Goal: Task Accomplishment & Management: Manage account settings

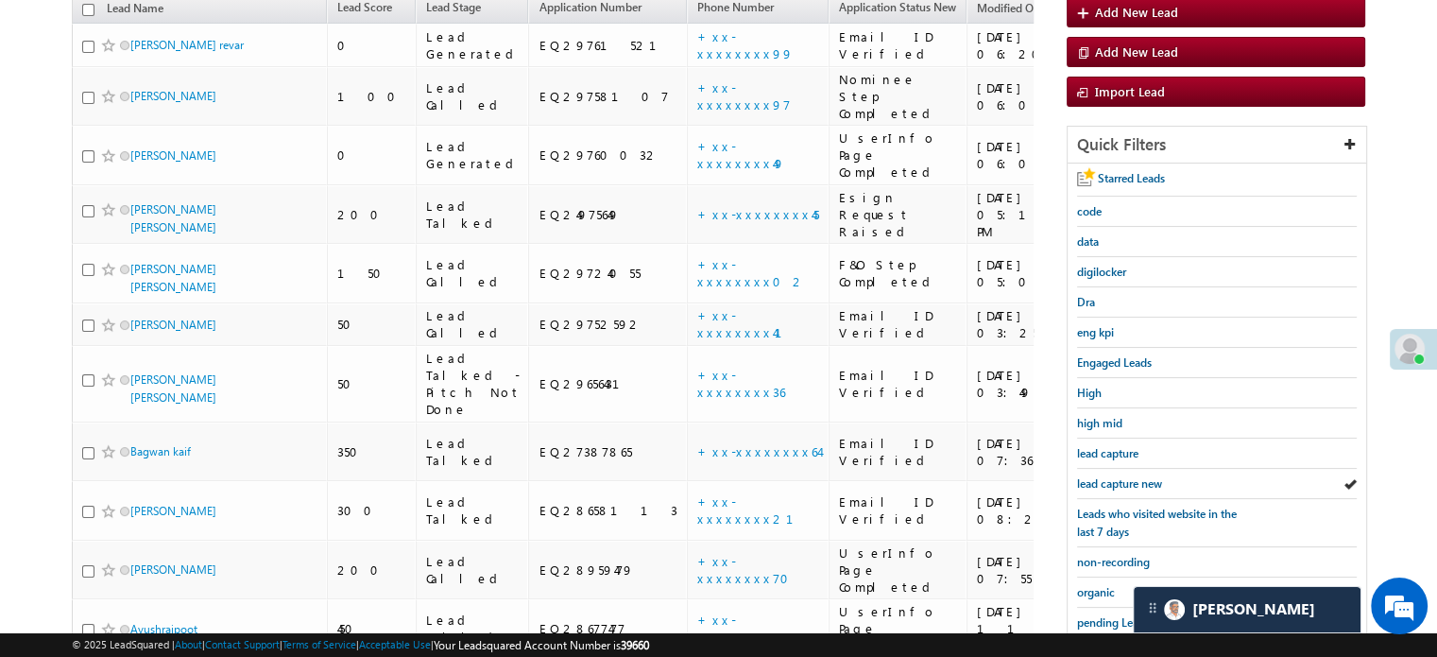
scroll to position [9235, 0]
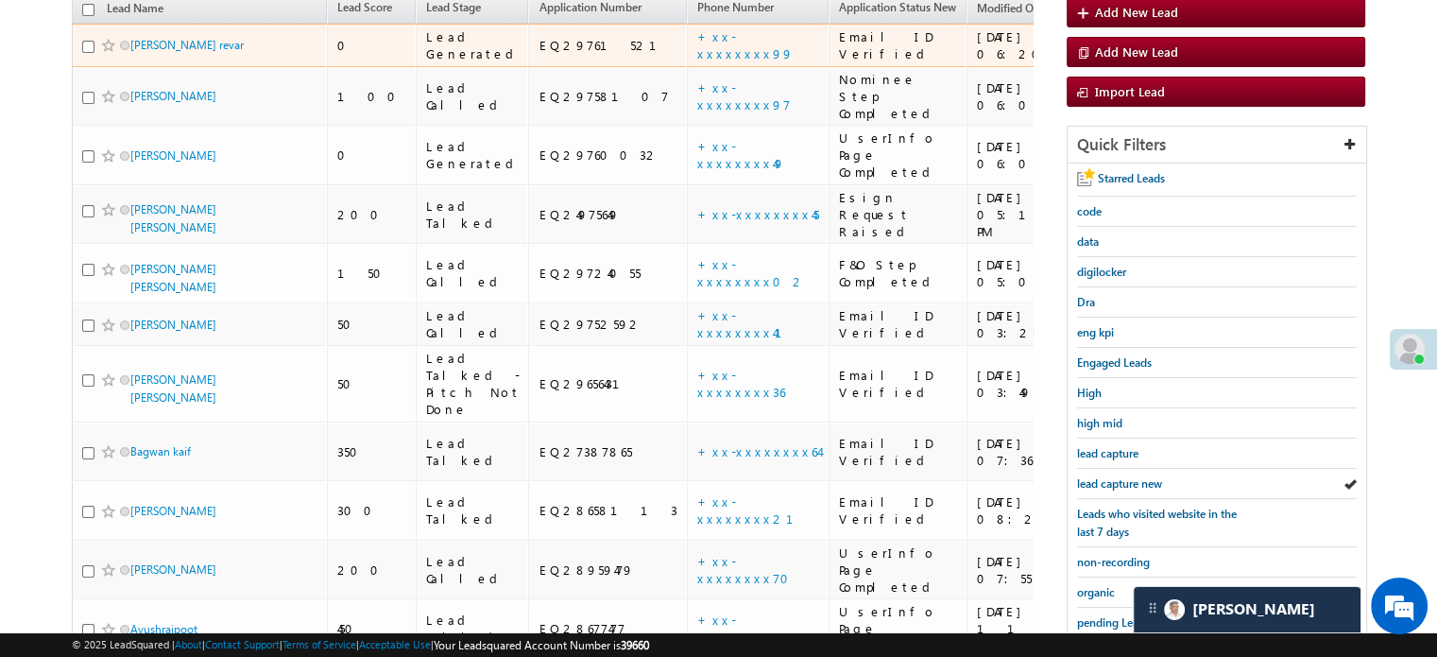
click at [687, 24] on td "+xx-xxxxxxxx99" at bounding box center [758, 45] width 142 height 43
click at [697, 29] on link "+xx-xxxxxxxx99" at bounding box center [745, 44] width 96 height 33
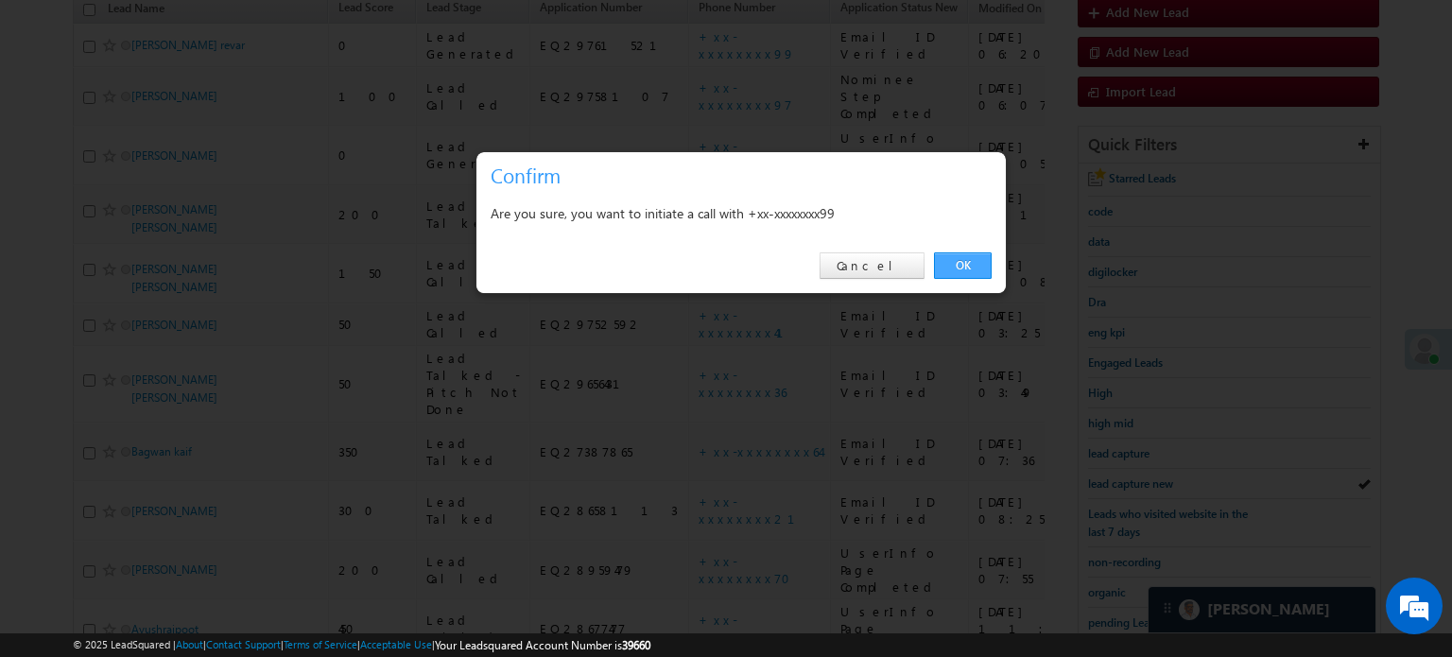
click at [964, 256] on link "OK" at bounding box center [963, 265] width 58 height 26
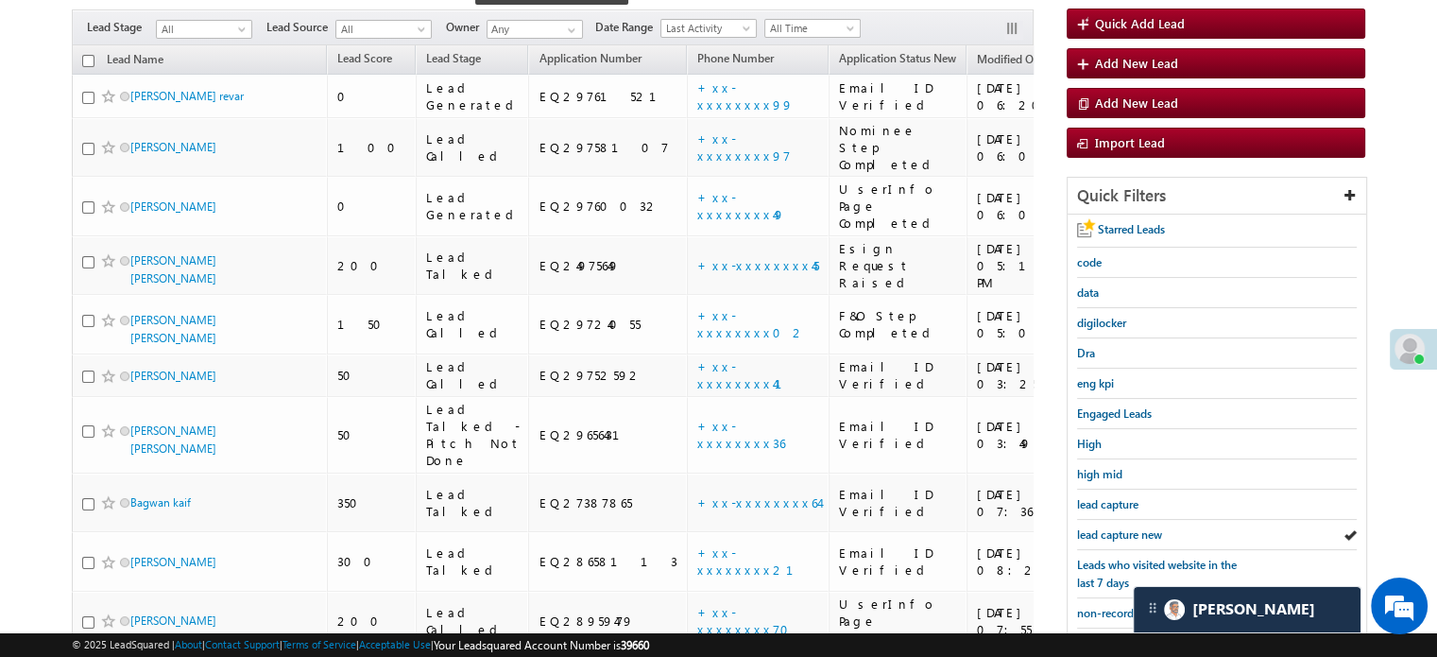
scroll to position [267, 0]
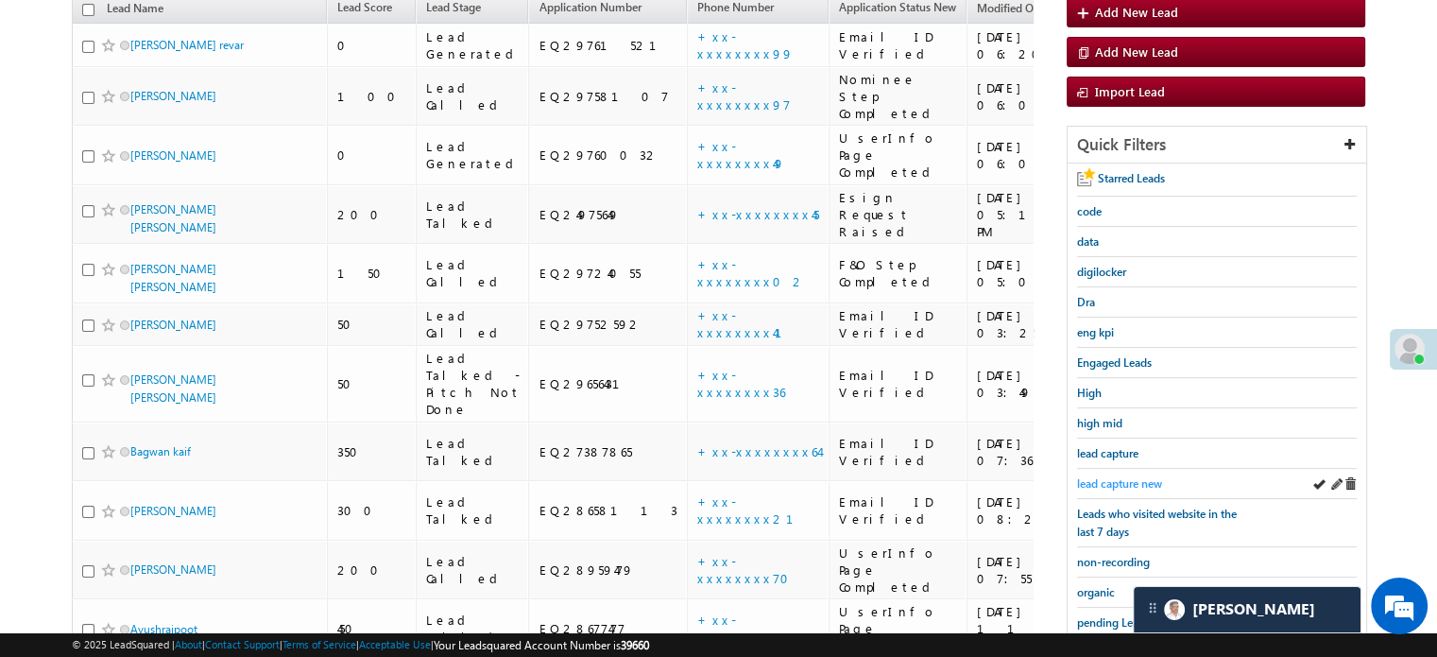
click at [1101, 477] on span "lead capture new" at bounding box center [1119, 483] width 85 height 14
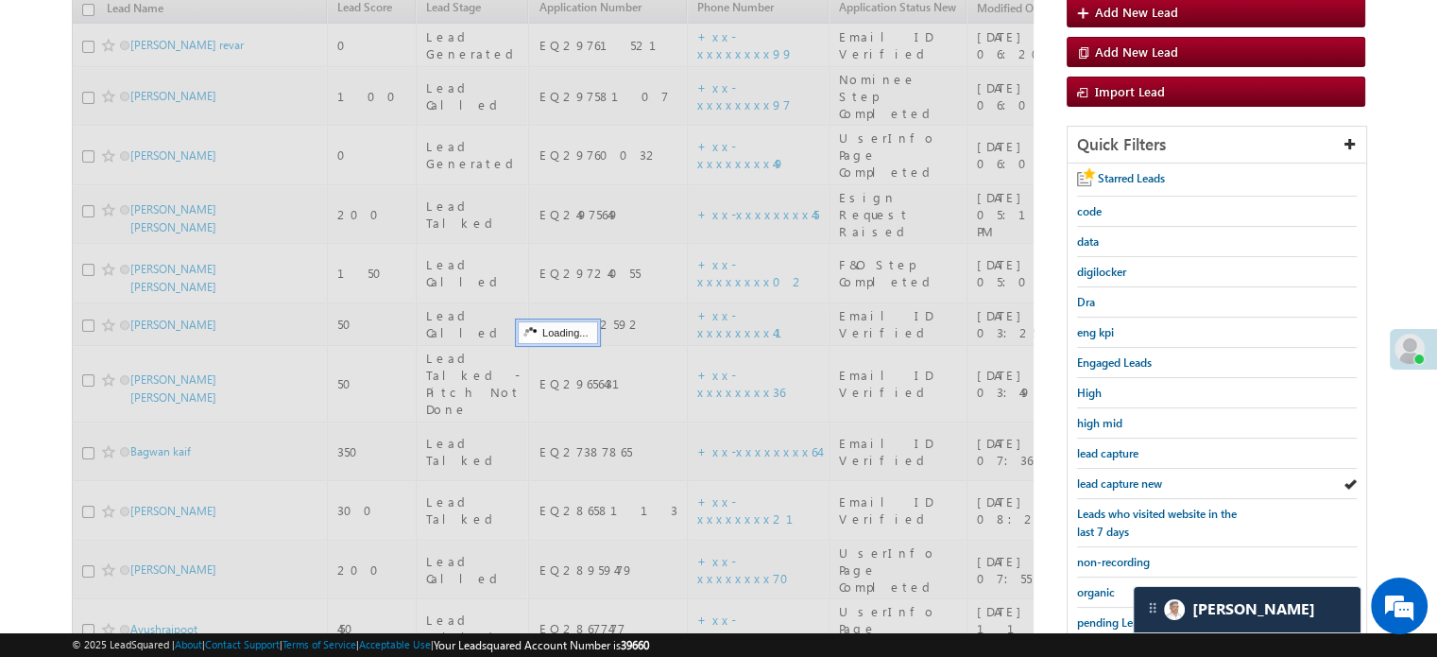
click at [1104, 478] on span "lead capture new" at bounding box center [1119, 483] width 85 height 14
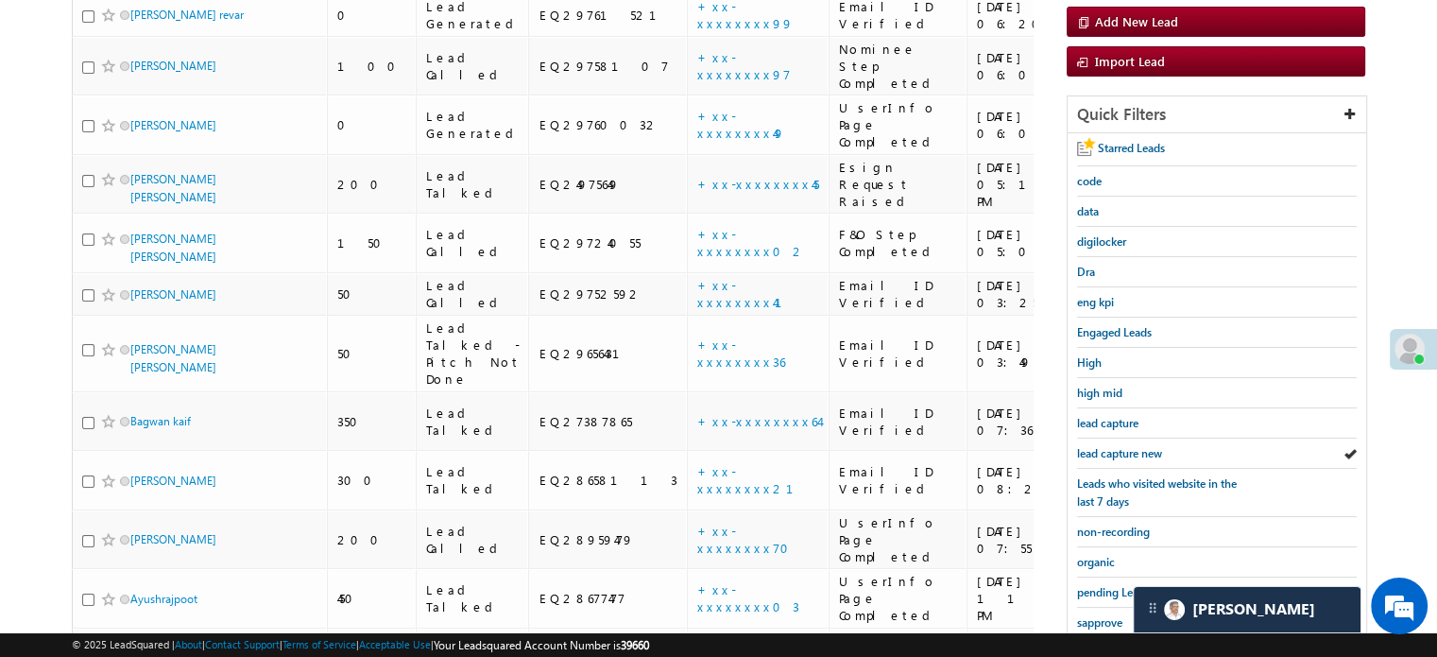
scroll to position [362, 0]
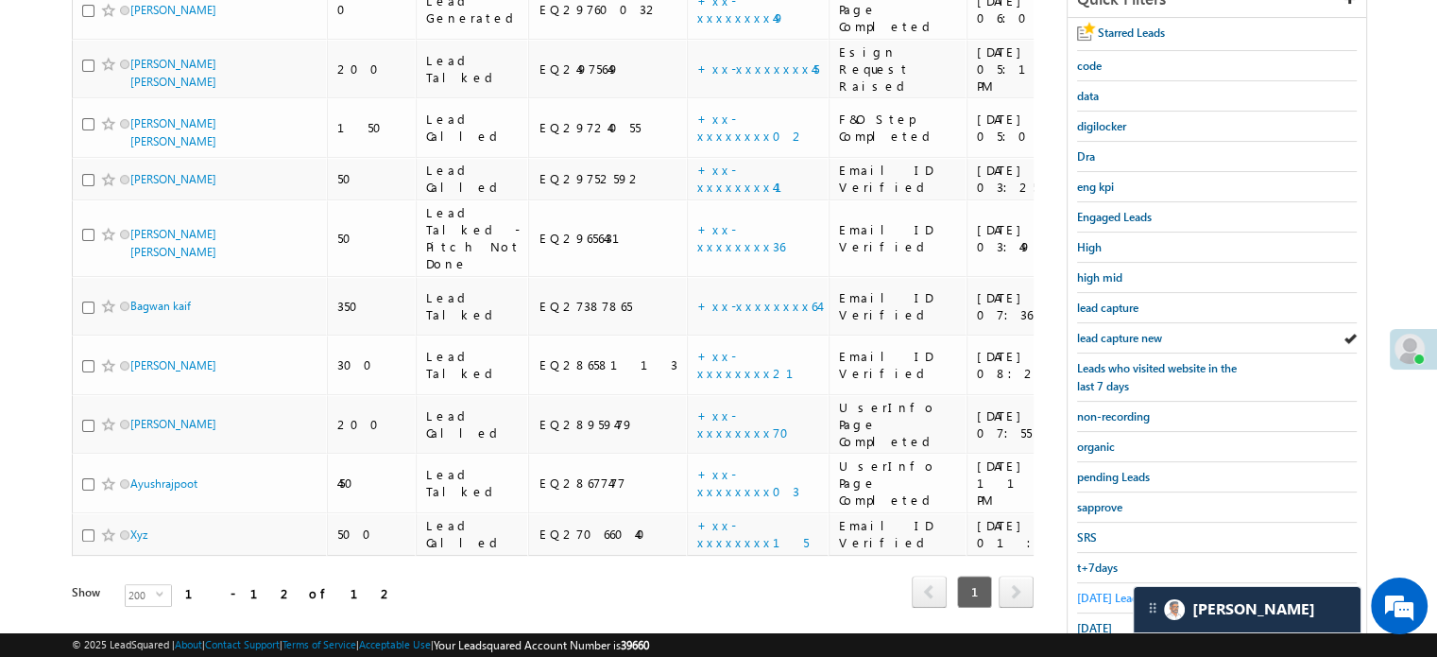
click at [1081, 596] on span "[DATE] Leads" at bounding box center [1110, 598] width 66 height 14
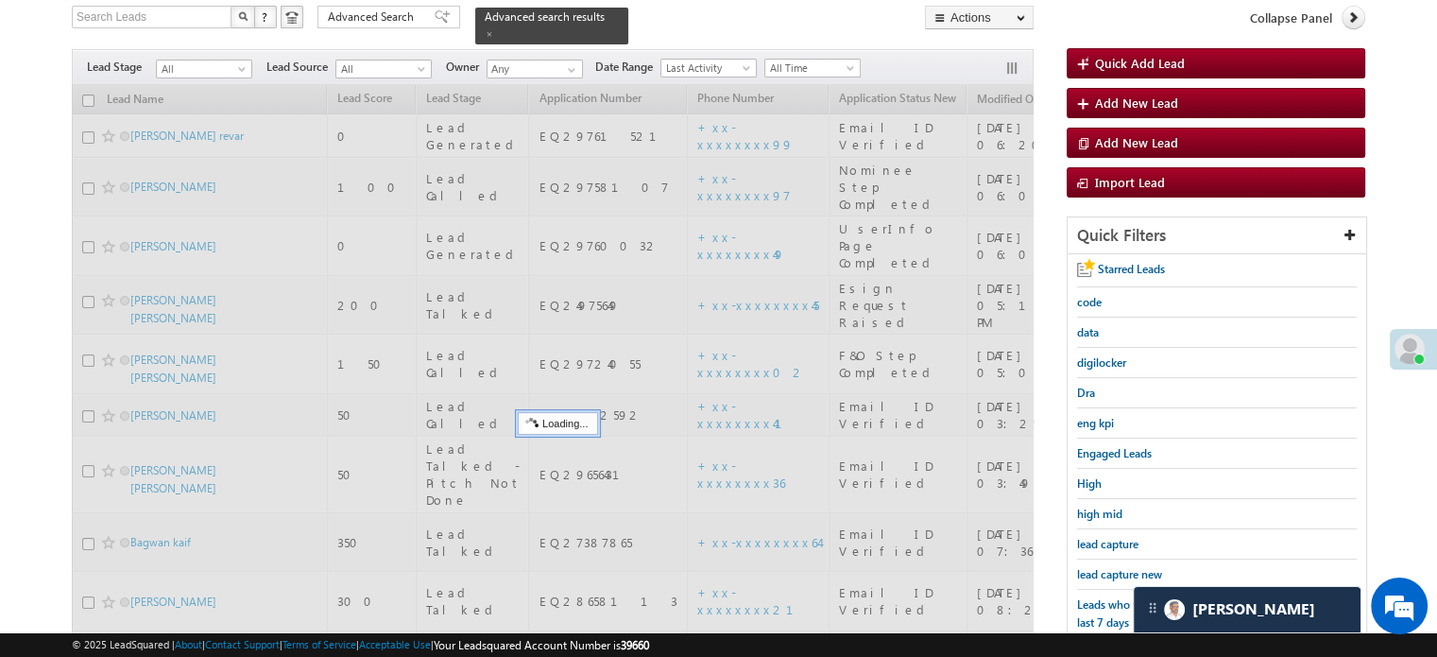
scroll to position [78, 0]
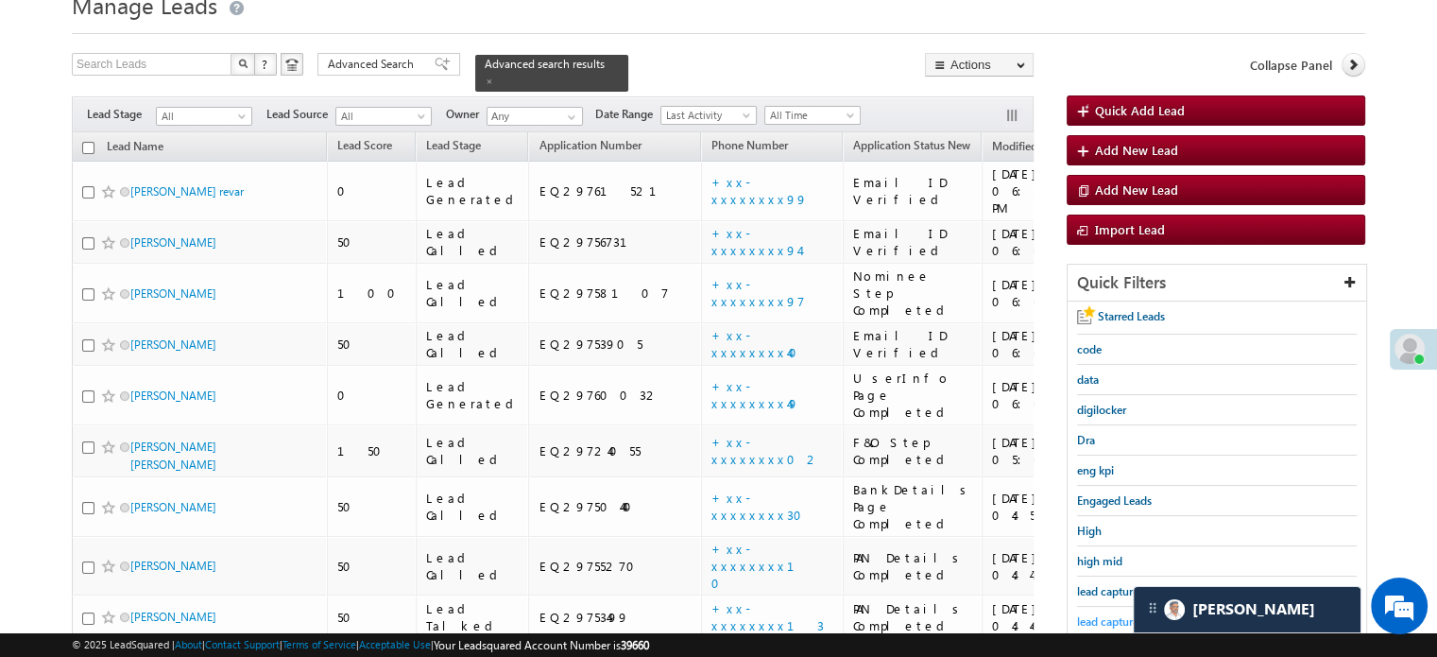
click at [1108, 614] on span "lead capture new" at bounding box center [1119, 621] width 85 height 14
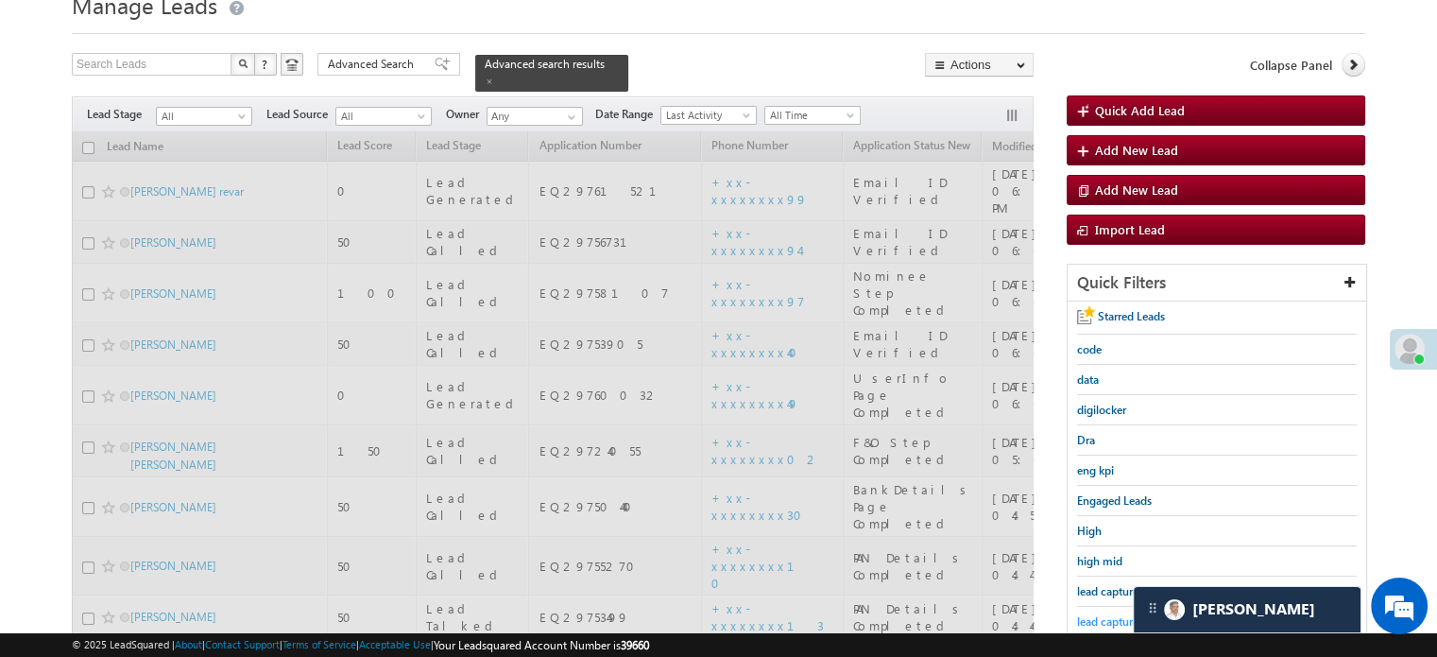
click at [1108, 614] on span "lead capture new" at bounding box center [1119, 621] width 85 height 14
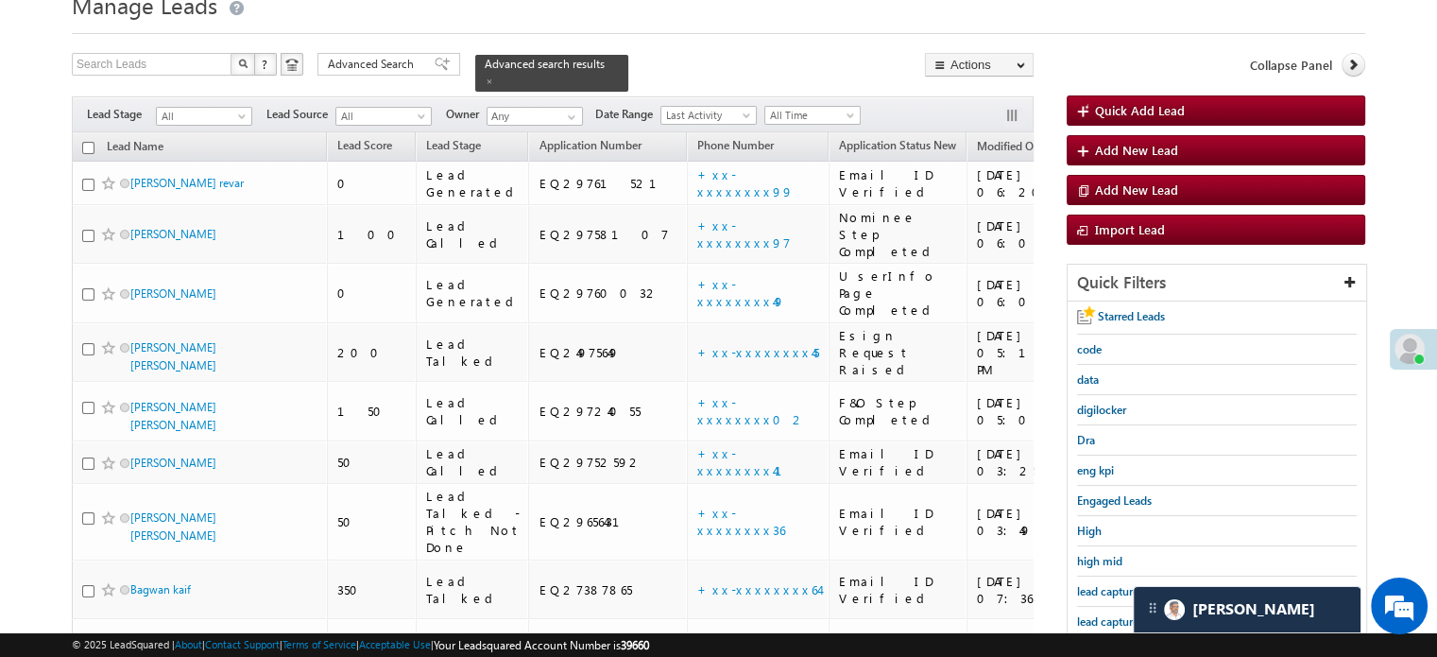
click at [1108, 614] on span "lead capture new" at bounding box center [1119, 621] width 85 height 14
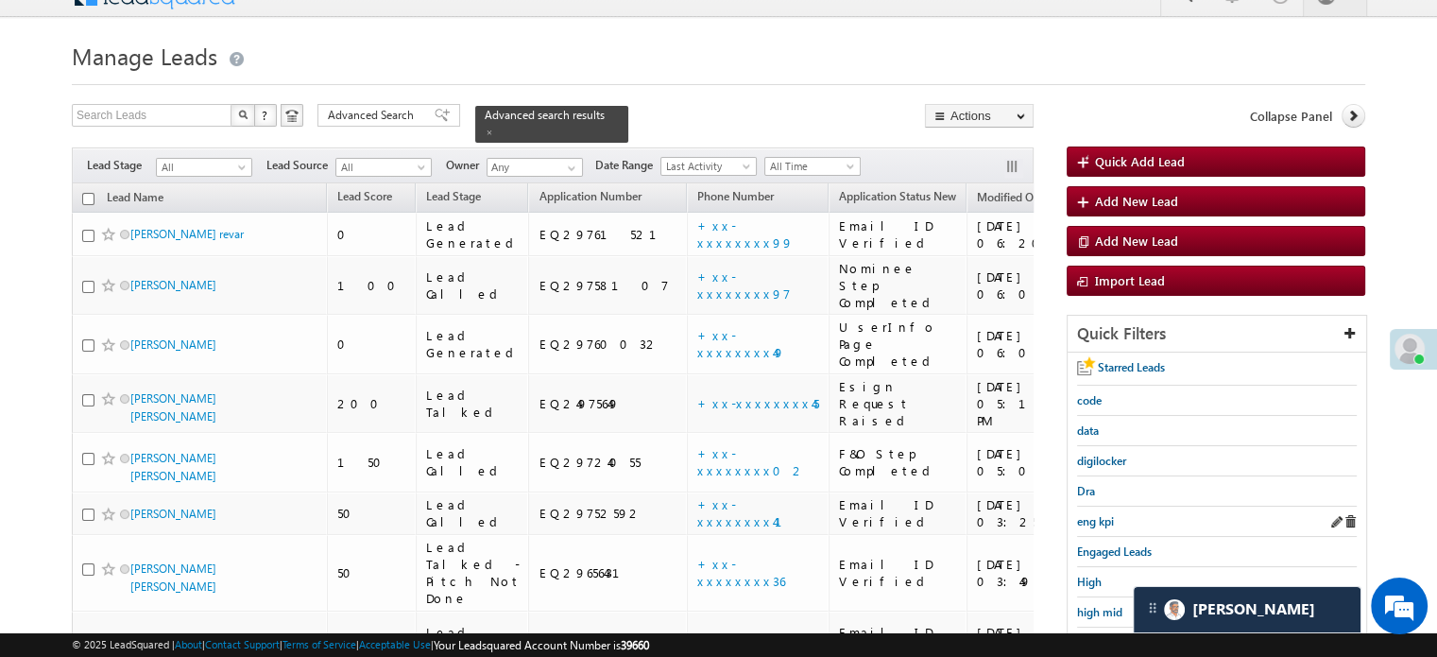
scroll to position [405, 0]
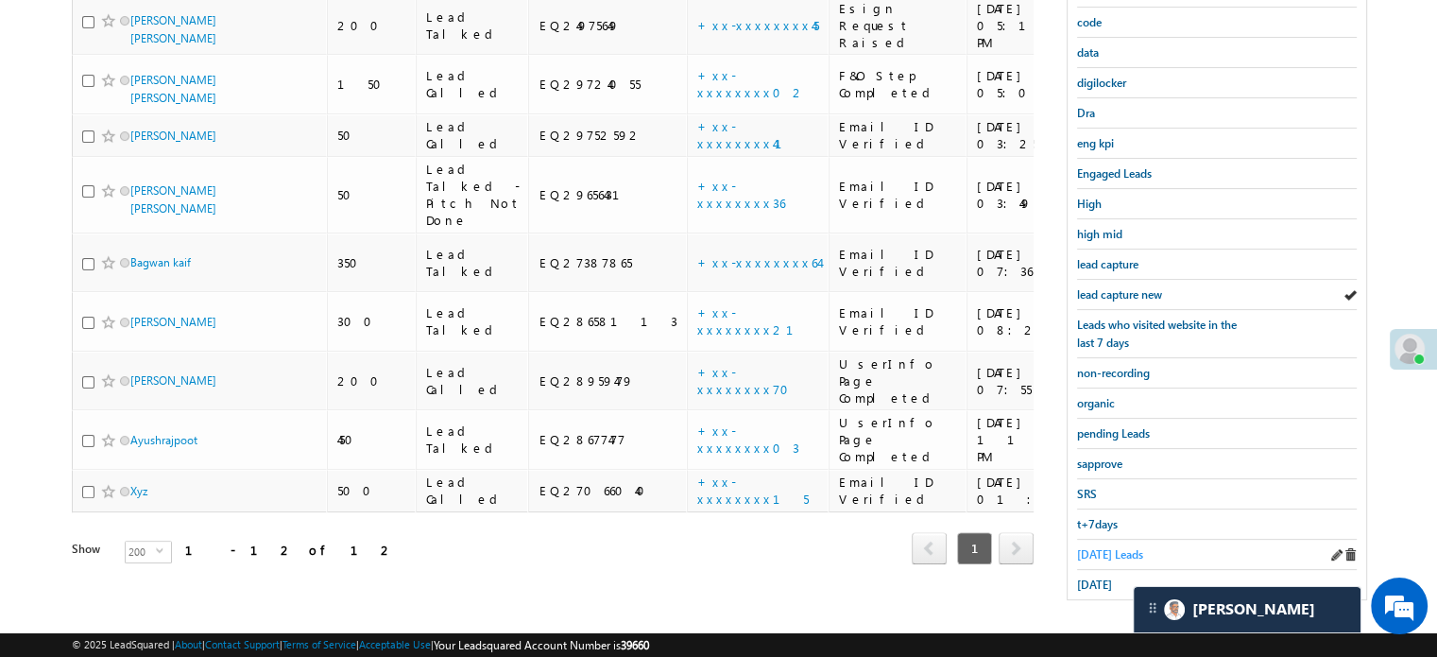
click at [1119, 547] on span "[DATE] Leads" at bounding box center [1110, 554] width 66 height 14
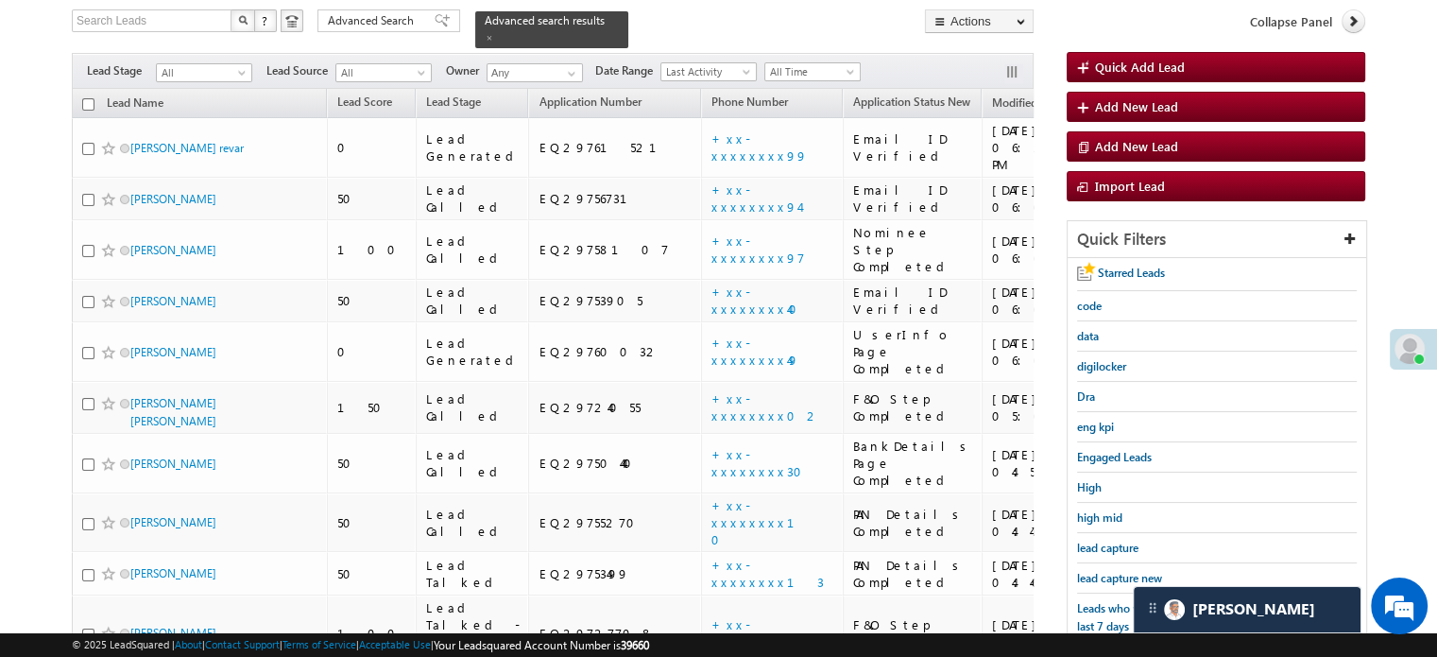
scroll to position [1550, 0]
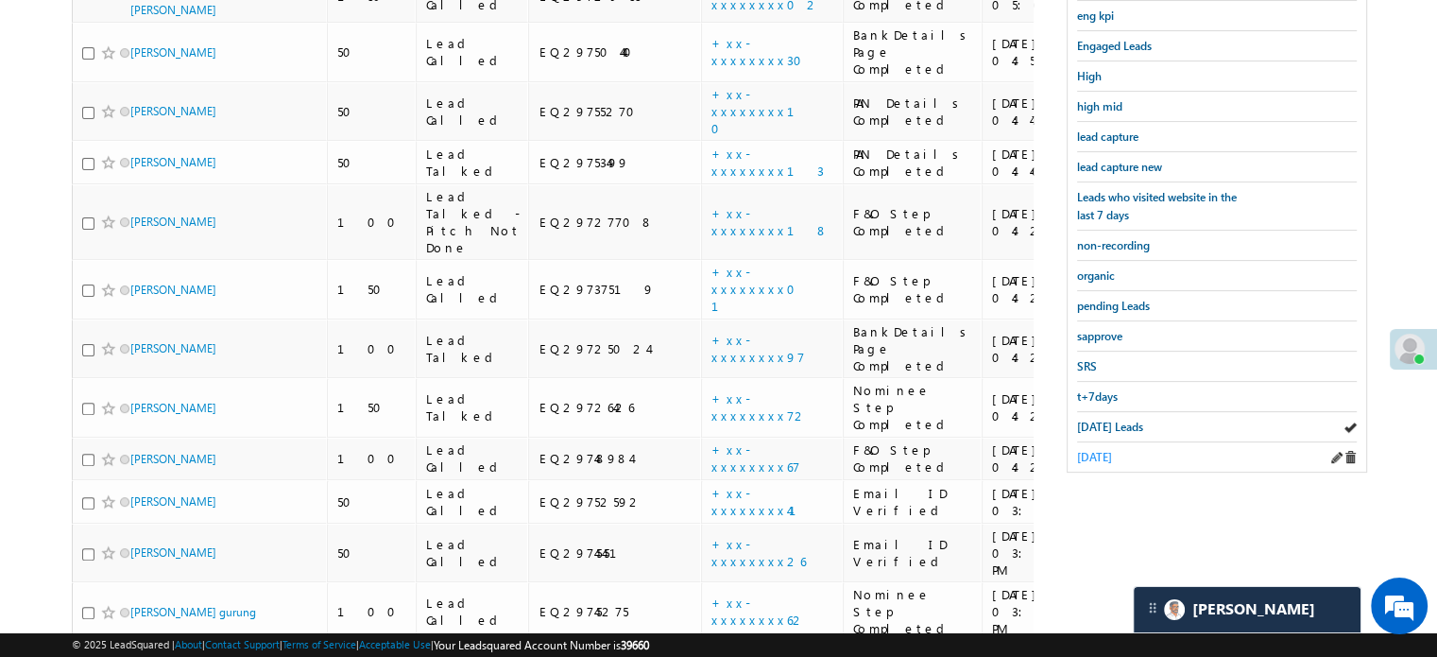
click at [1112, 453] on span "[DATE]" at bounding box center [1094, 457] width 35 height 14
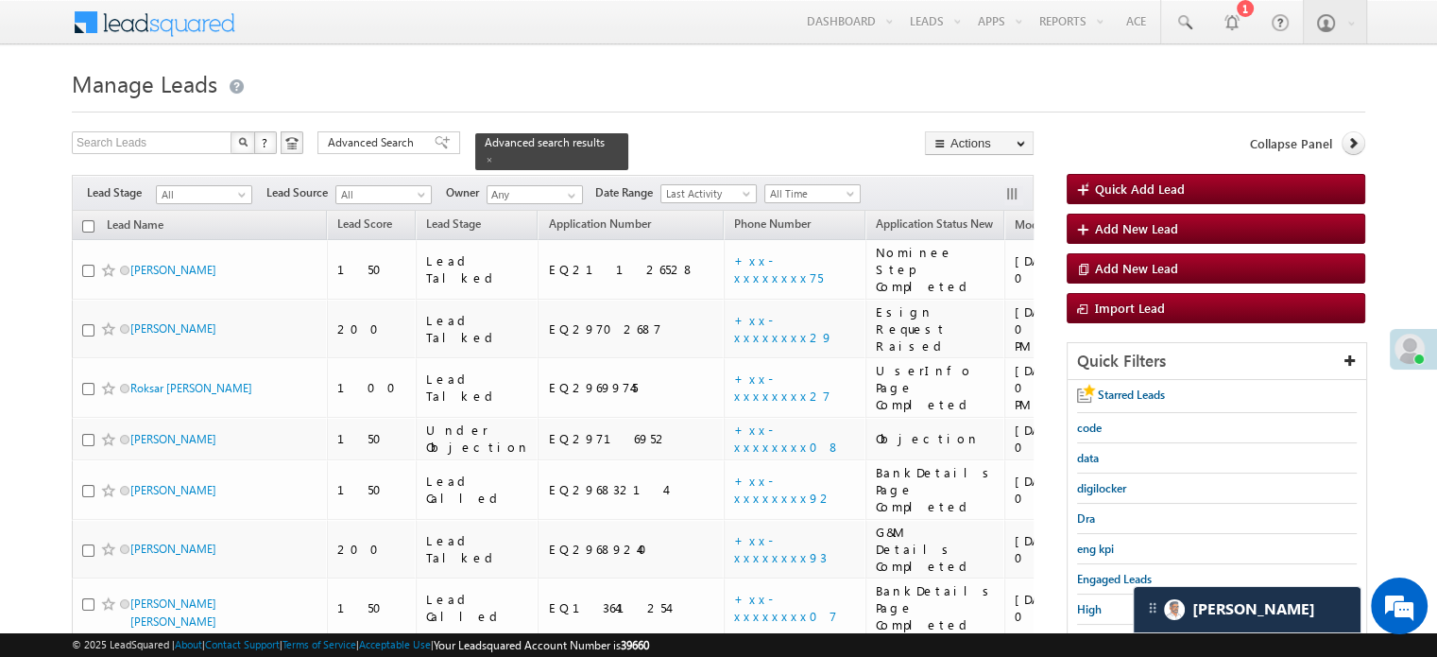
scroll to position [189, 0]
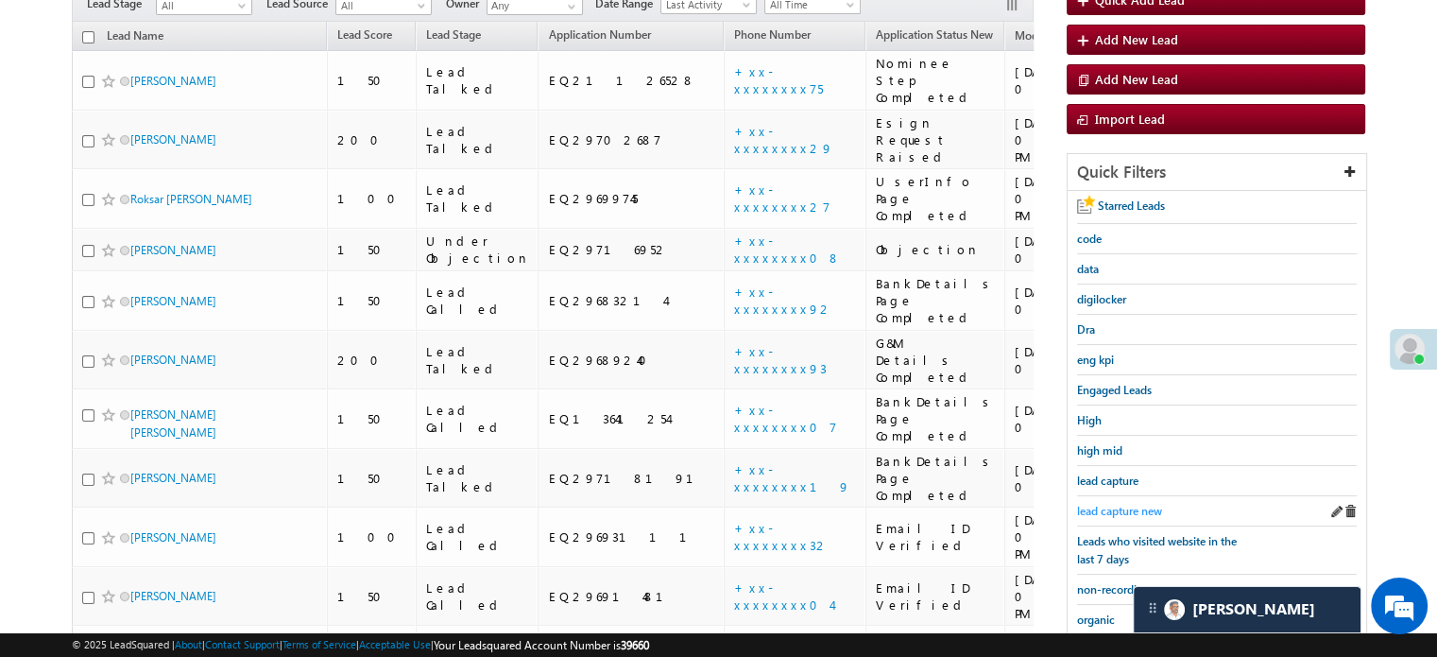
click at [1111, 504] on span "lead capture new" at bounding box center [1119, 511] width 85 height 14
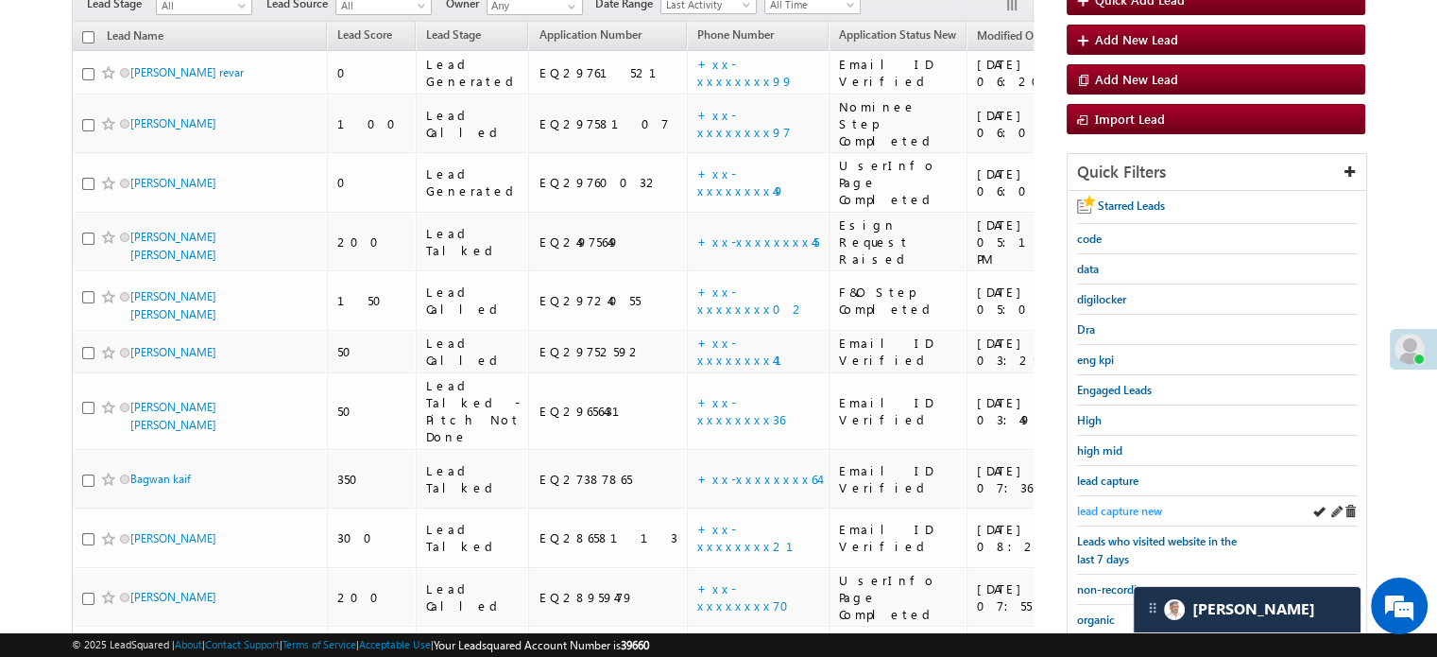
click at [1116, 507] on span "lead capture new" at bounding box center [1119, 511] width 85 height 14
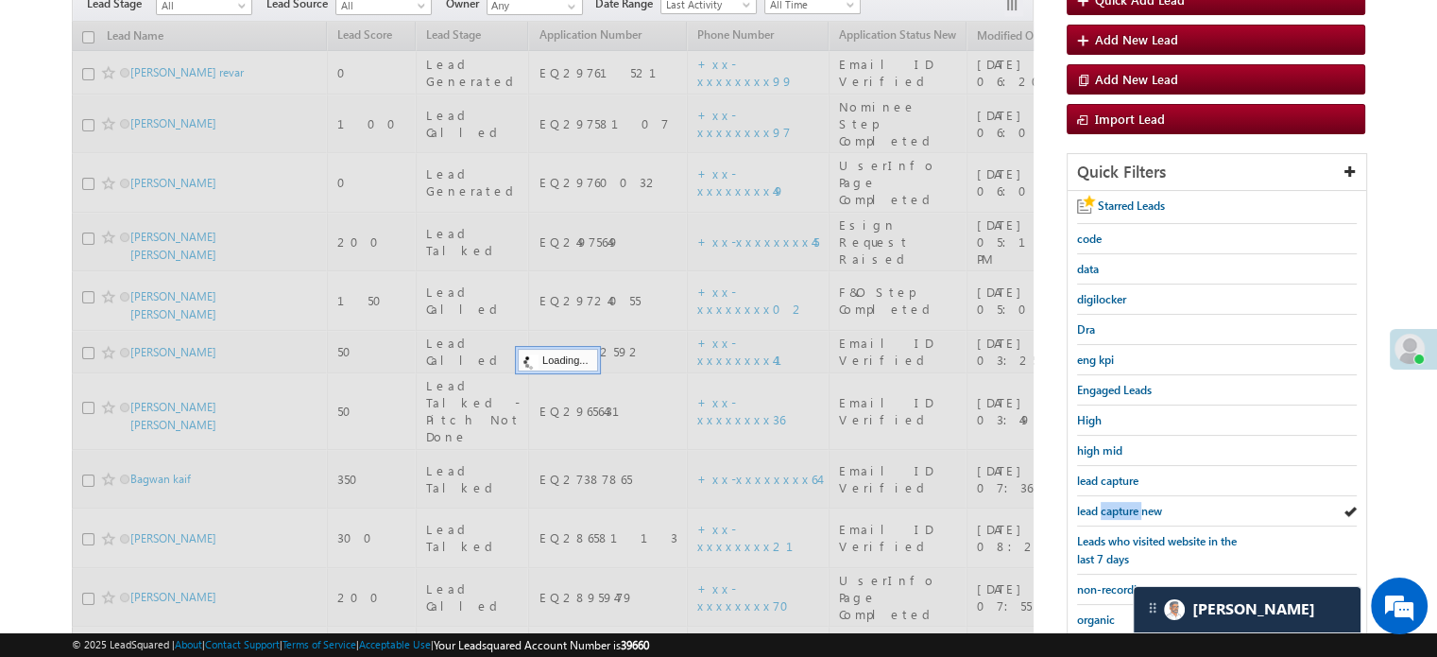
click at [1116, 507] on span "lead capture new" at bounding box center [1119, 511] width 85 height 14
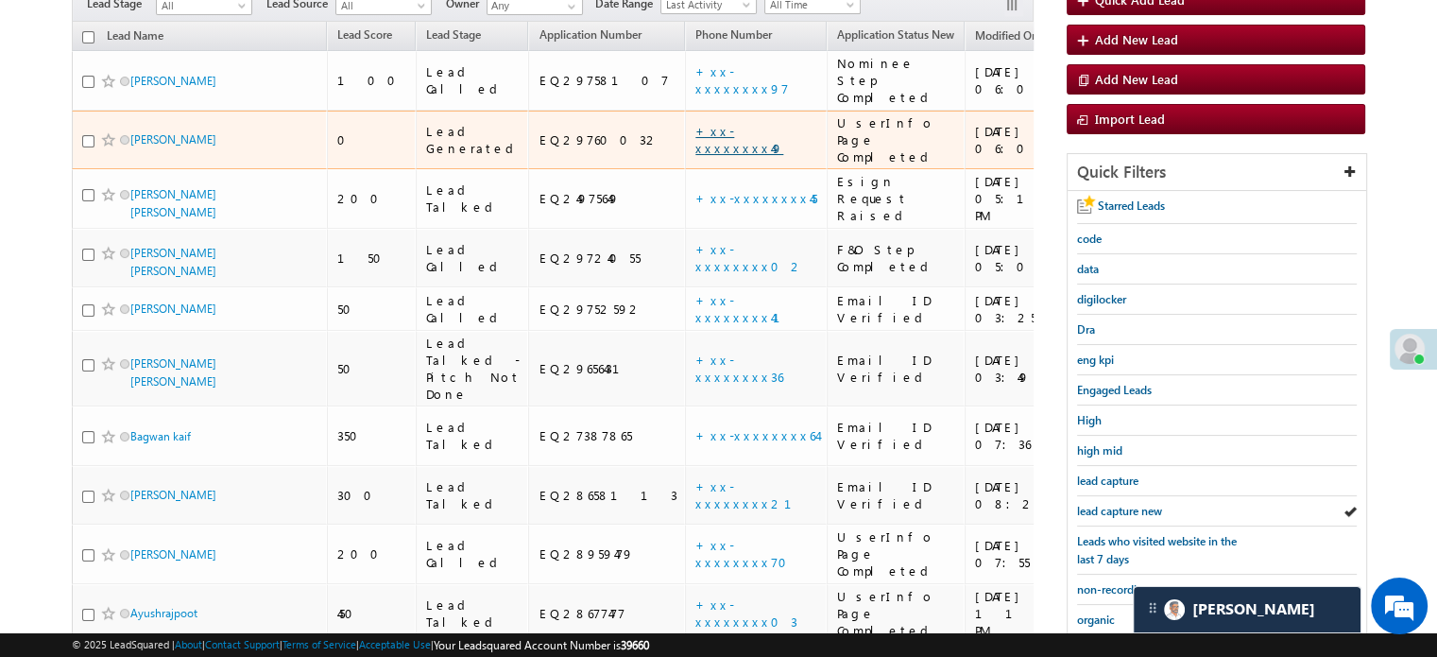
click at [696, 123] on link "+xx-xxxxxxxx49" at bounding box center [740, 139] width 88 height 33
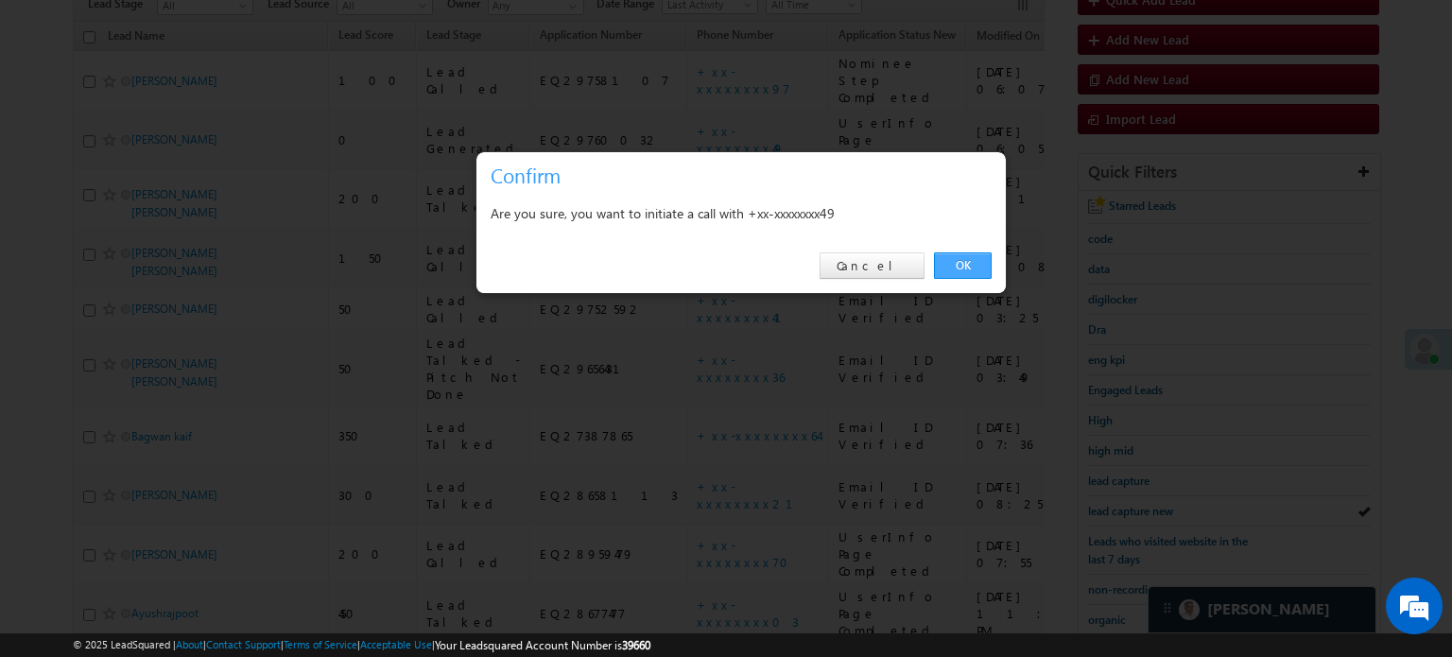
click at [956, 266] on link "OK" at bounding box center [963, 265] width 58 height 26
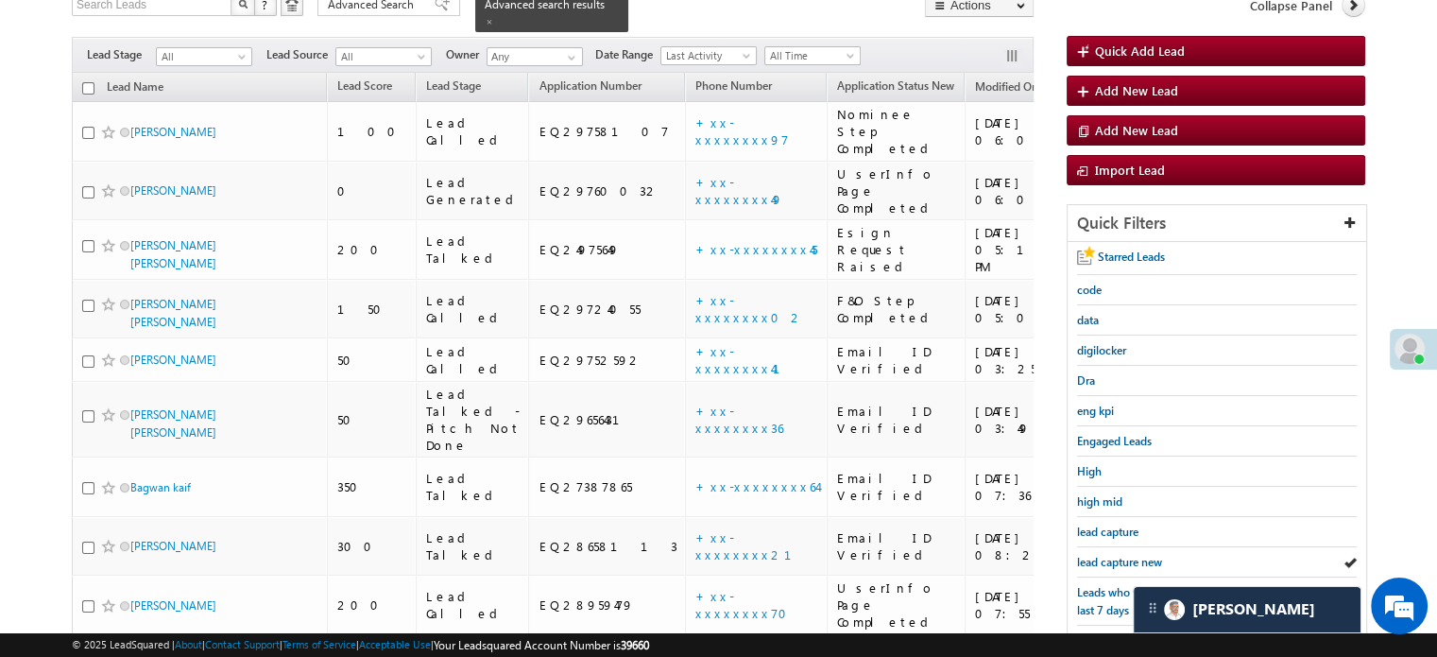
scroll to position [239, 0]
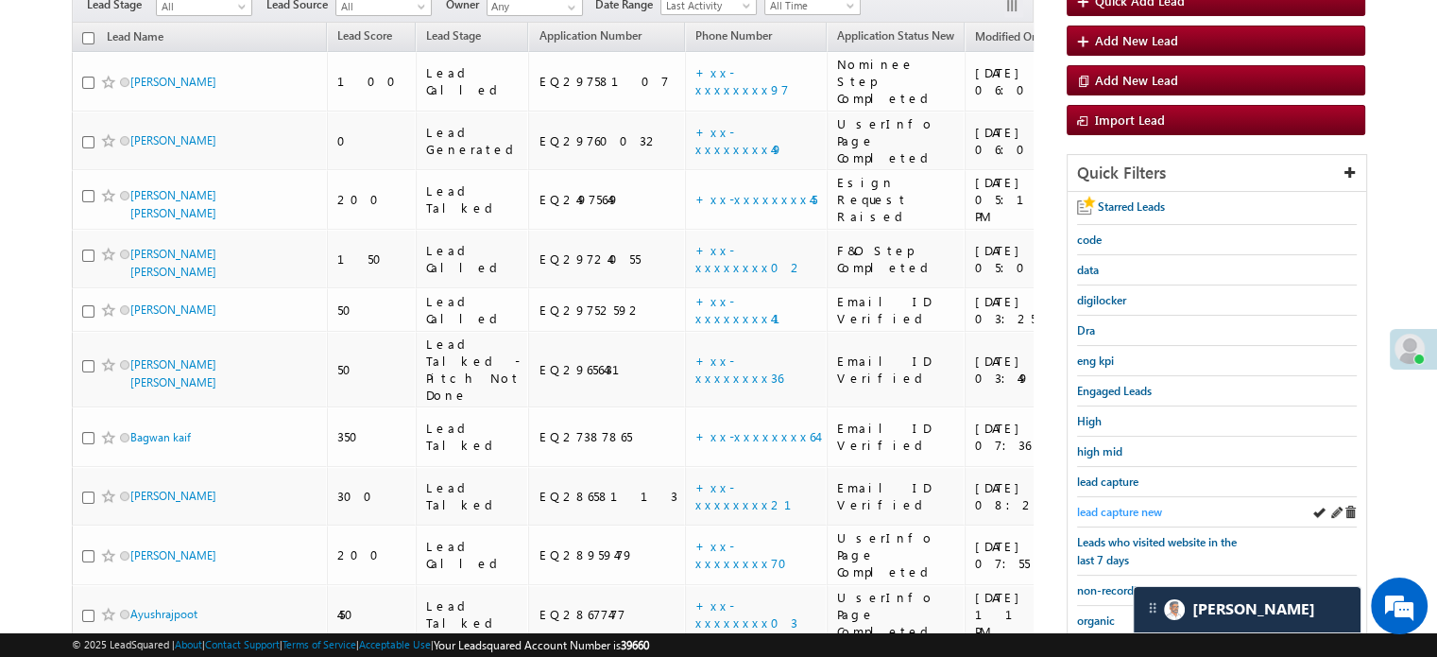
click at [1097, 508] on span "lead capture new" at bounding box center [1119, 512] width 85 height 14
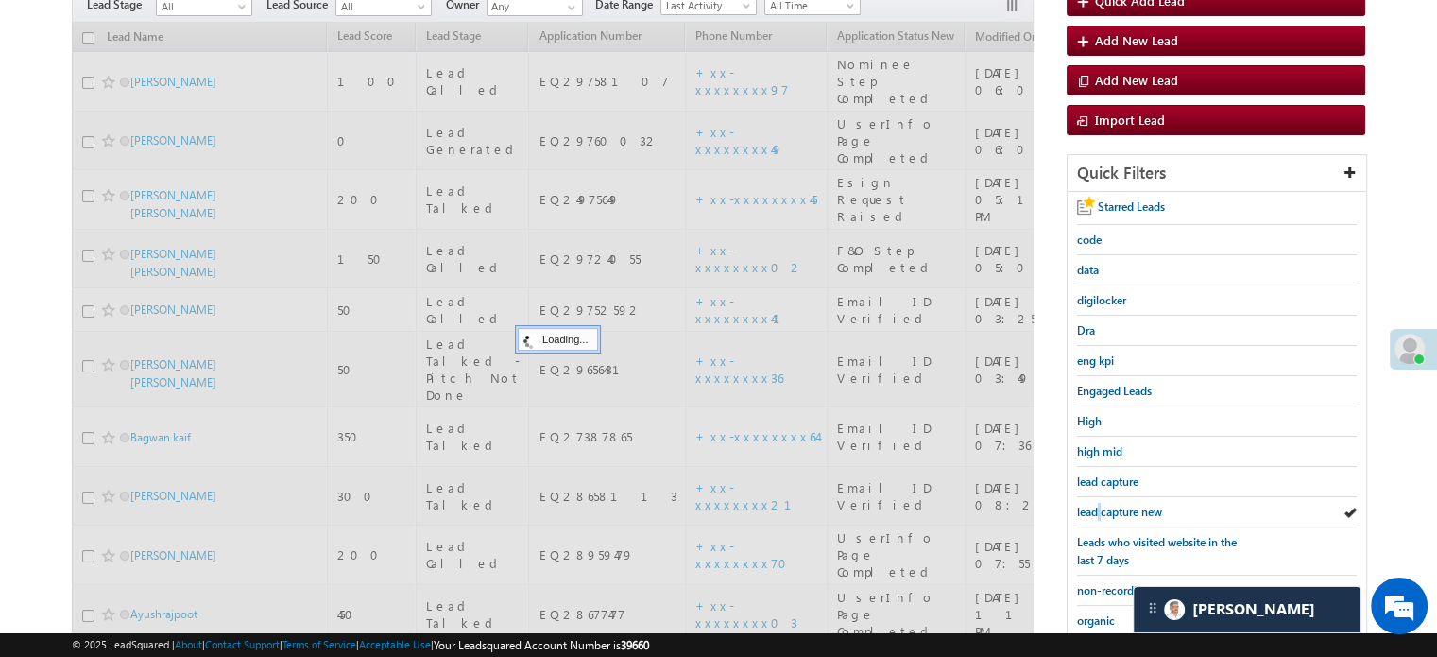
click at [1097, 508] on span "lead capture new" at bounding box center [1119, 512] width 85 height 14
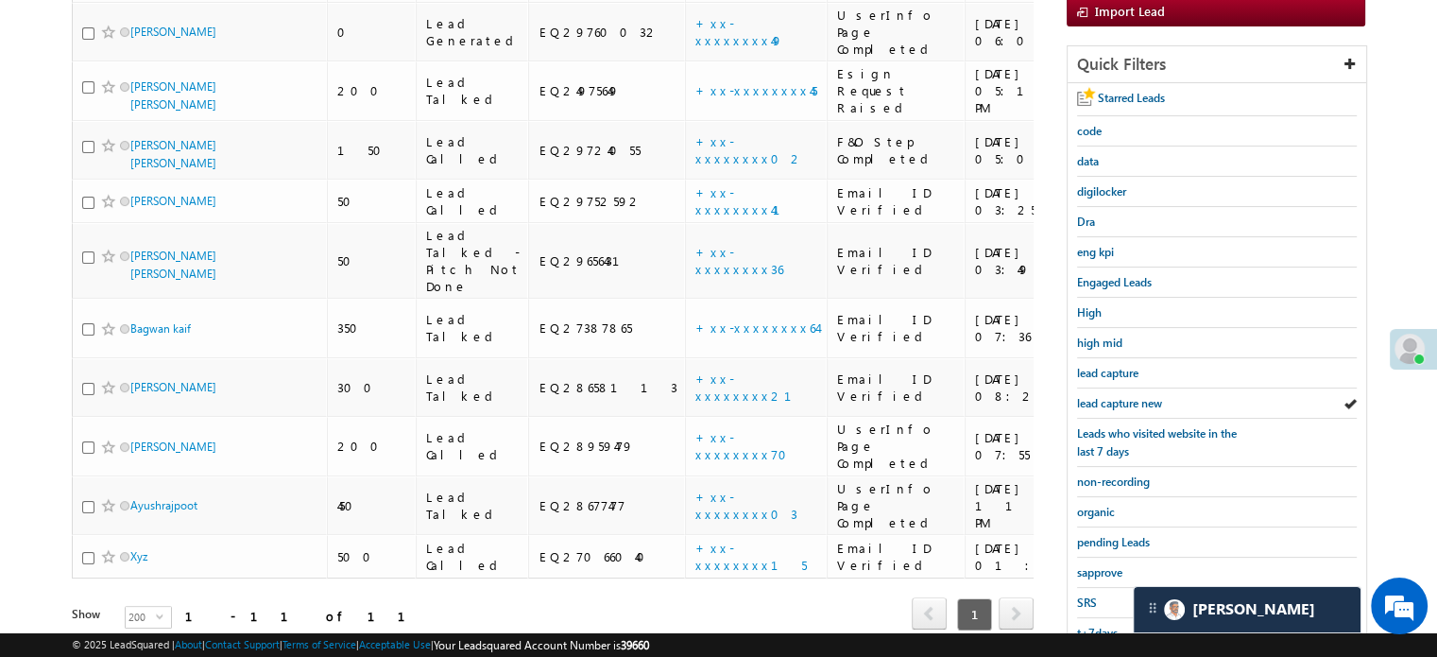
scroll to position [378, 0]
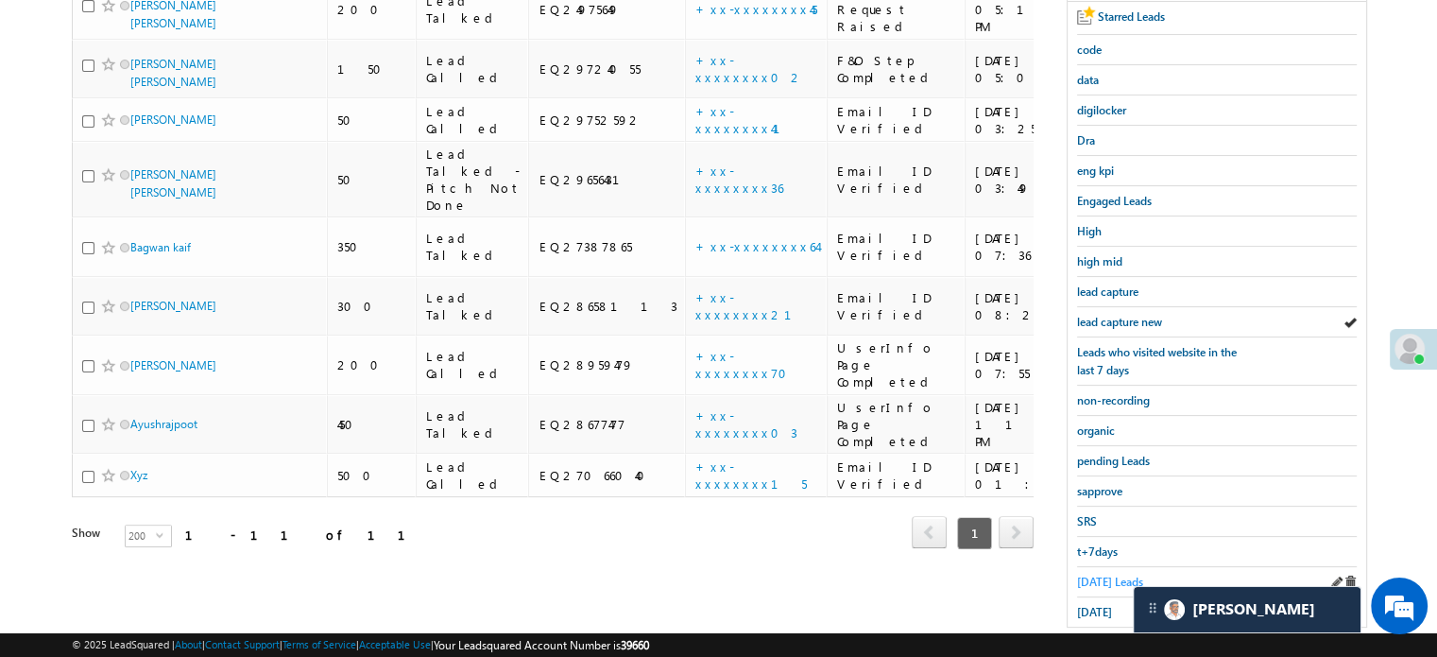
click at [1092, 575] on span "[DATE] Leads" at bounding box center [1110, 582] width 66 height 14
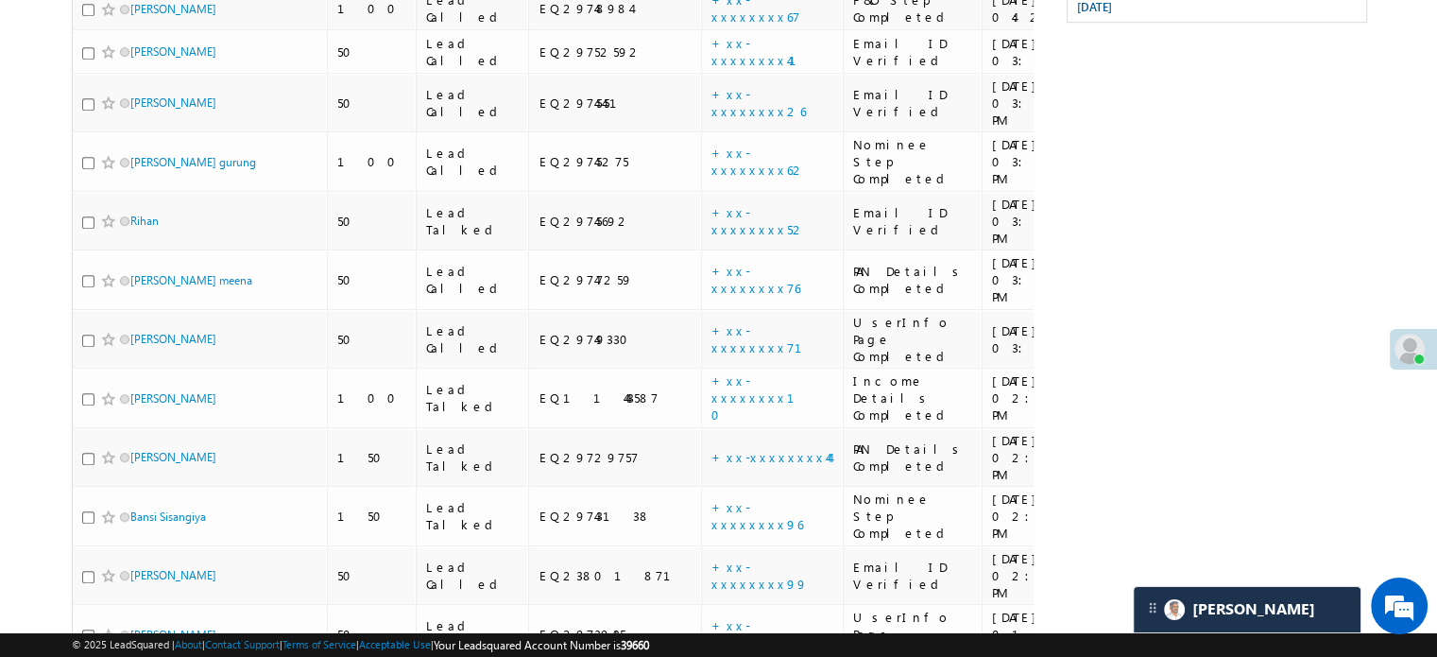
scroll to position [416, 0]
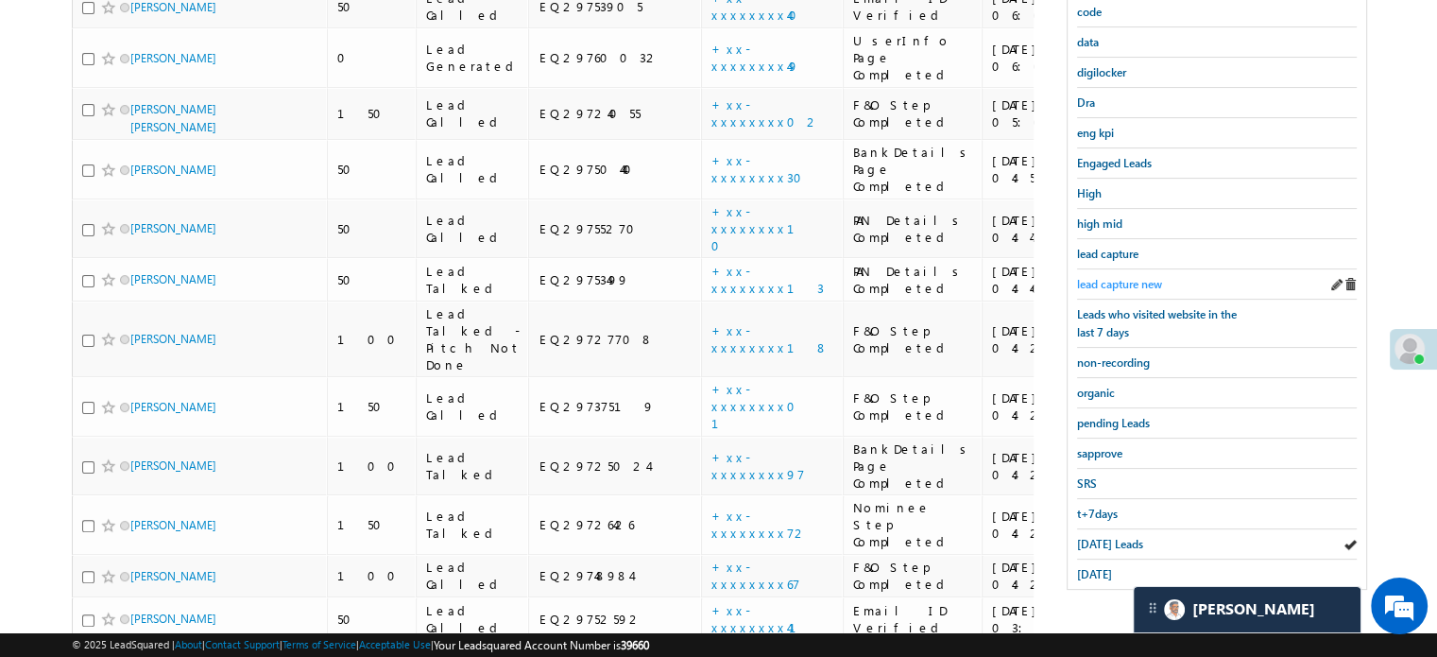
click at [1143, 277] on span "lead capture new" at bounding box center [1119, 284] width 85 height 14
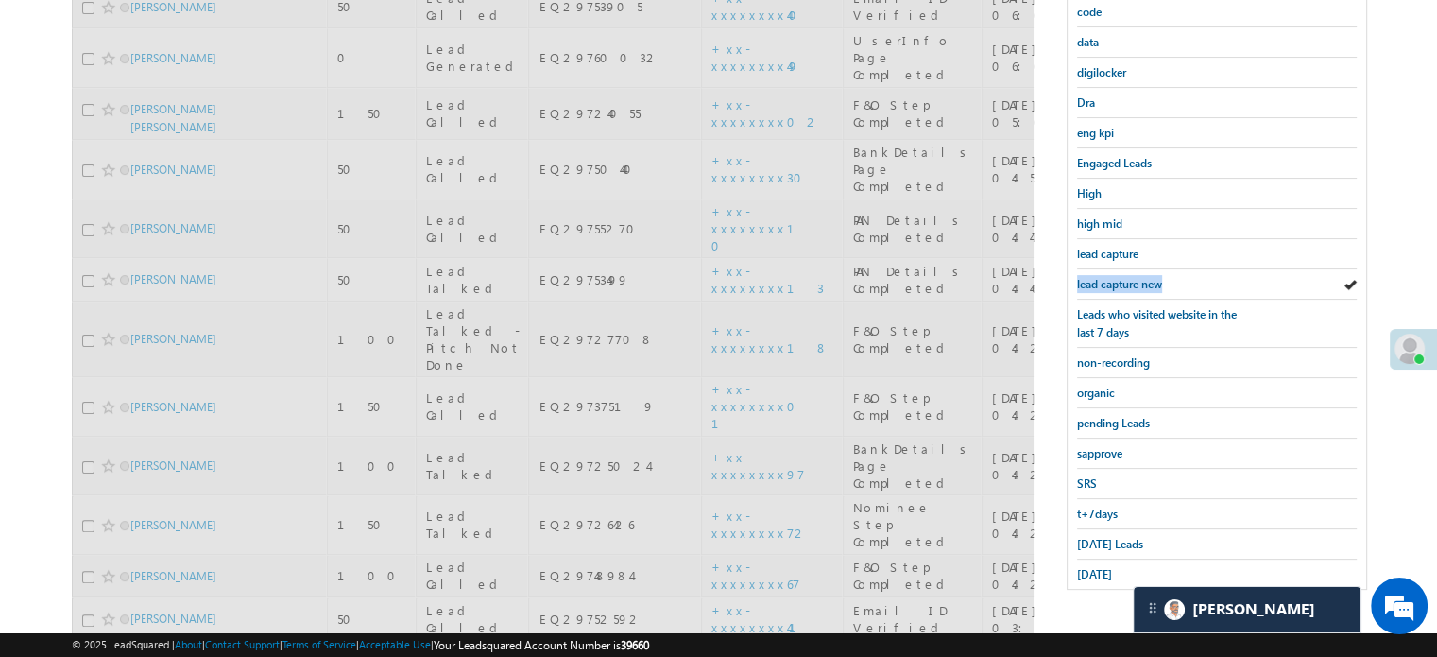
click at [1143, 277] on span "lead capture new" at bounding box center [1119, 284] width 85 height 14
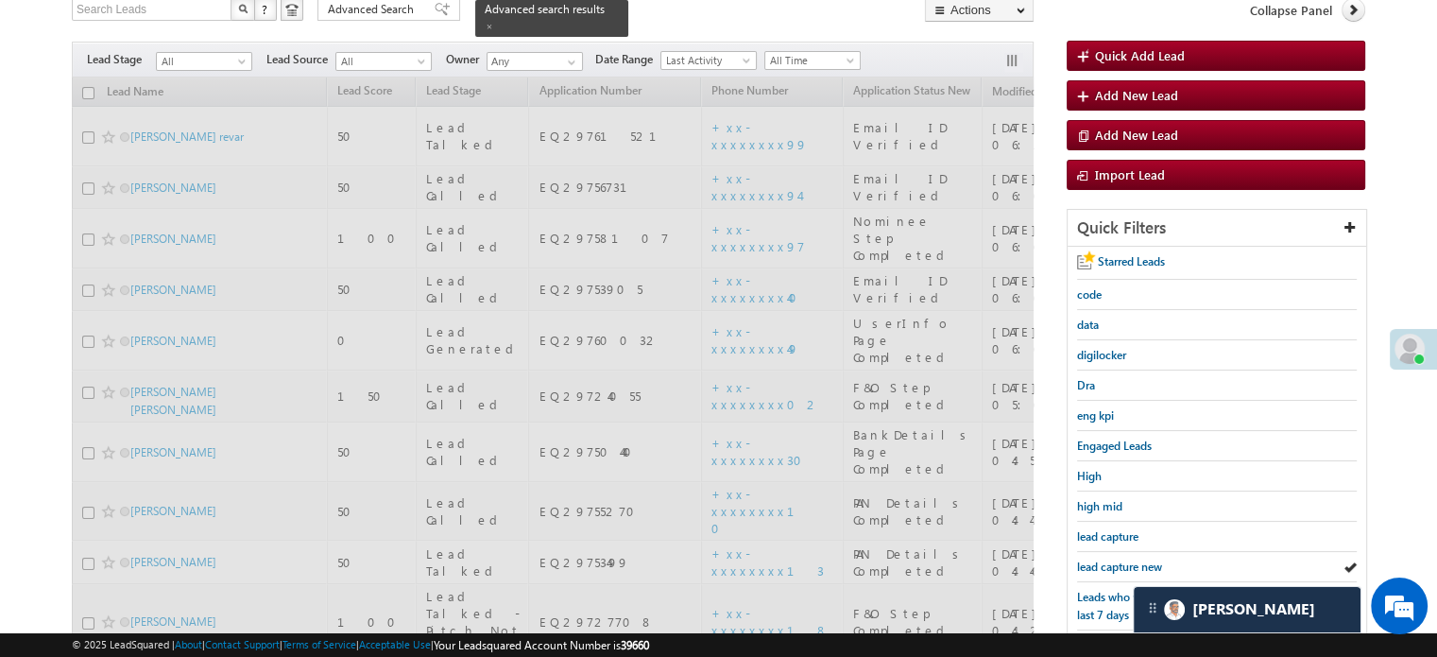
scroll to position [132, 0]
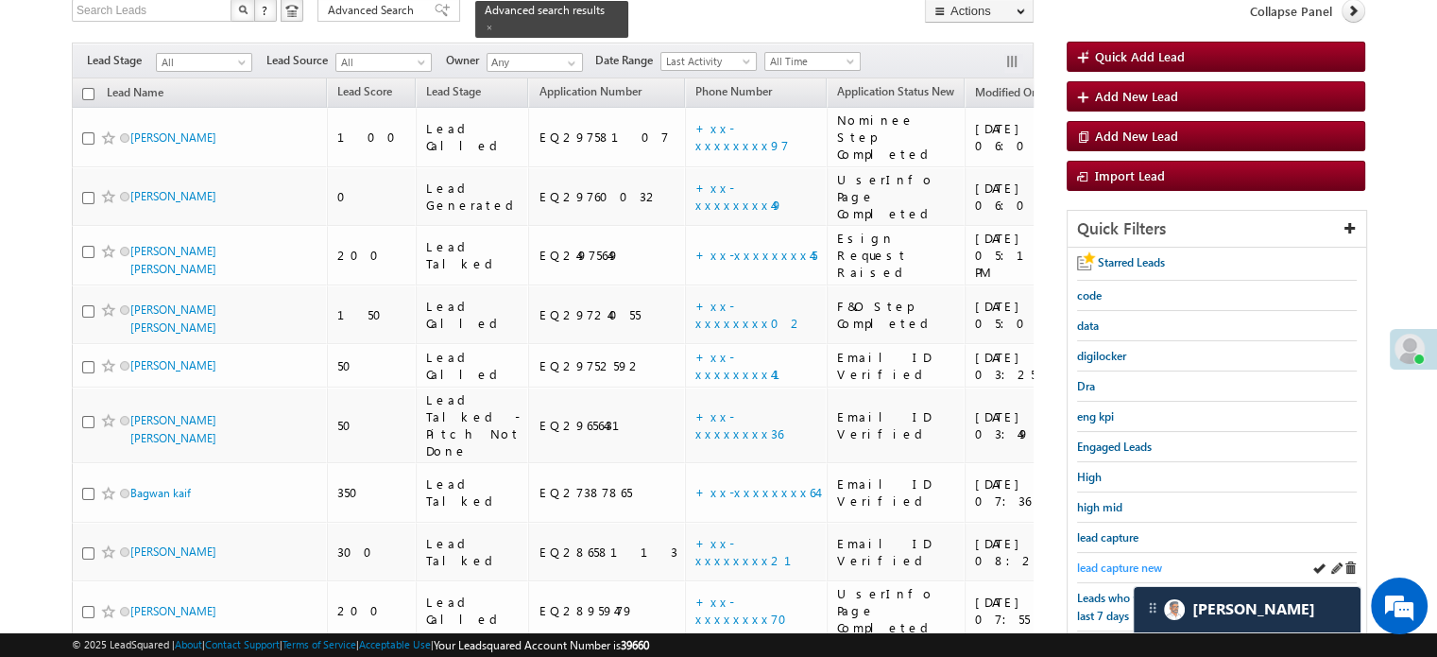
click at [1119, 567] on span "lead capture new" at bounding box center [1119, 567] width 85 height 14
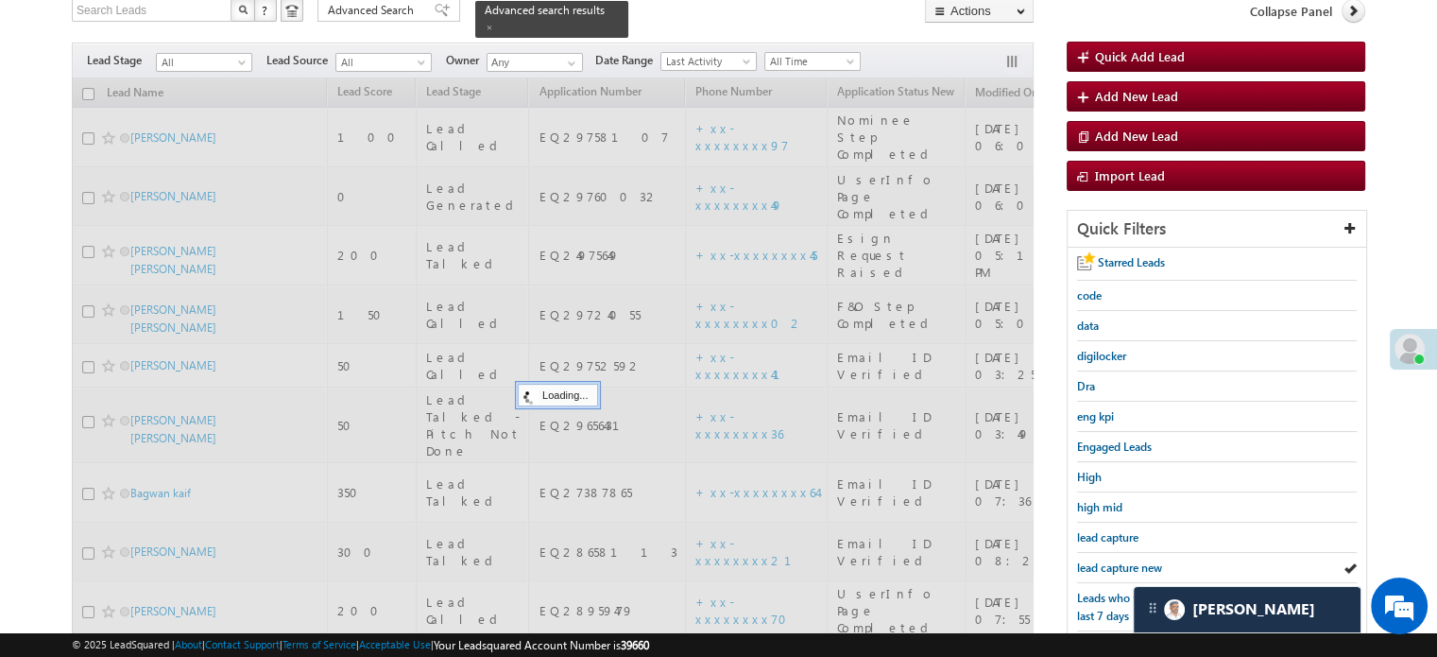
click at [1119, 567] on span "lead capture new" at bounding box center [1119, 567] width 85 height 14
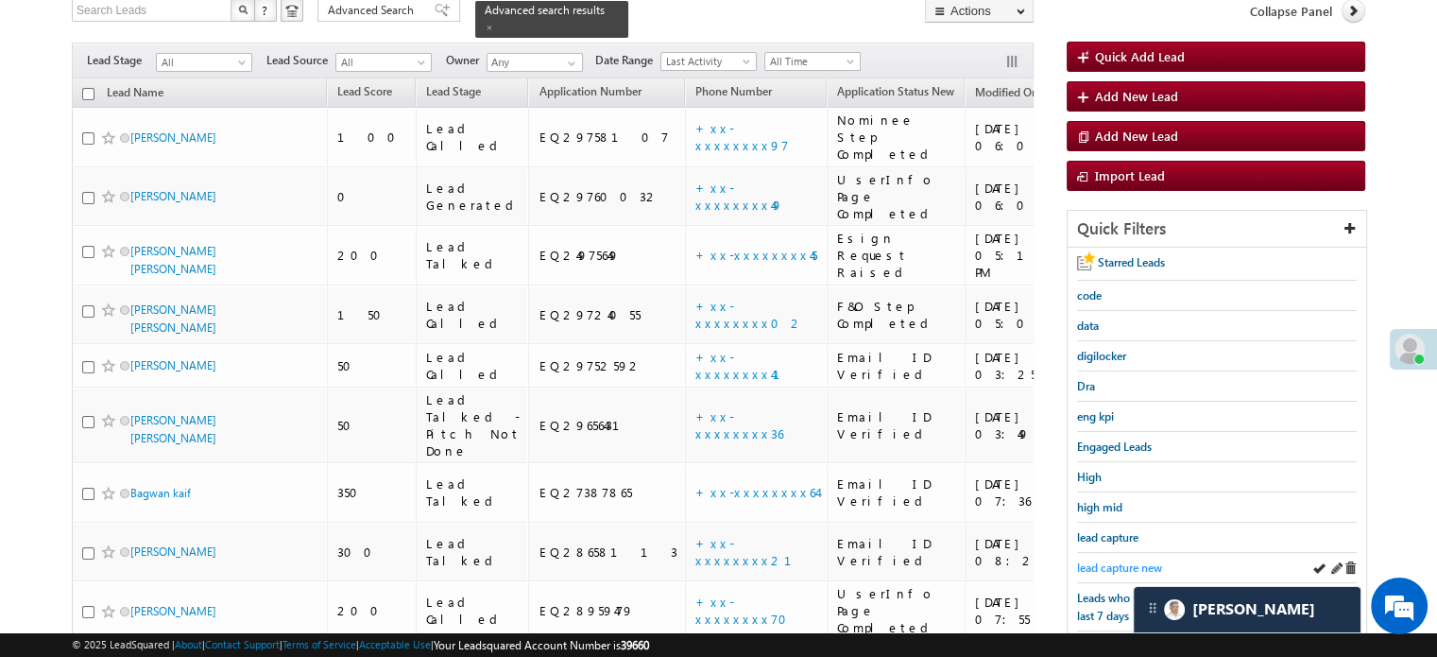
click at [1100, 560] on span "lead capture new" at bounding box center [1119, 567] width 85 height 14
click at [1123, 560] on span "lead capture new" at bounding box center [1119, 567] width 85 height 14
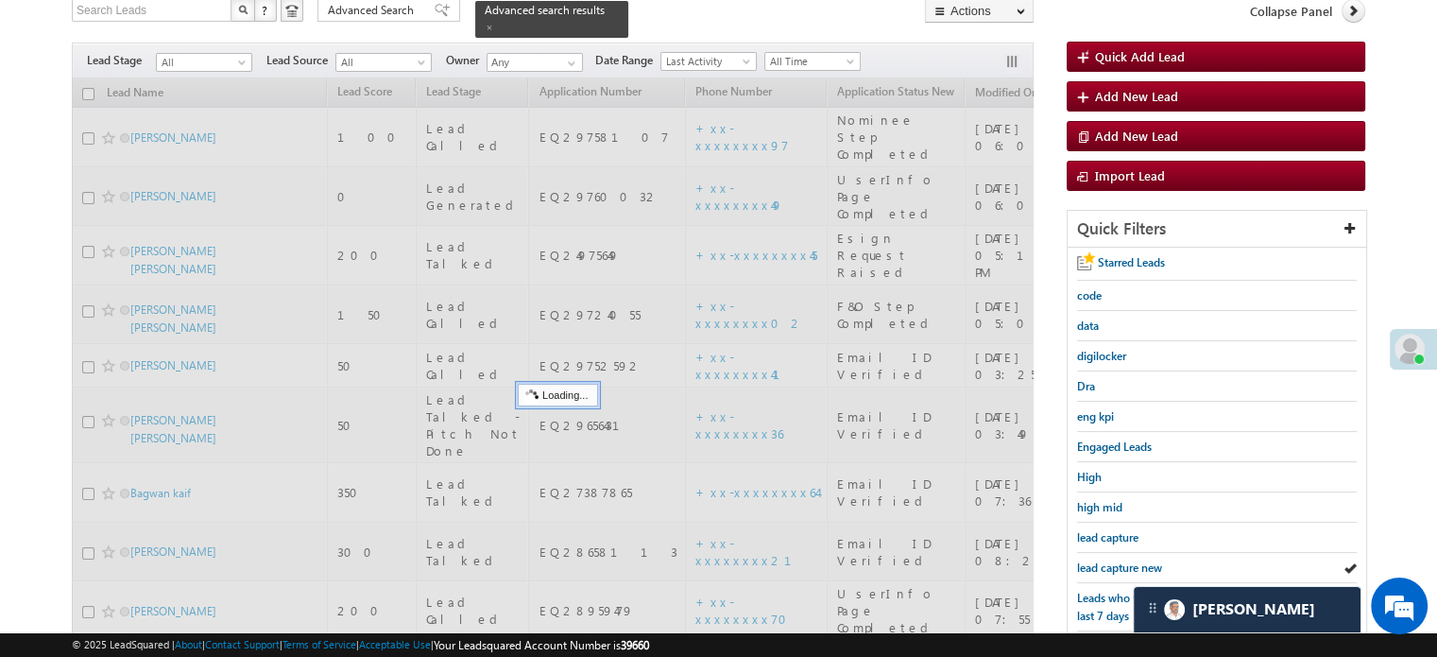
click at [1123, 560] on span "lead capture new" at bounding box center [1119, 567] width 85 height 14
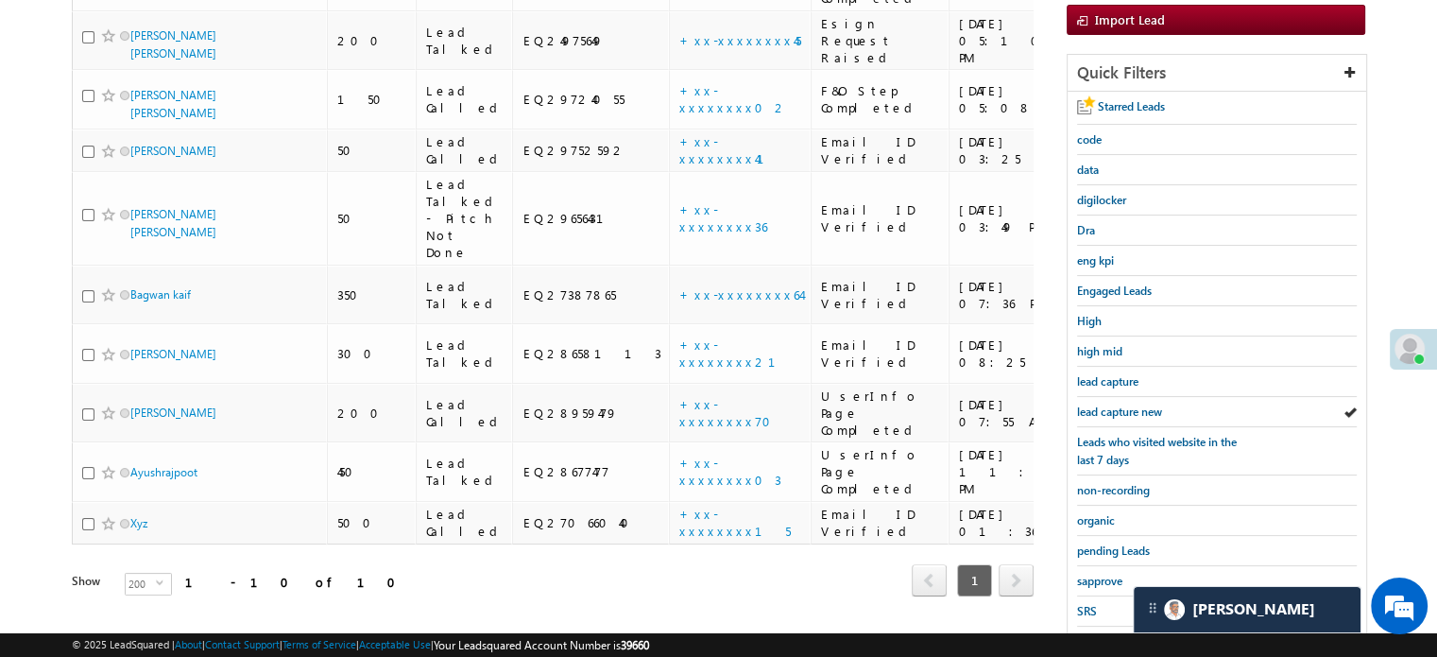
scroll to position [405, 0]
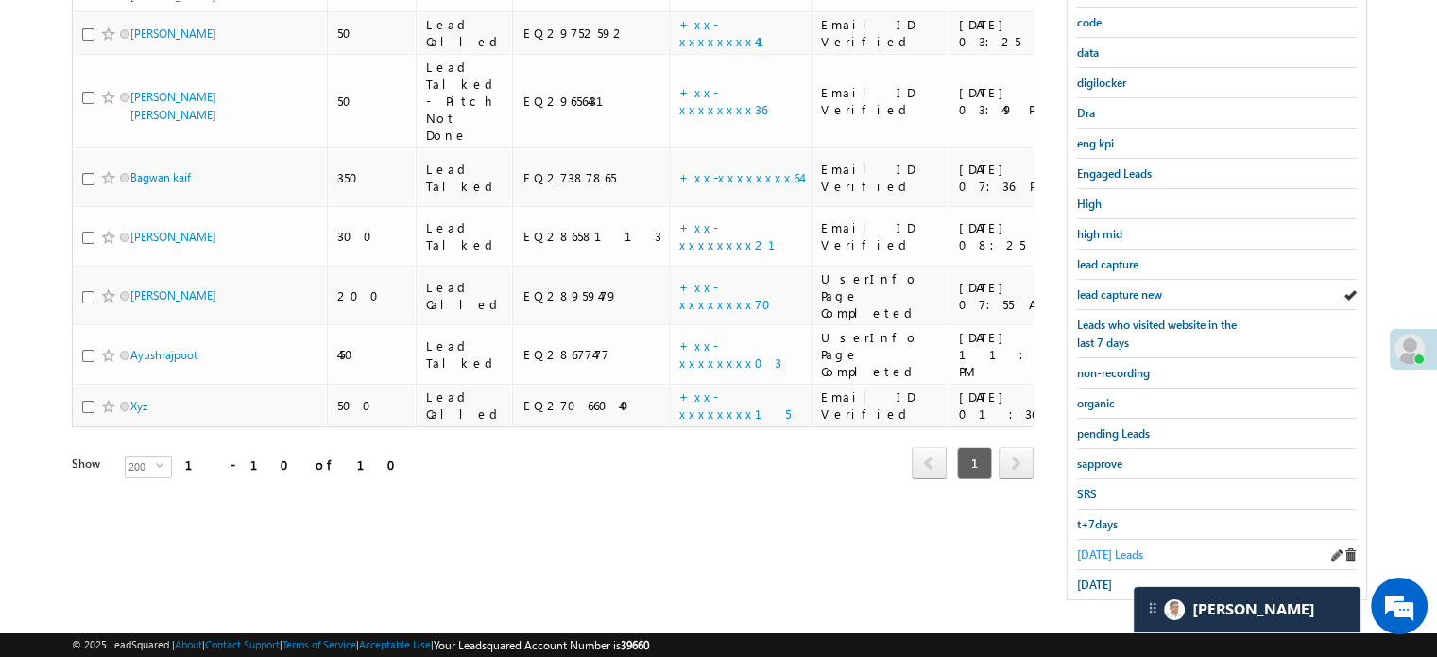
click at [1106, 551] on span "[DATE] Leads" at bounding box center [1110, 554] width 66 height 14
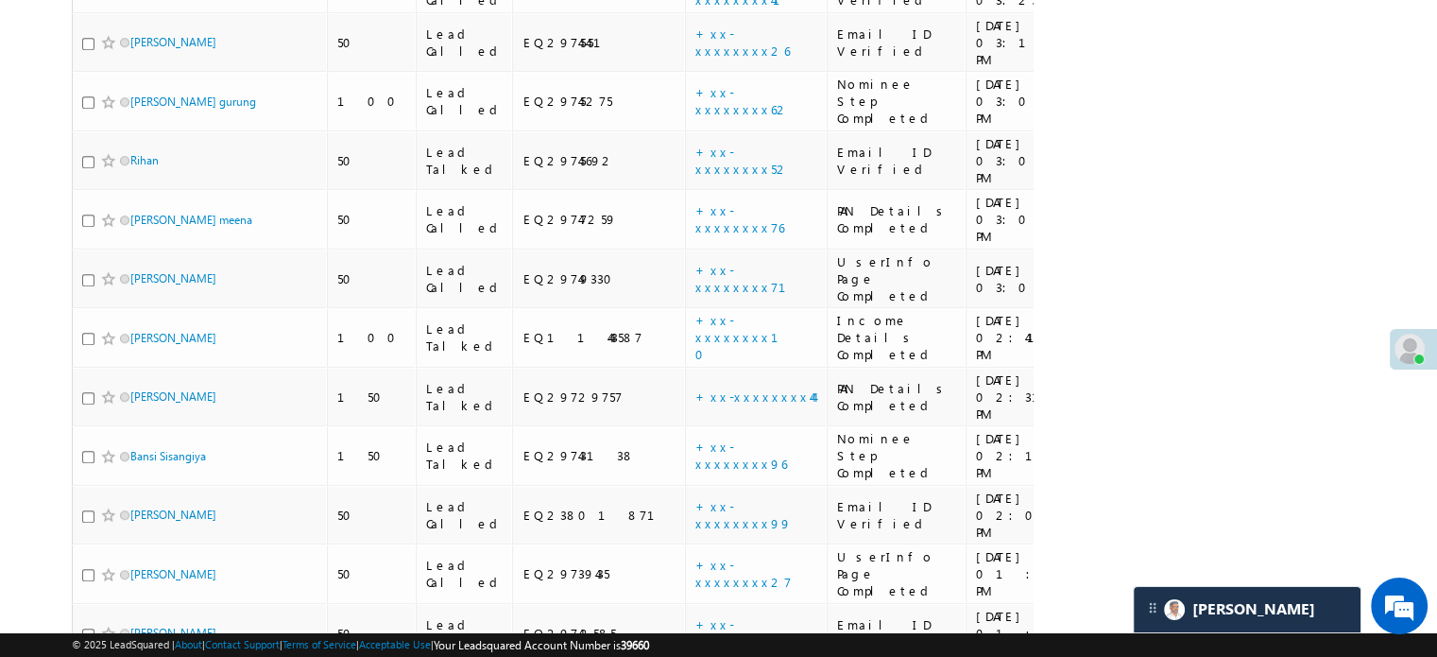
scroll to position [605, 0]
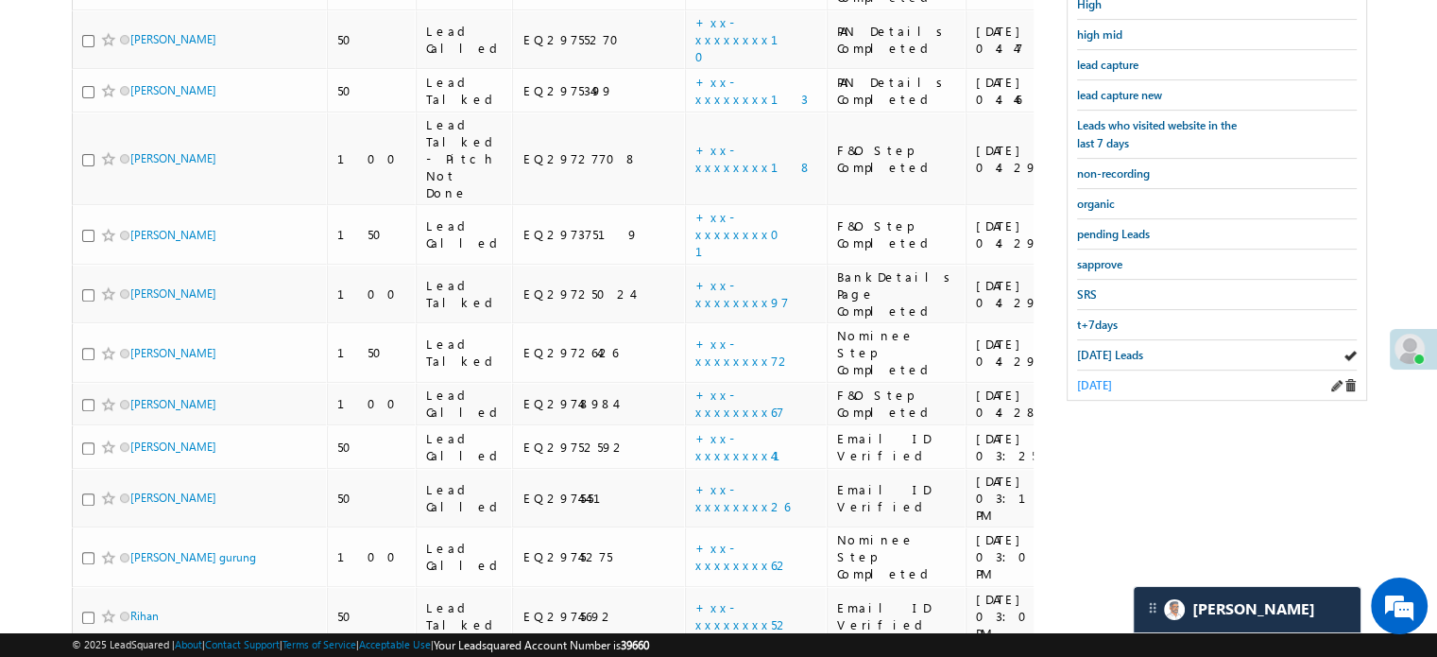
click at [1103, 378] on span "[DATE]" at bounding box center [1094, 385] width 35 height 14
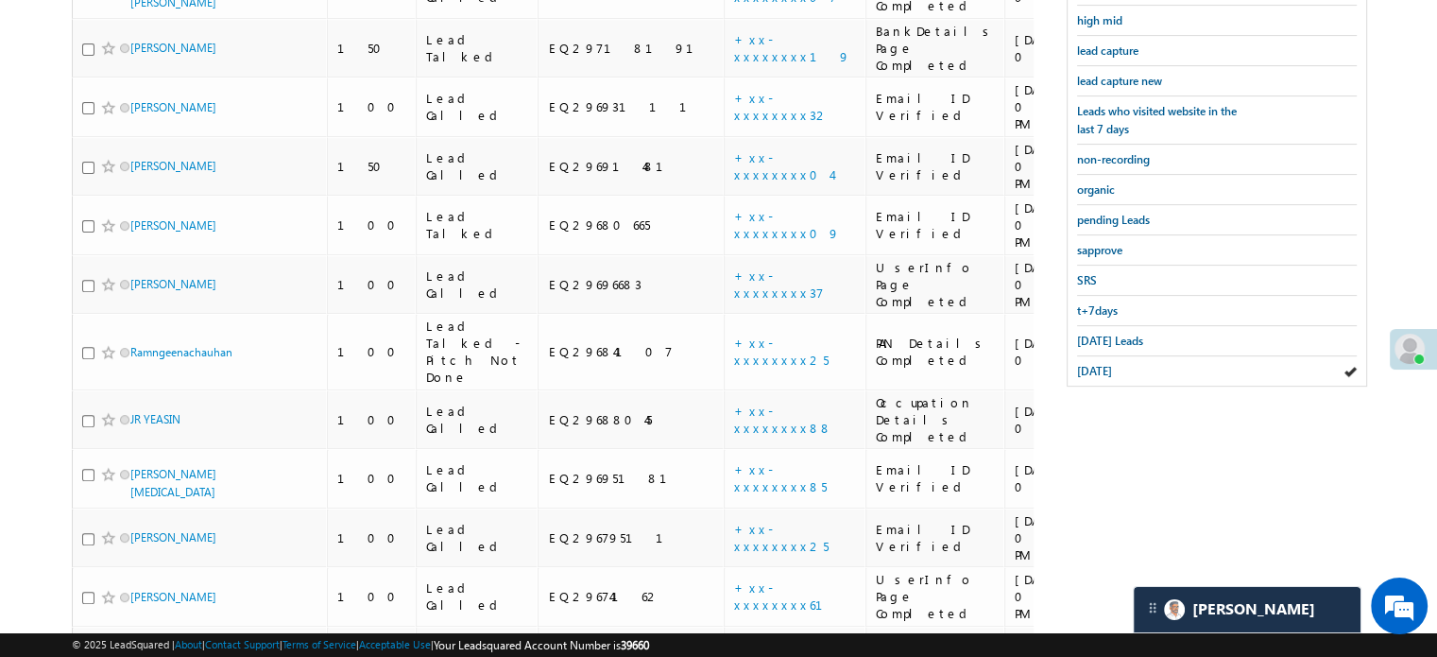
scroll to position [1535, 0]
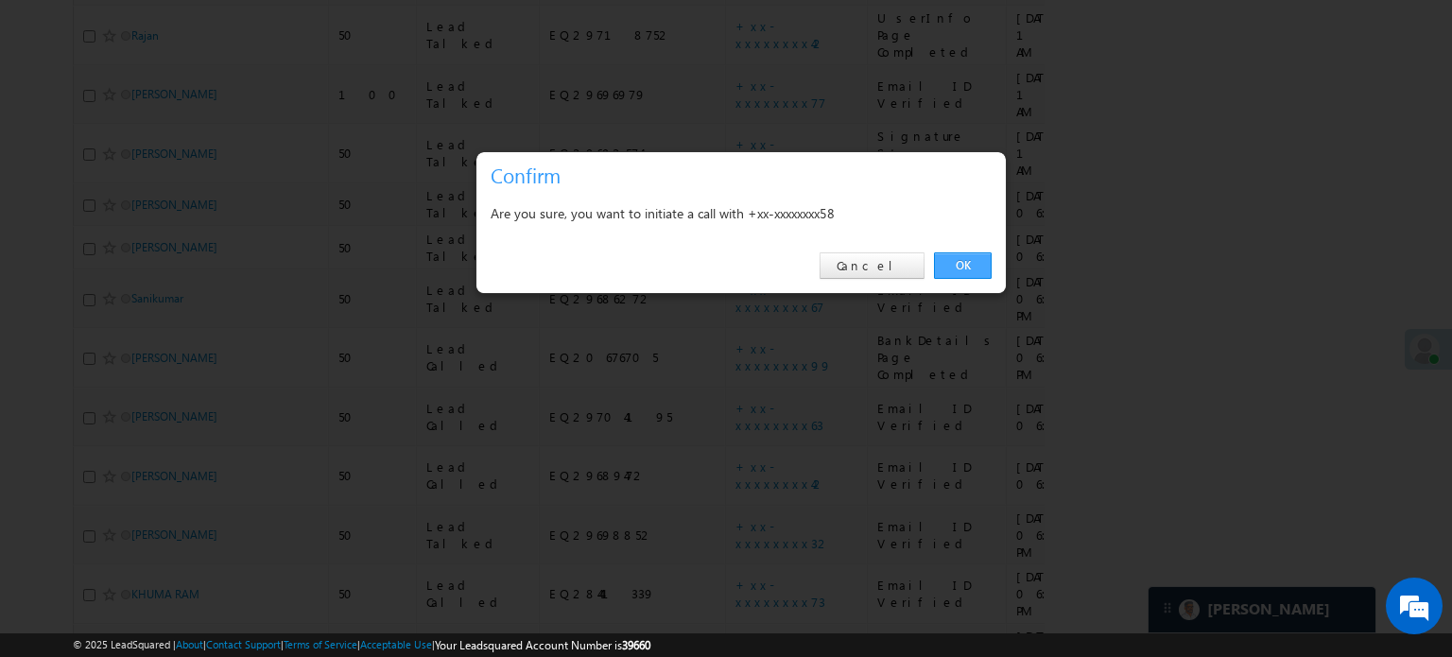
click at [941, 260] on link "OK" at bounding box center [963, 265] width 58 height 26
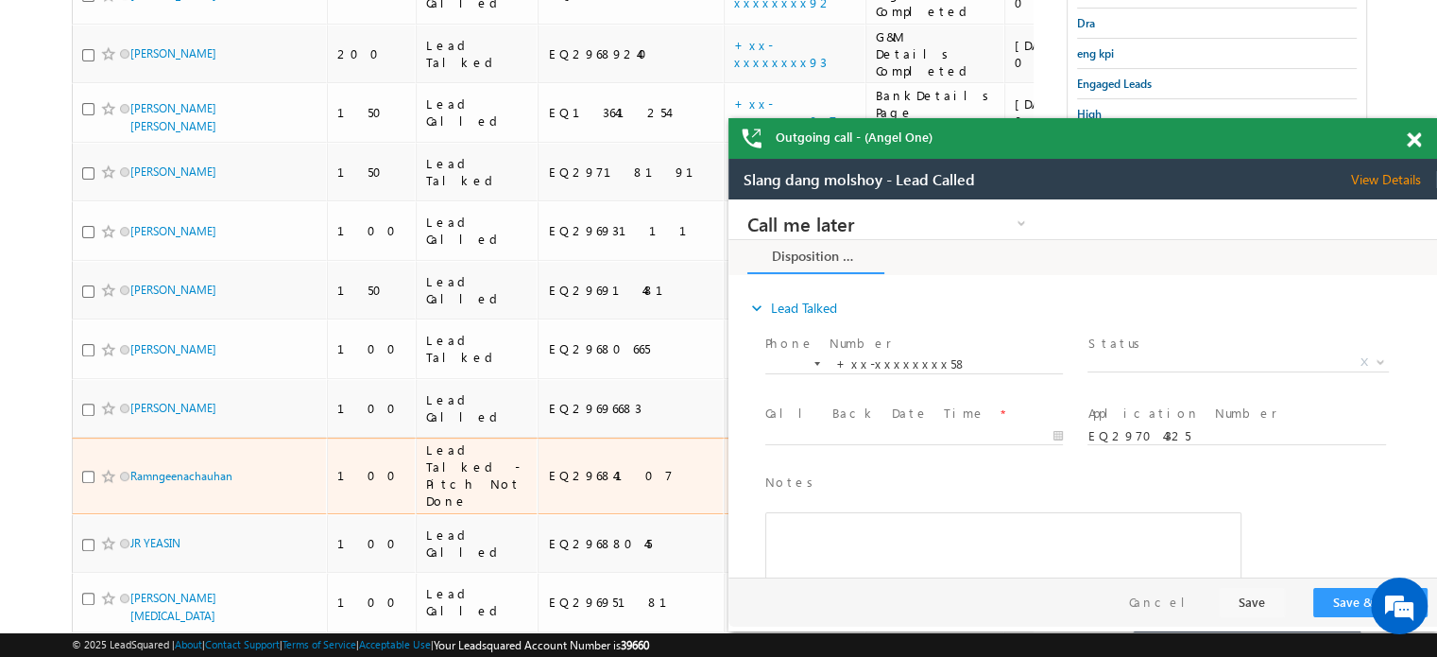
scroll to position [0, 0]
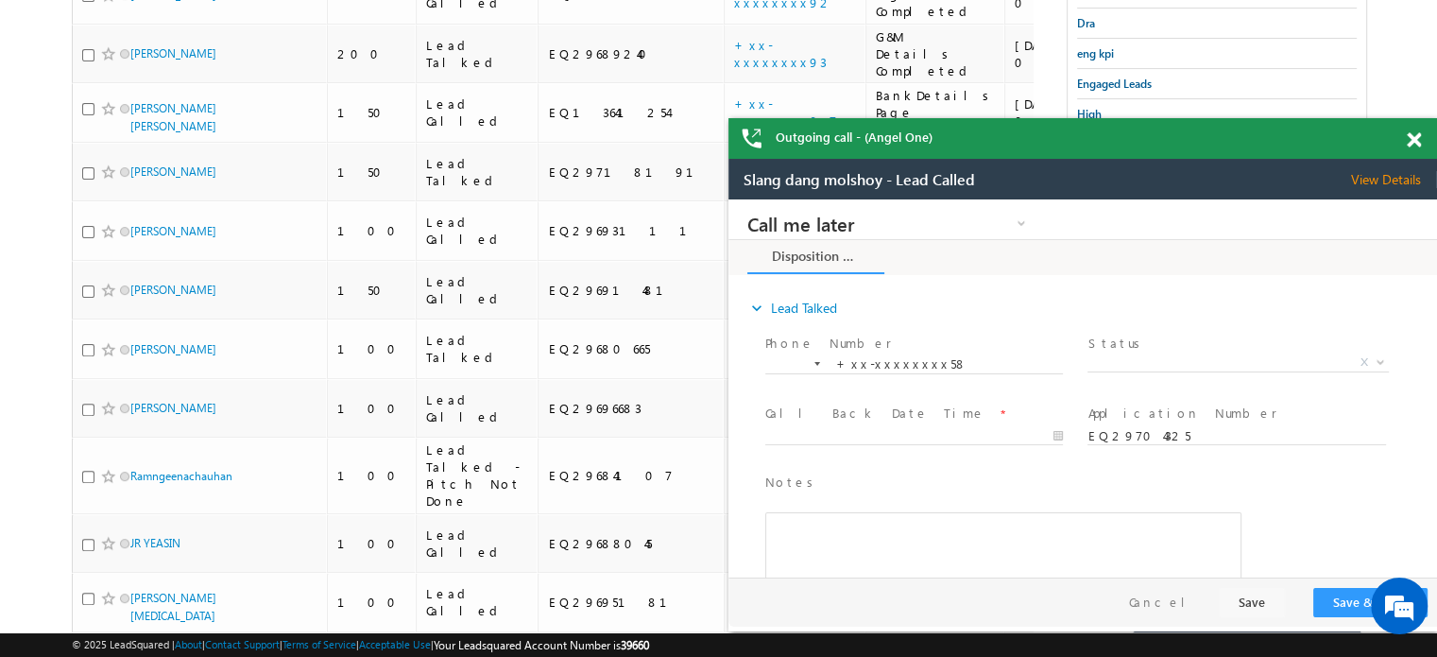
click at [1415, 137] on span at bounding box center [1414, 140] width 14 height 16
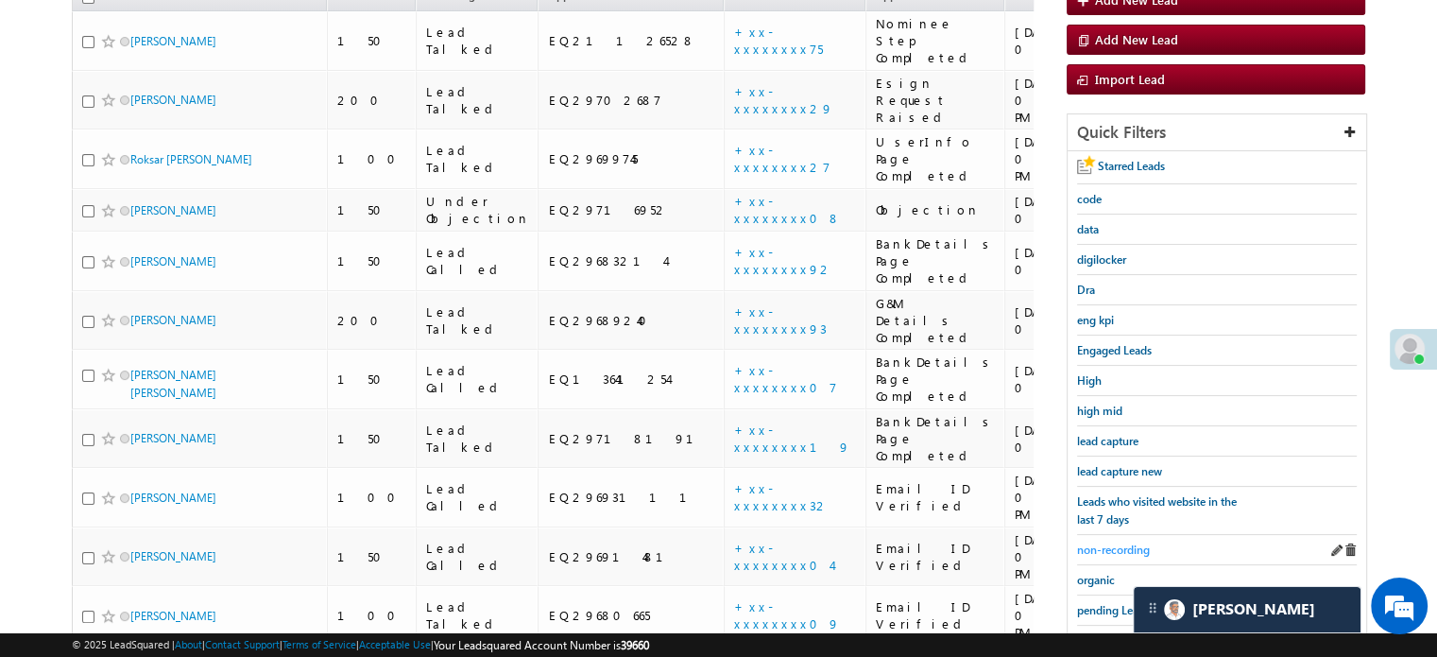
scroll to position [452, 0]
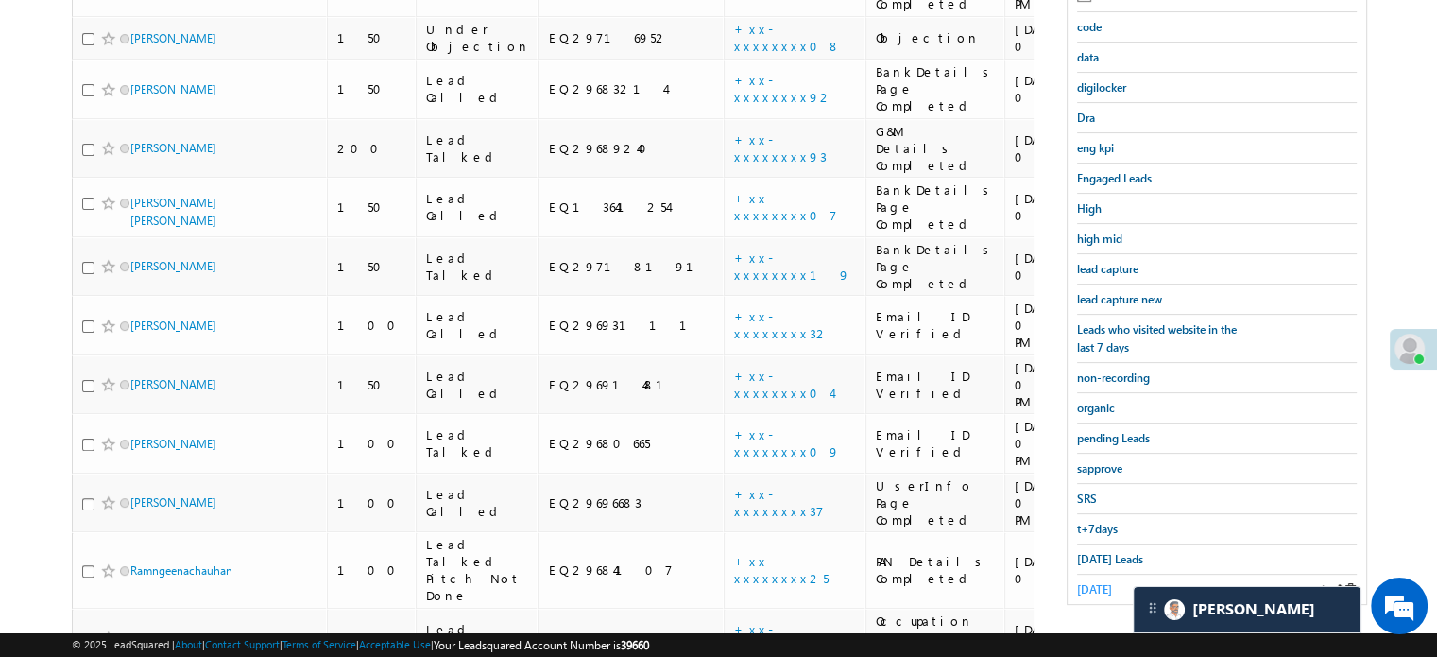
click at [1108, 580] on link "[DATE]" at bounding box center [1094, 589] width 35 height 18
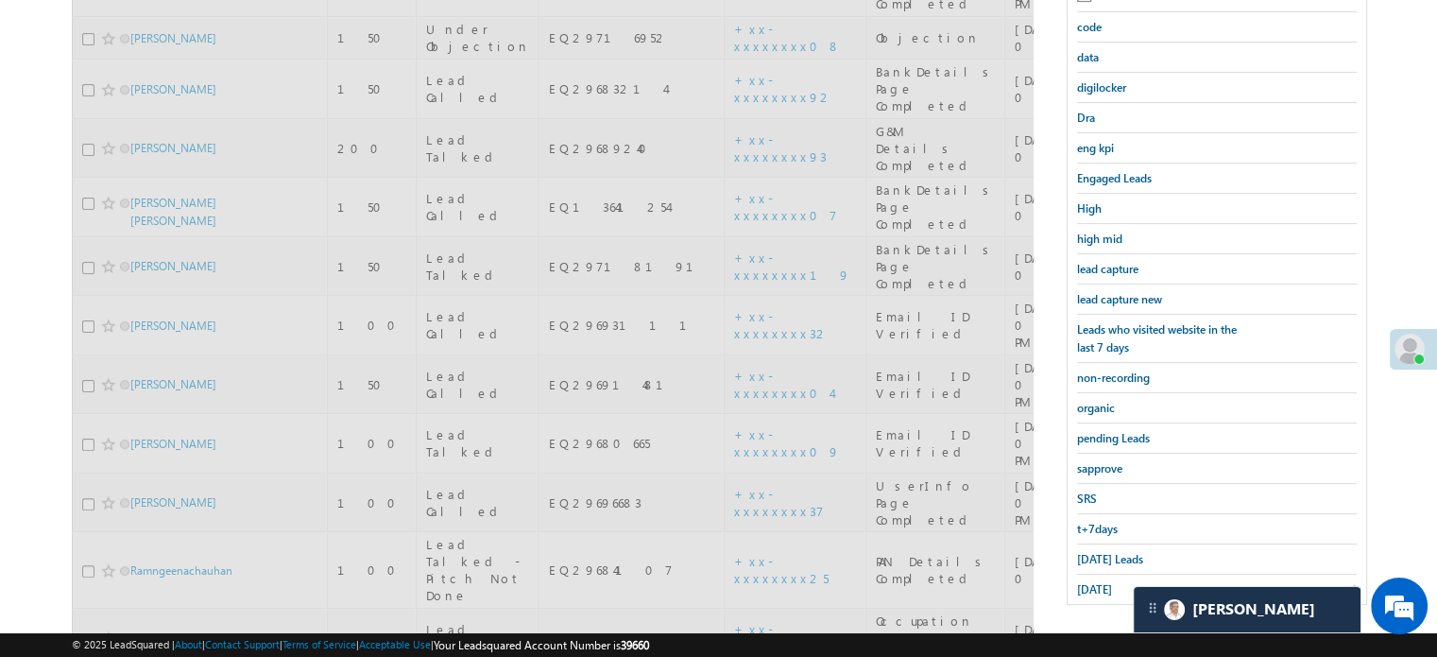
click at [1106, 582] on span "[DATE]" at bounding box center [1094, 589] width 35 height 14
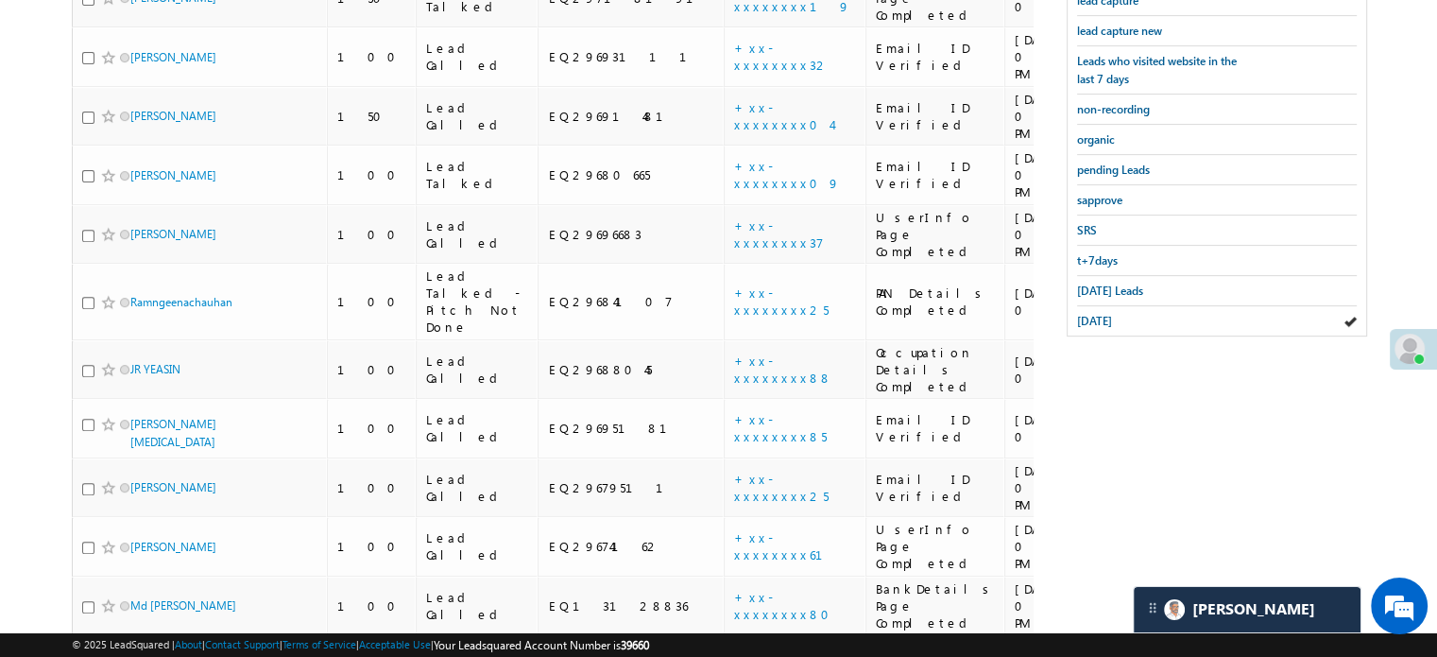
scroll to position [495, 0]
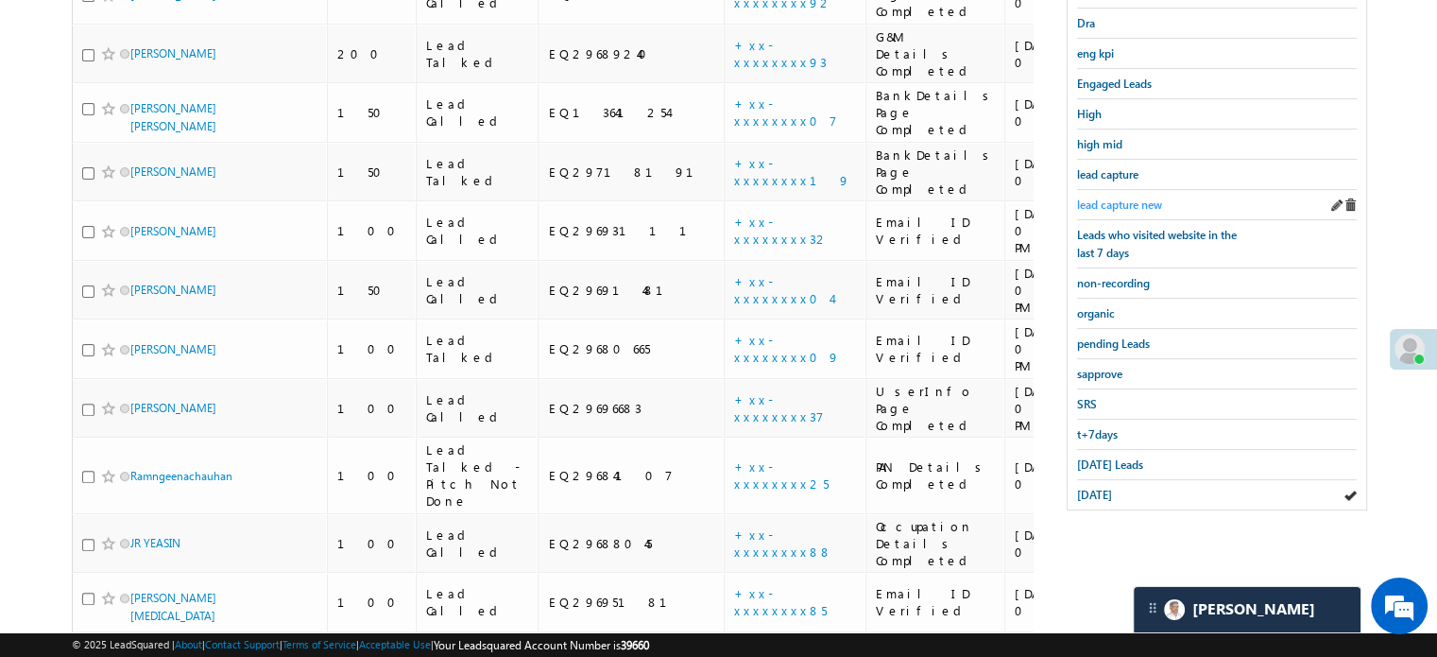
click at [1126, 196] on link "lead capture new" at bounding box center [1119, 205] width 85 height 18
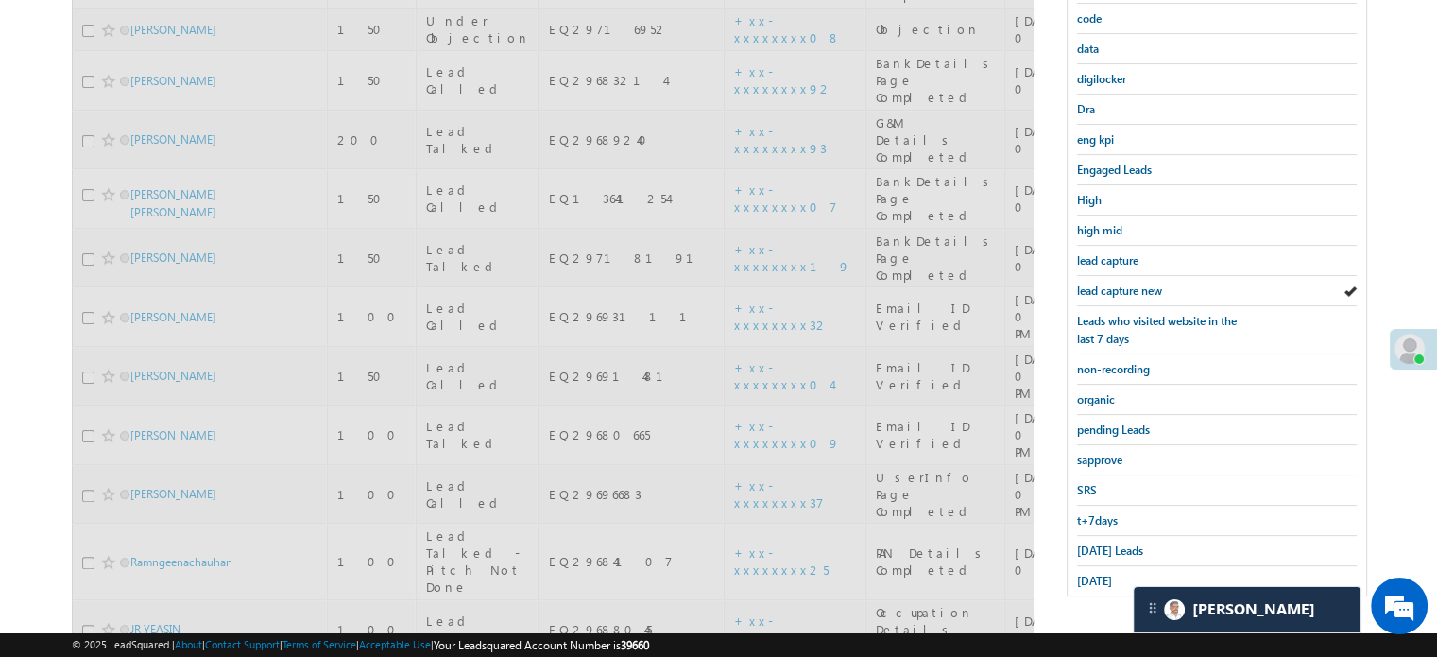
scroll to position [212, 0]
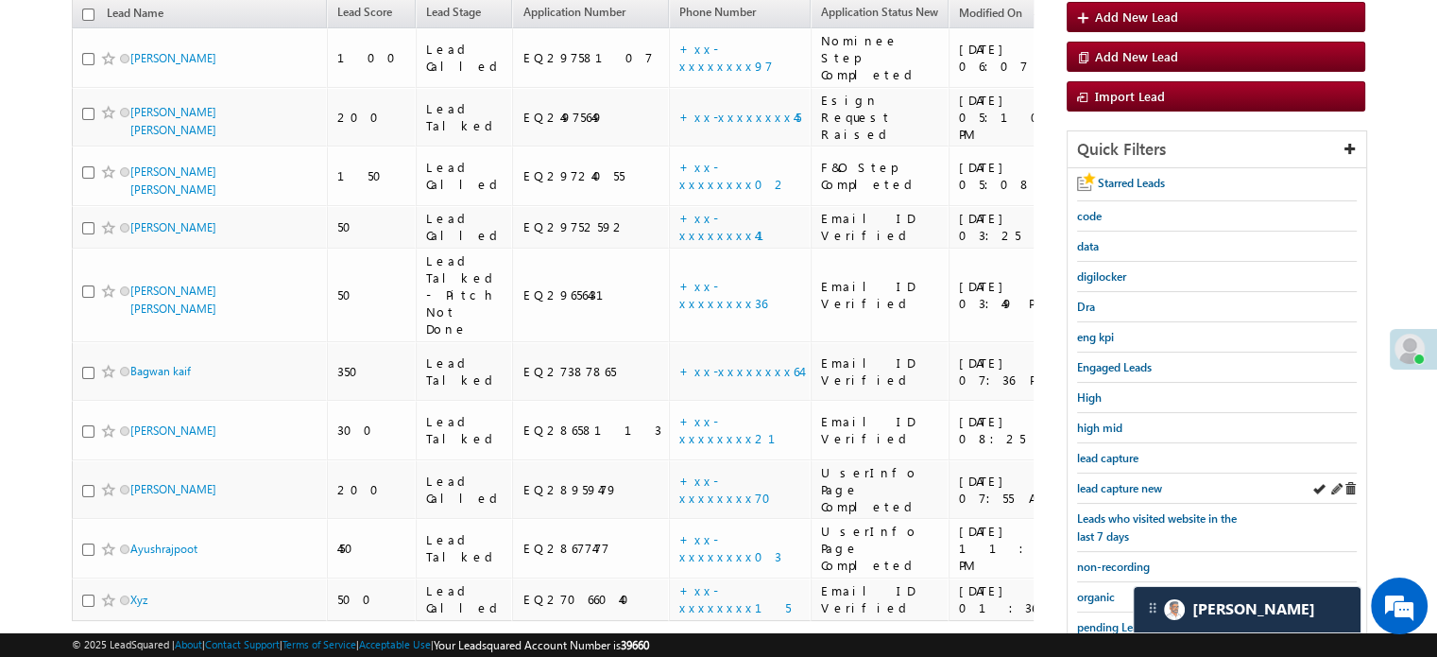
click at [1109, 490] on div "lead capture new" at bounding box center [1217, 488] width 280 height 30
click at [1115, 479] on link "lead capture new" at bounding box center [1119, 488] width 85 height 18
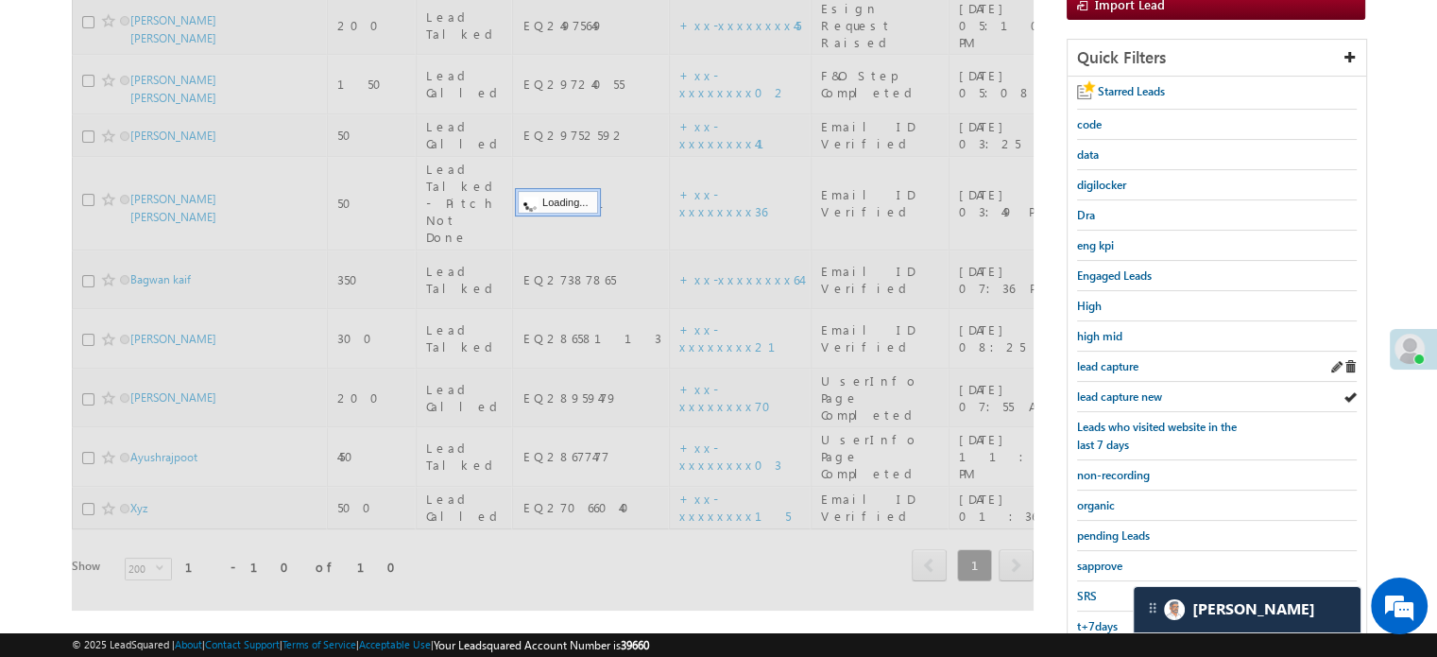
scroll to position [405, 0]
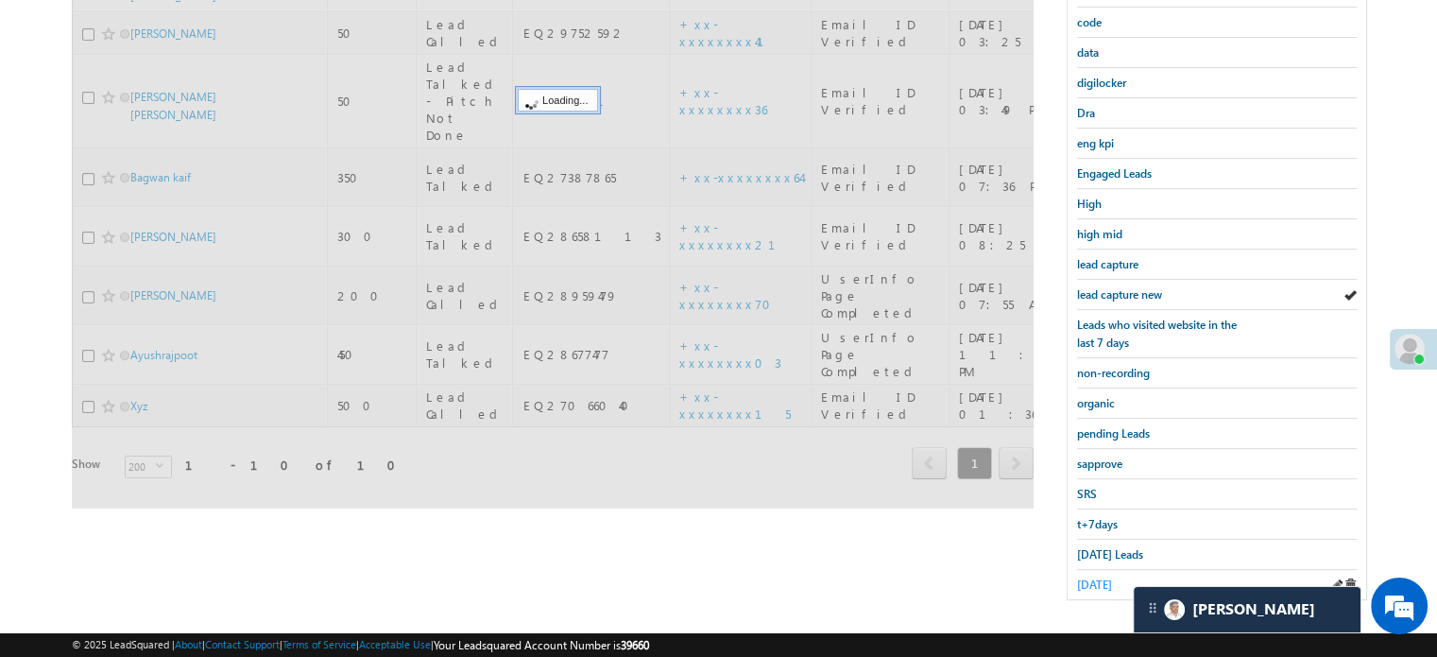
click at [1092, 579] on span "[DATE]" at bounding box center [1094, 584] width 35 height 14
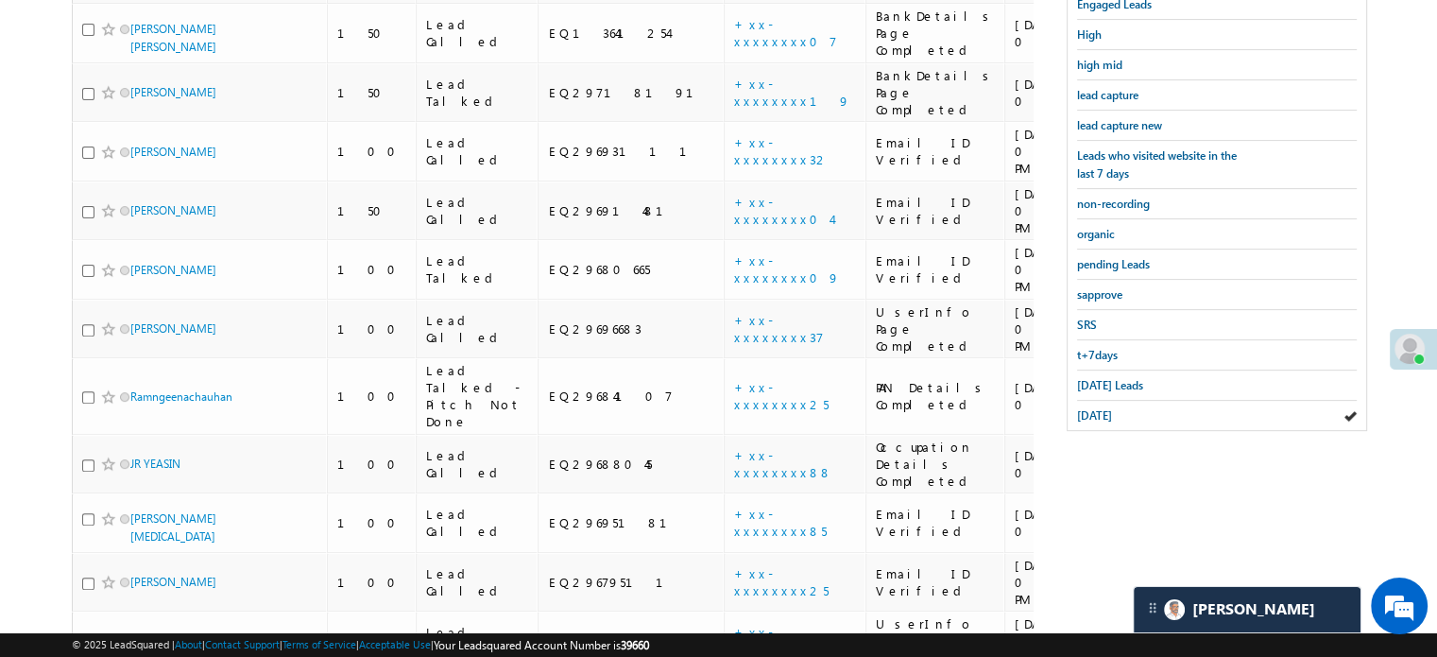
scroll to position [1535, 0]
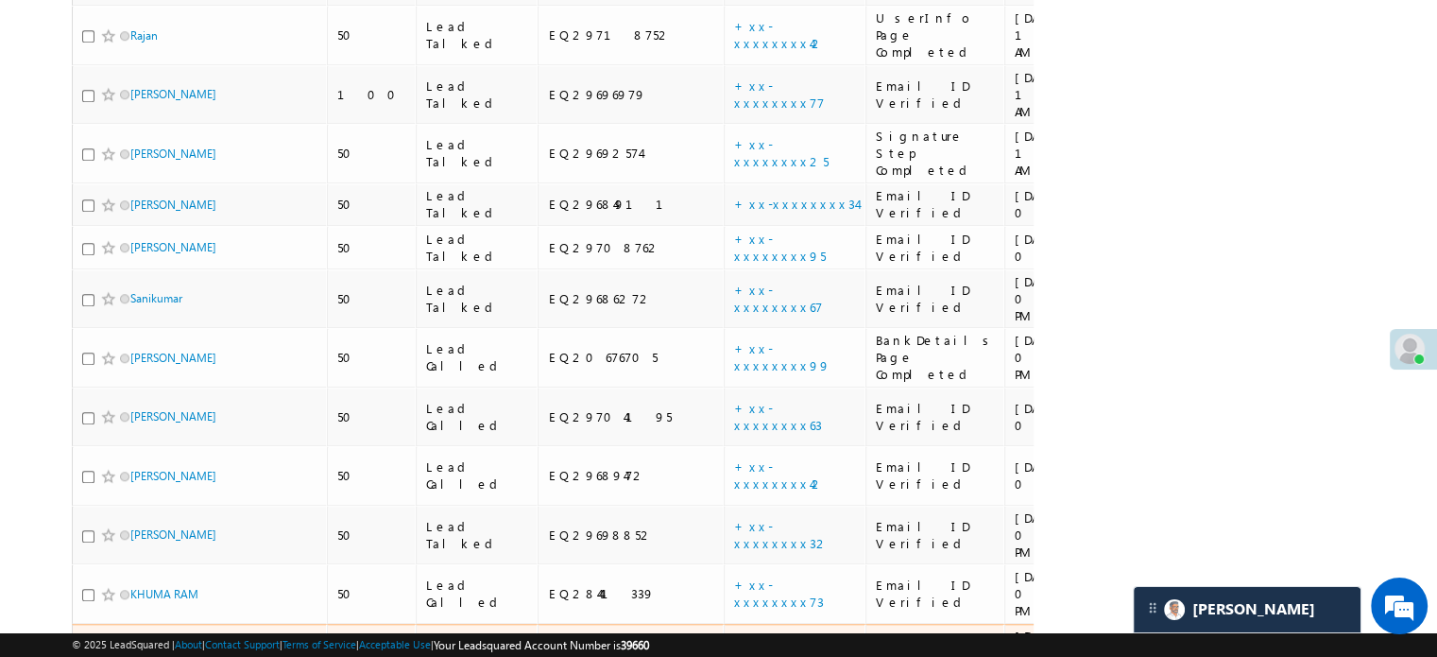
click at [734, 636] on link "+xx-xxxxxxxx80" at bounding box center [787, 652] width 107 height 33
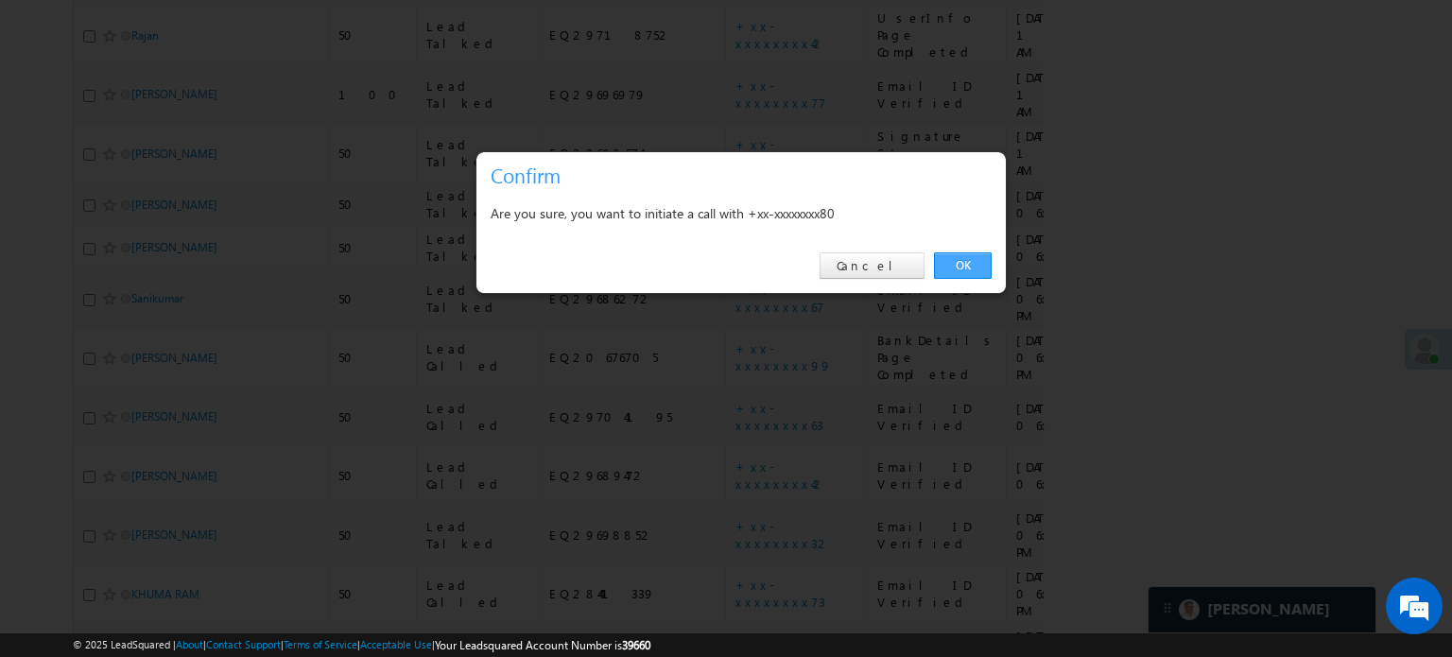
click at [948, 275] on link "OK" at bounding box center [963, 265] width 58 height 26
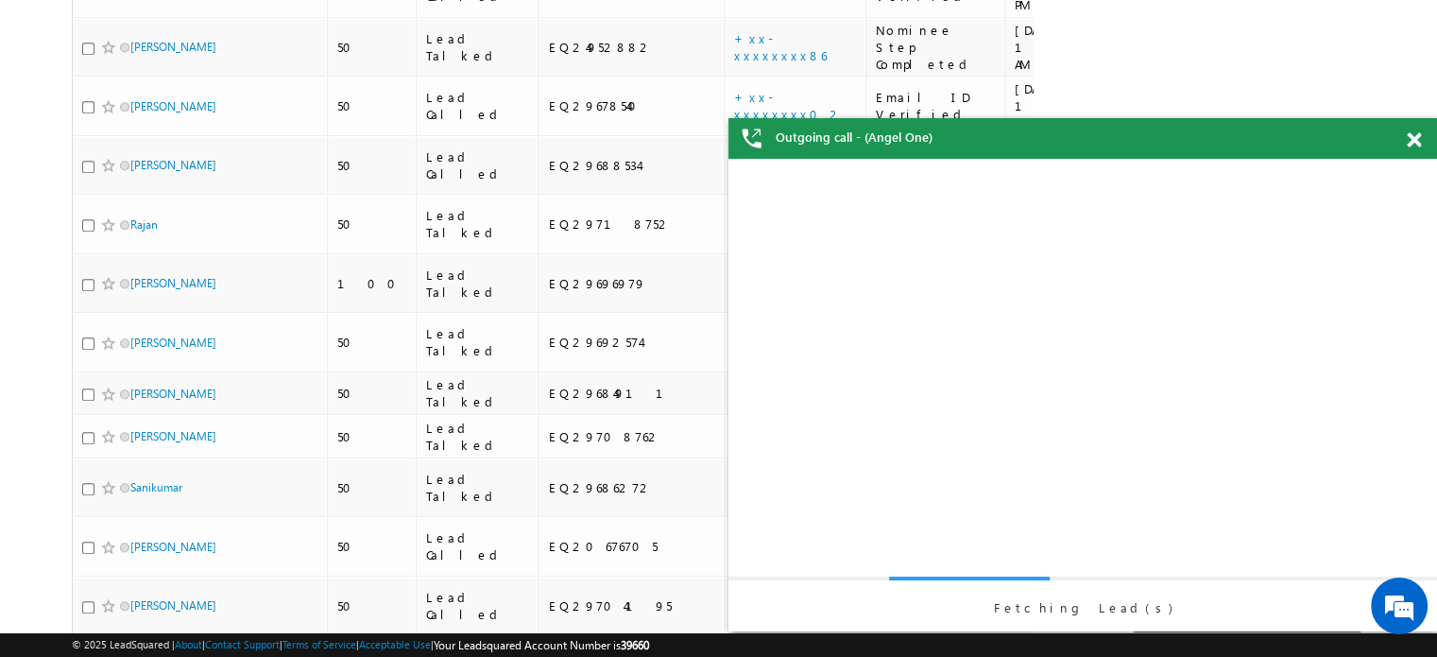
scroll to position [0, 0]
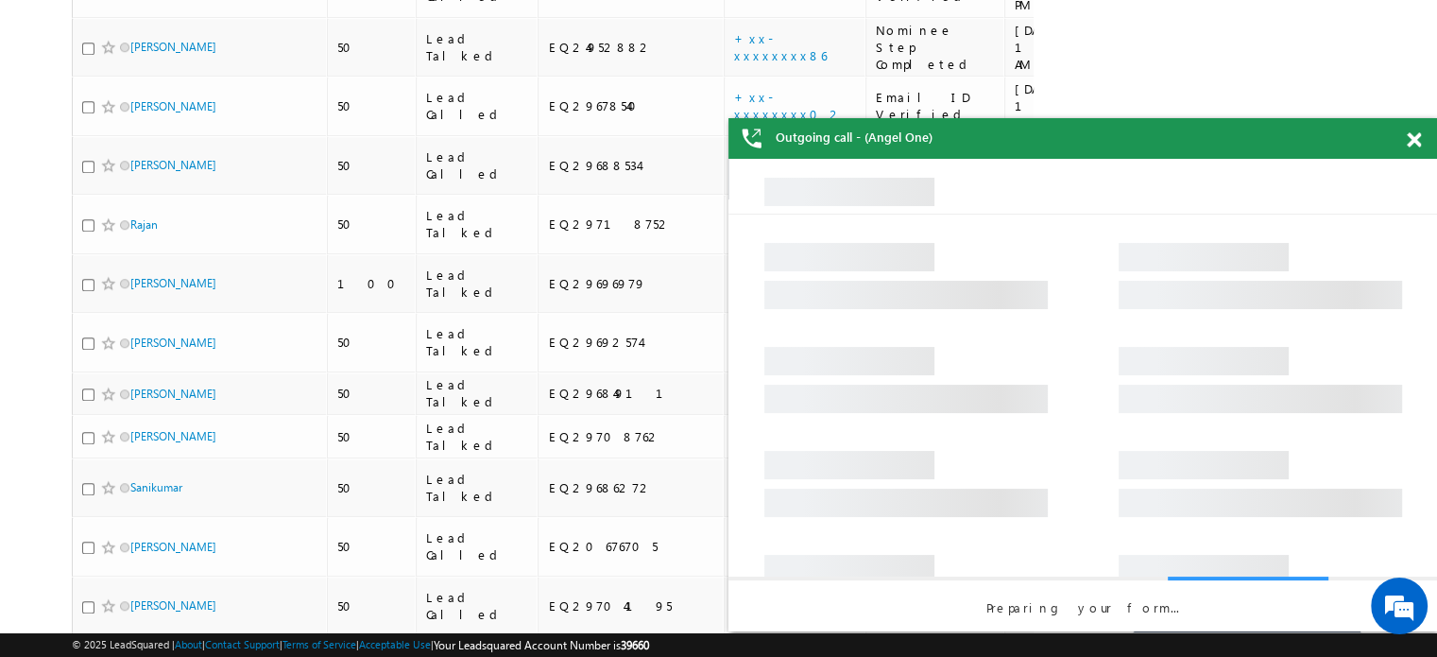
click at [1418, 139] on span at bounding box center [1414, 140] width 14 height 16
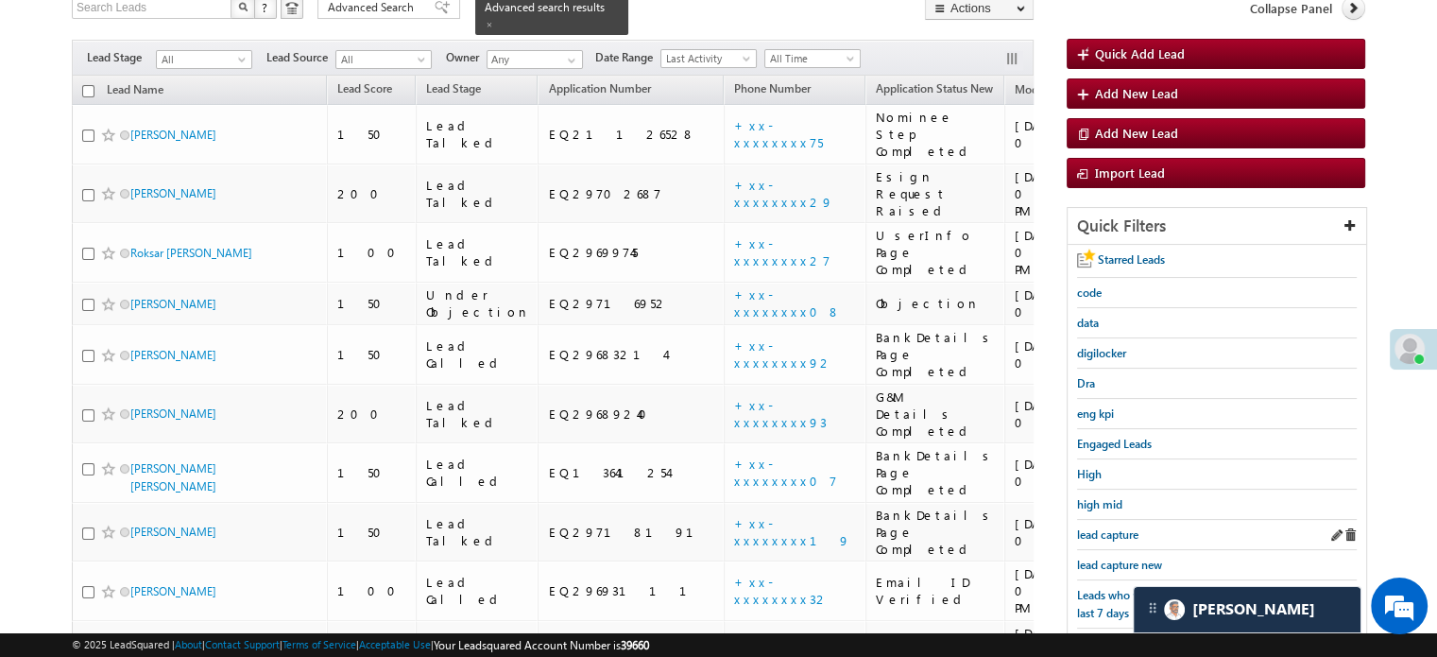
scroll to position [189, 0]
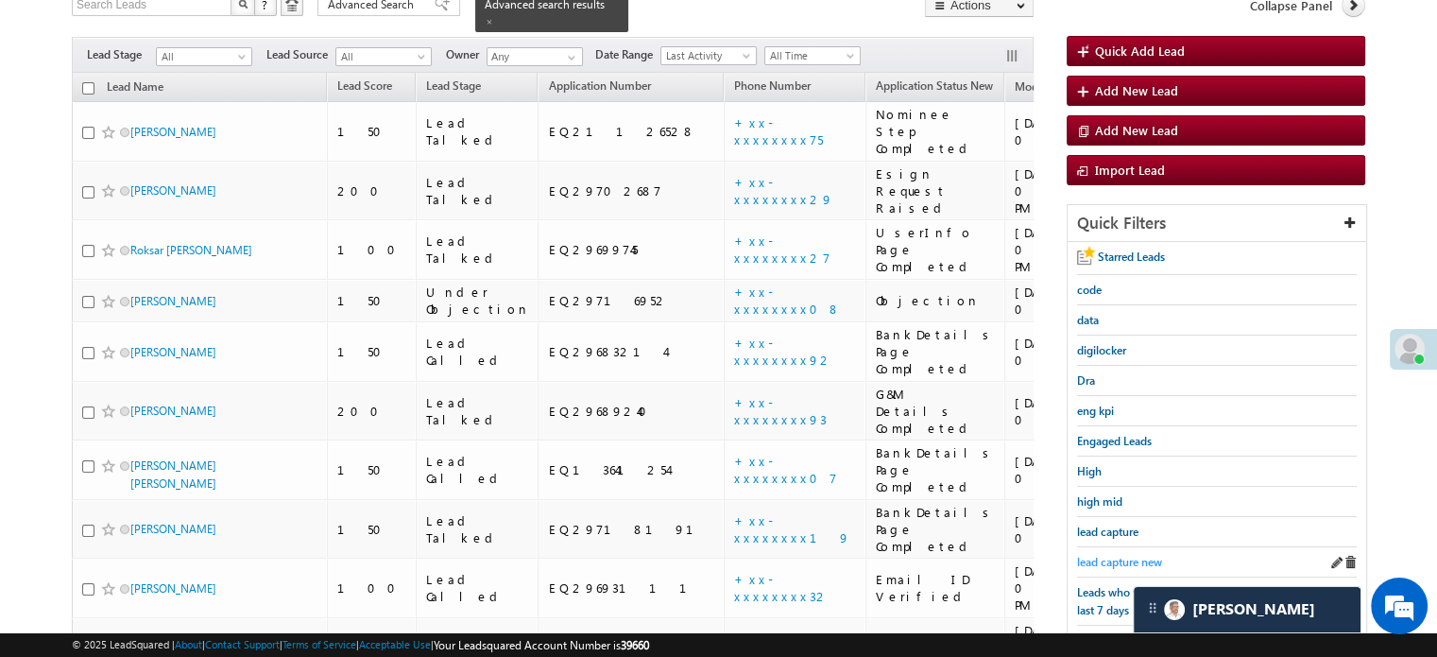
click at [1117, 561] on span "lead capture new" at bounding box center [1119, 562] width 85 height 14
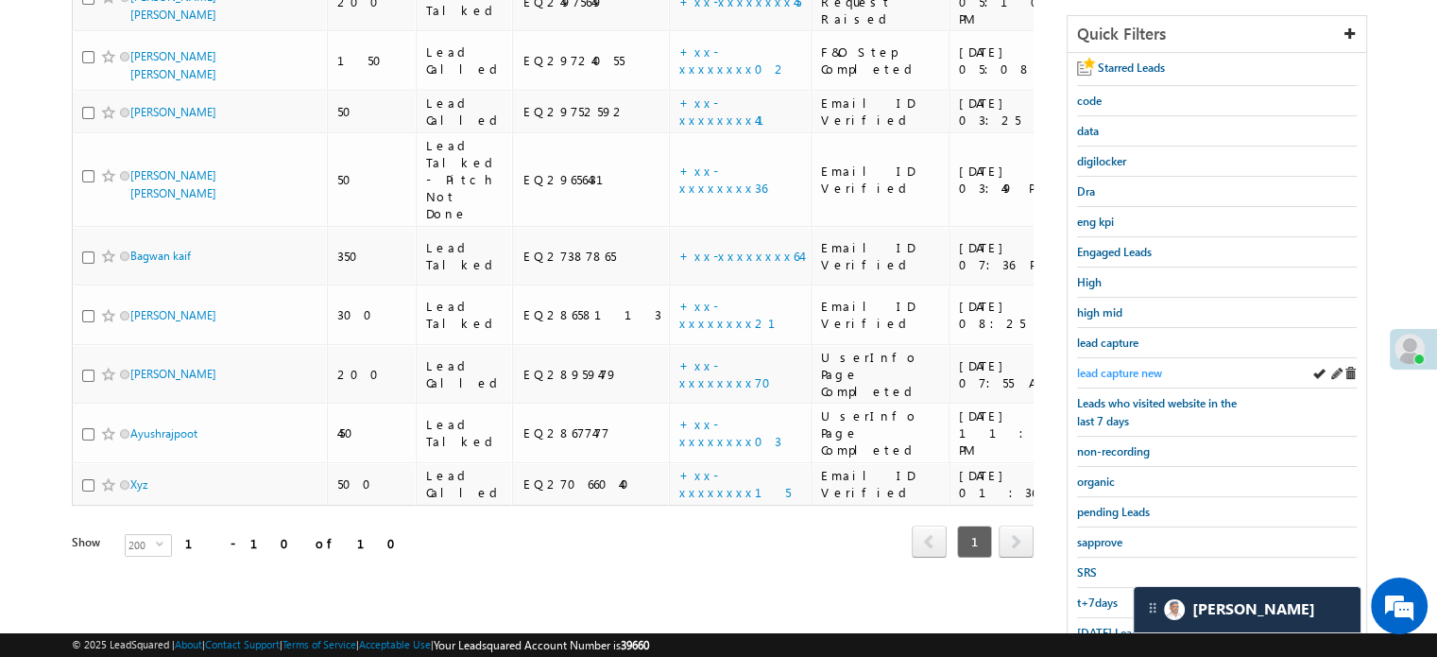
scroll to position [405, 0]
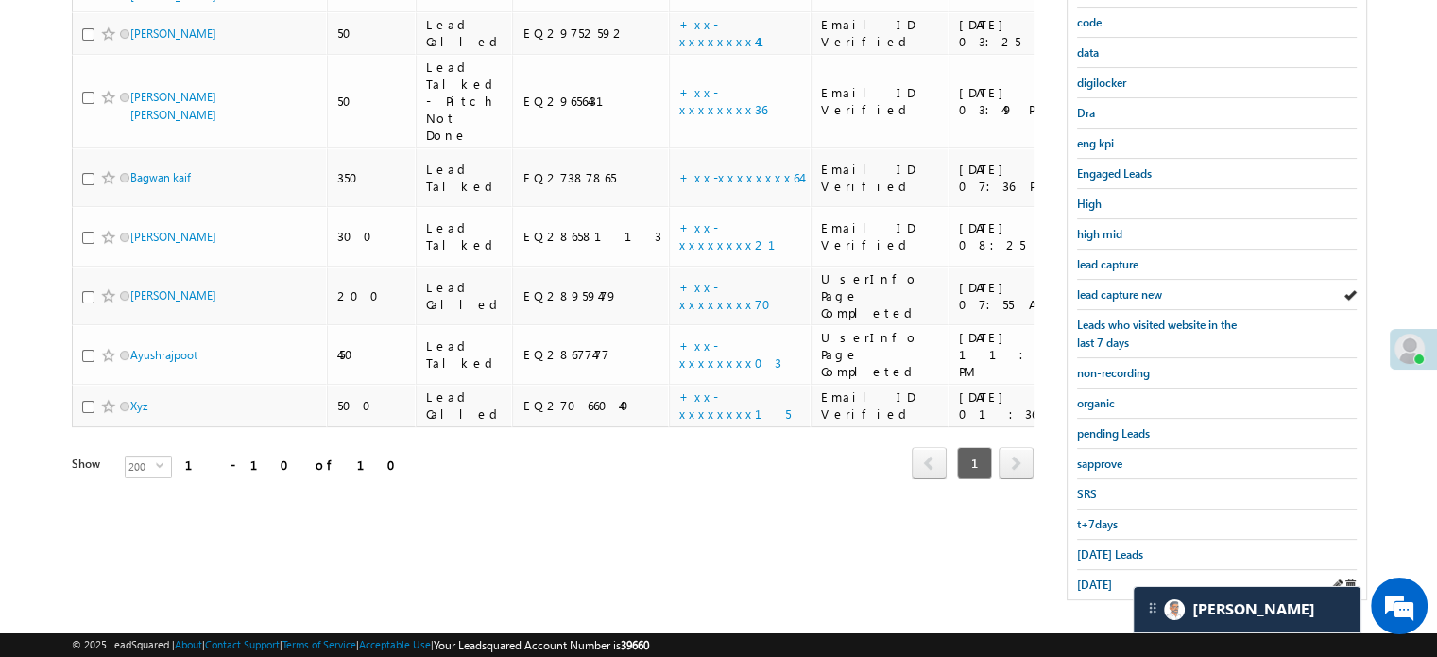
click at [1109, 585] on div "[DATE]" at bounding box center [1217, 584] width 280 height 29
click at [1104, 582] on span "[DATE]" at bounding box center [1094, 584] width 35 height 14
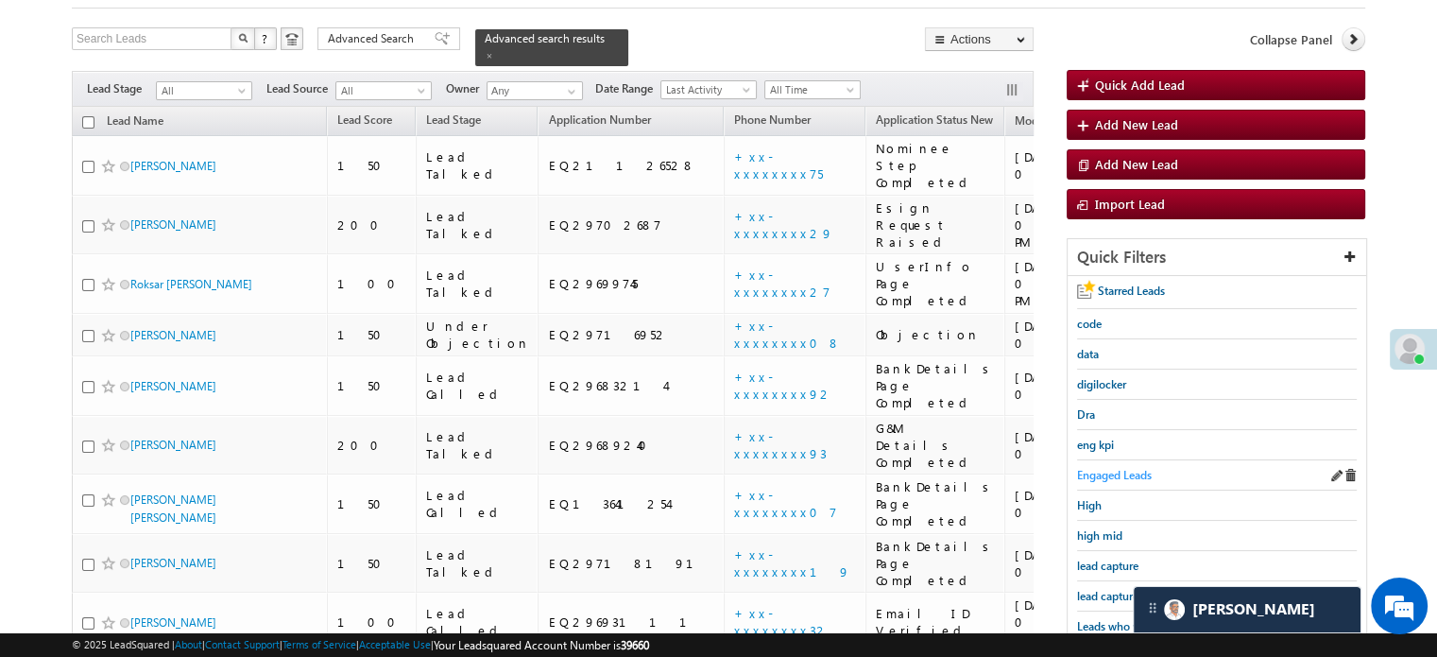
scroll to position [216, 0]
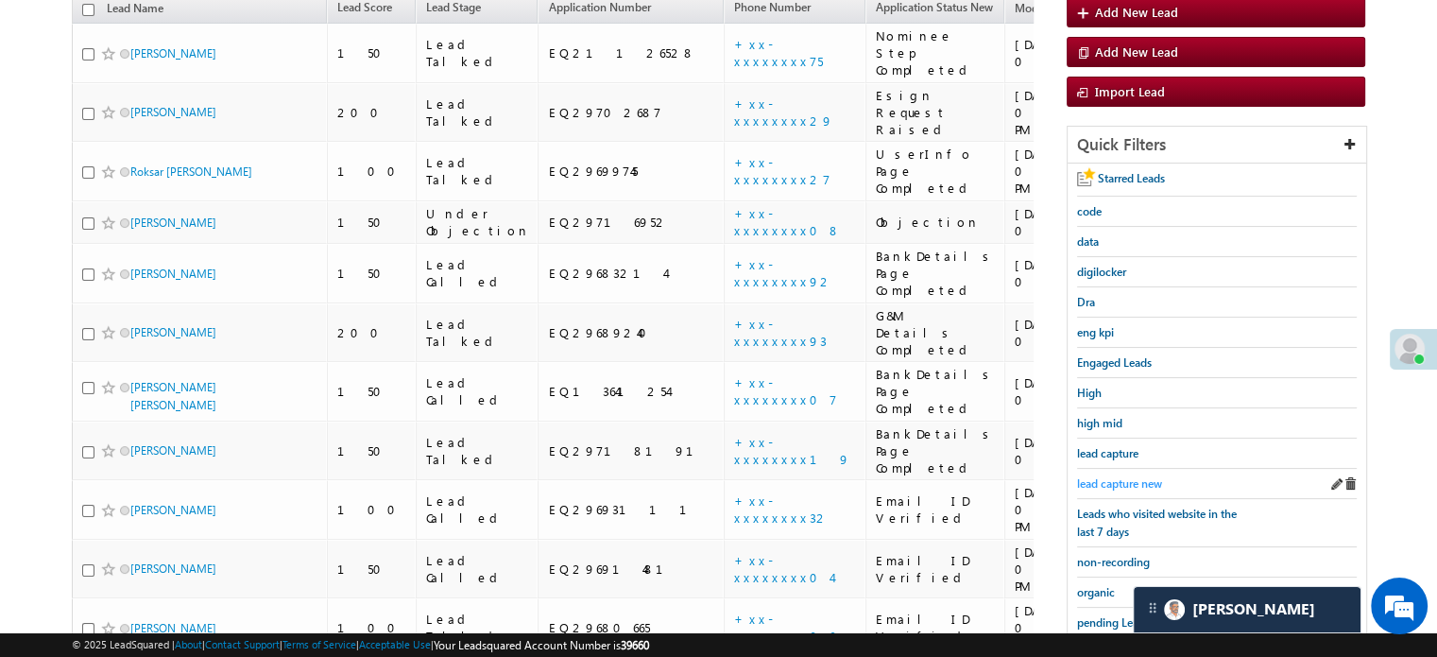
click at [1100, 476] on span "lead capture new" at bounding box center [1119, 483] width 85 height 14
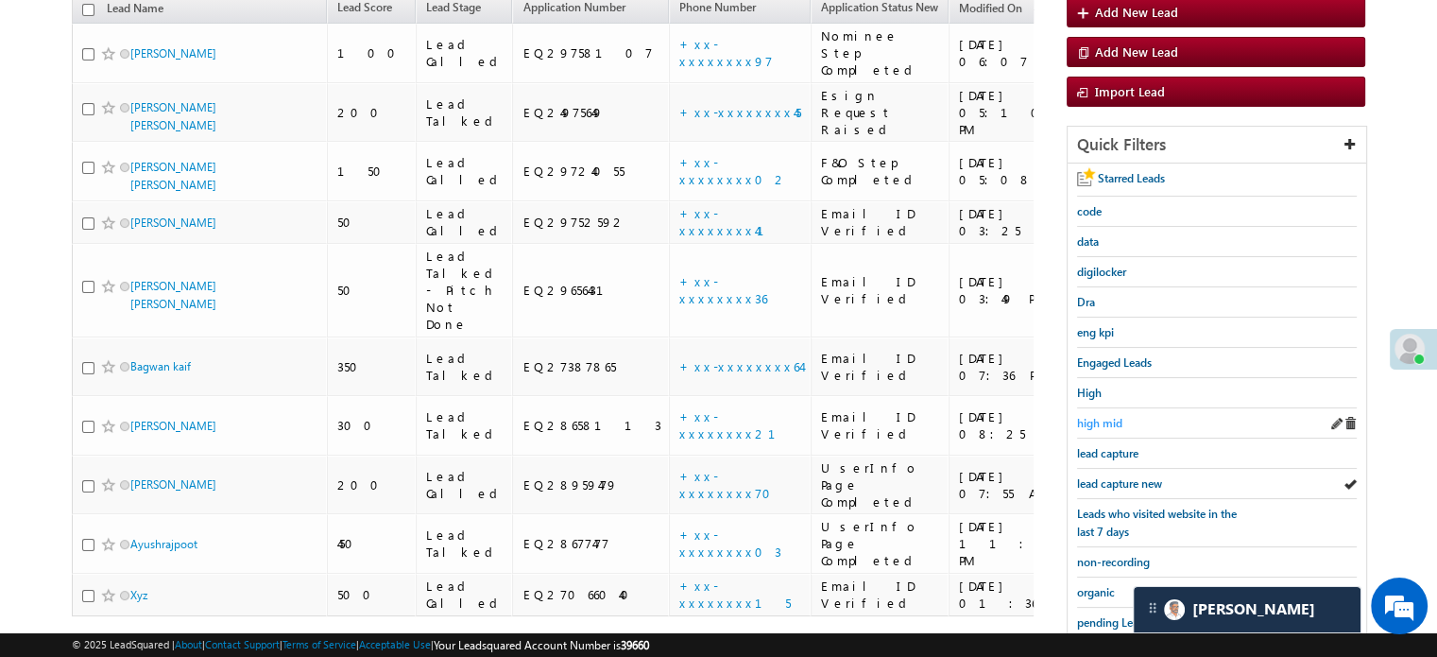
click at [1104, 416] on span "high mid" at bounding box center [1099, 423] width 45 height 14
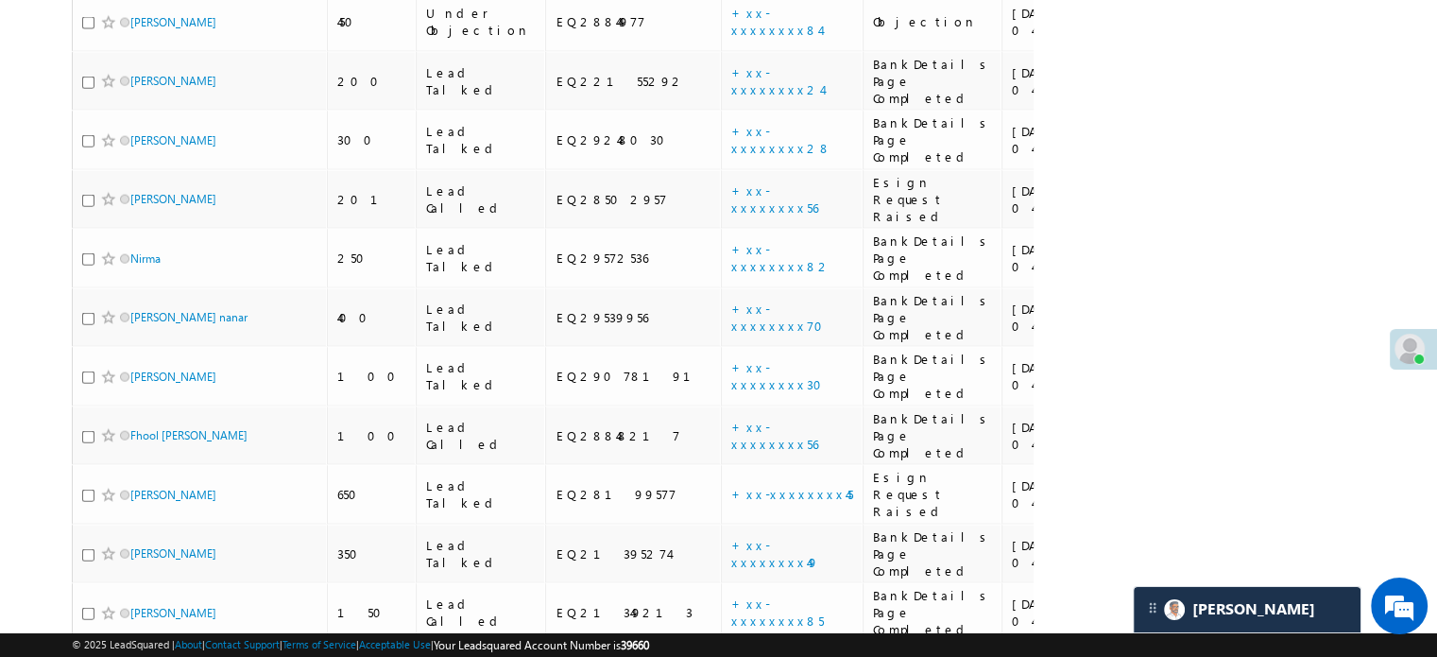
scroll to position [9061, 0]
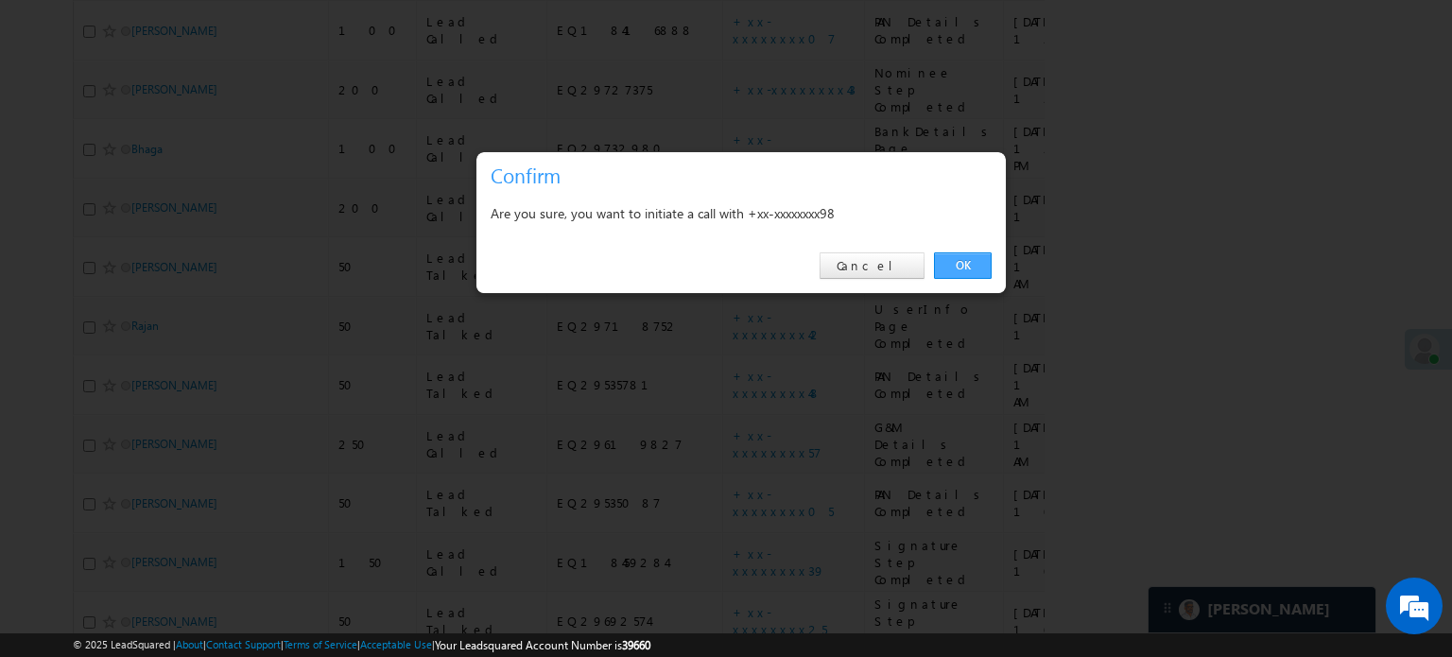
click at [975, 268] on link "OK" at bounding box center [963, 265] width 58 height 26
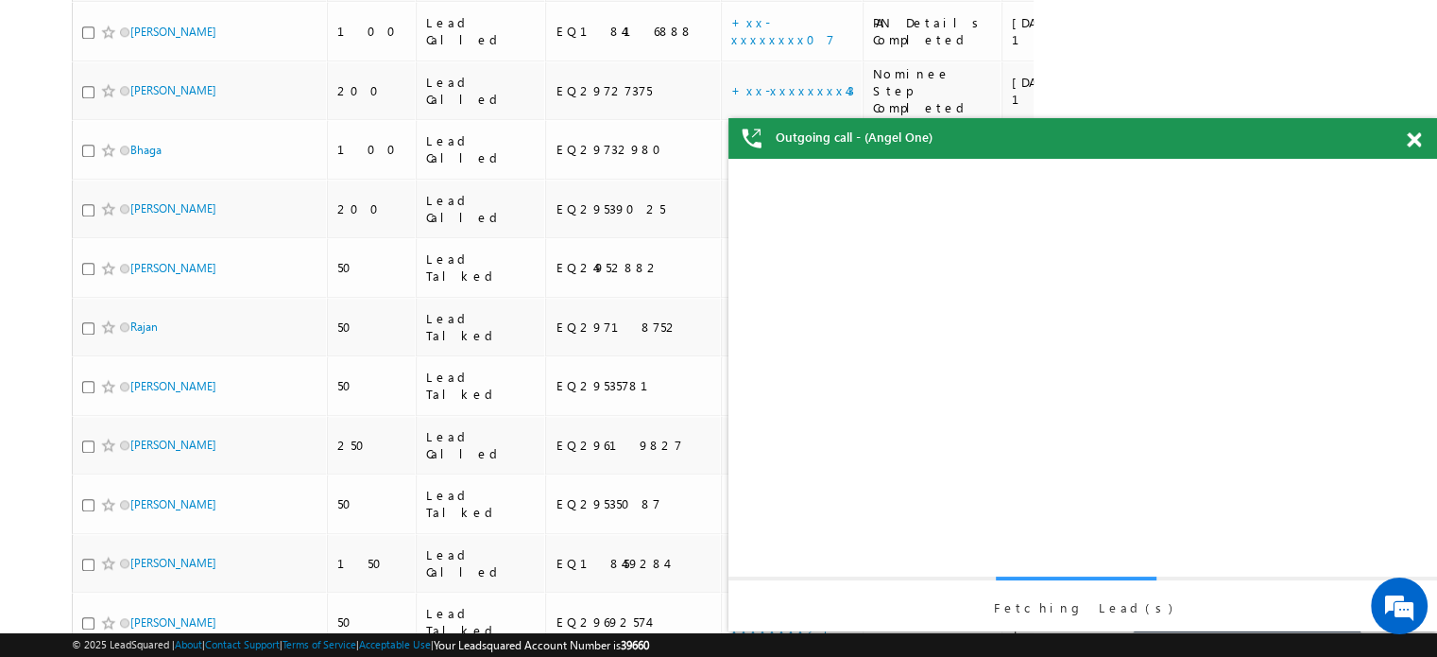
scroll to position [0, 0]
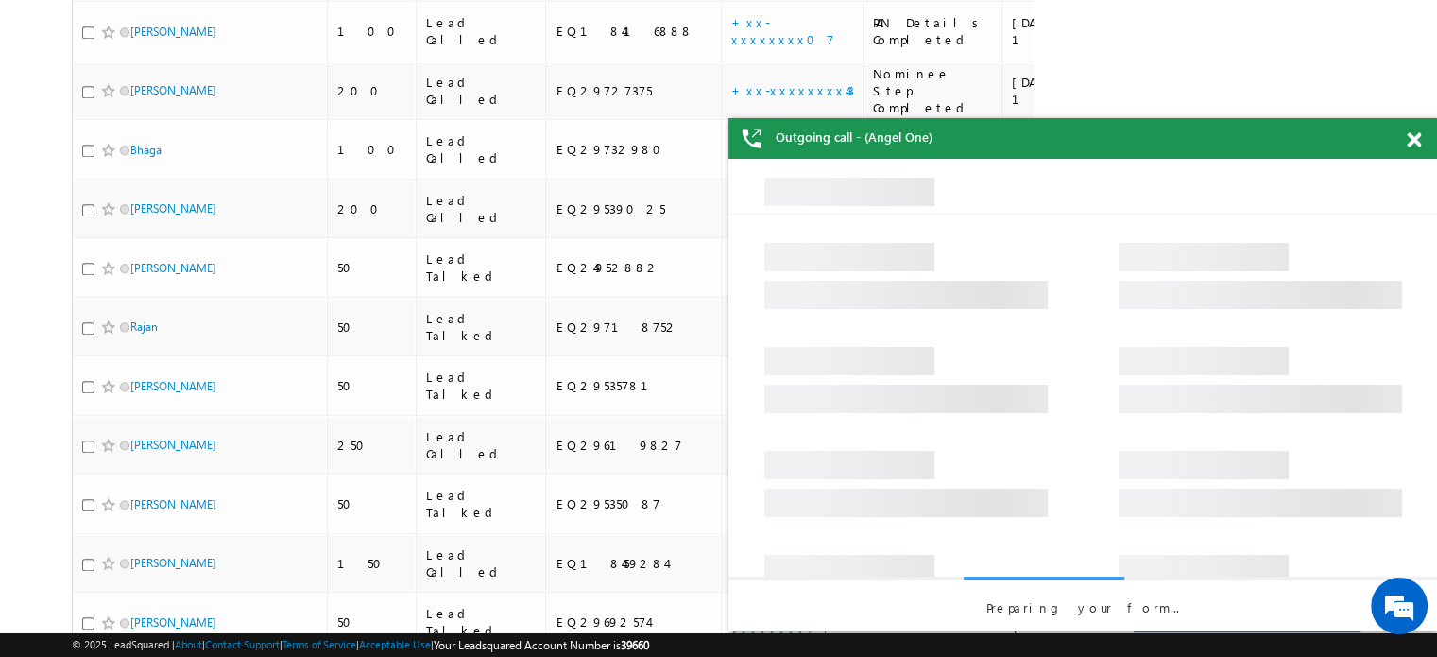
click at [1413, 144] on span at bounding box center [1414, 140] width 14 height 16
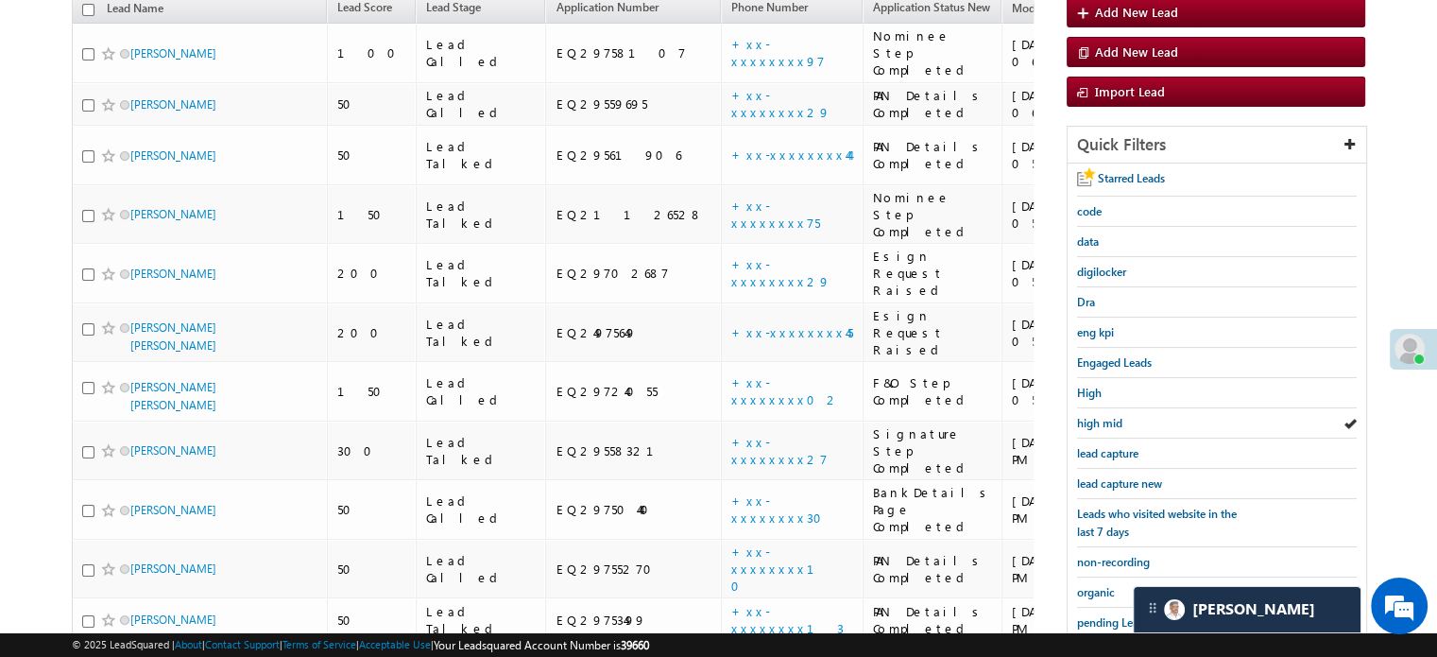
scroll to position [418, 0]
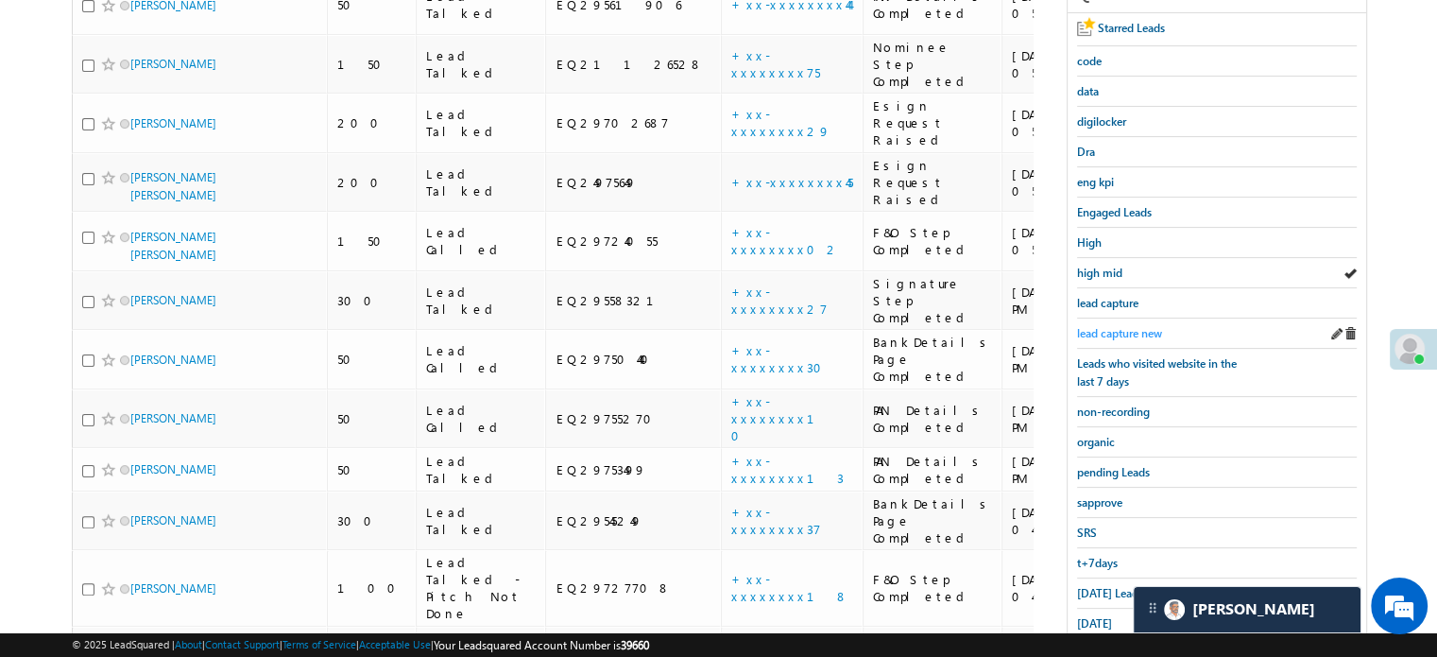
click at [1117, 330] on span "lead capture new" at bounding box center [1119, 333] width 85 height 14
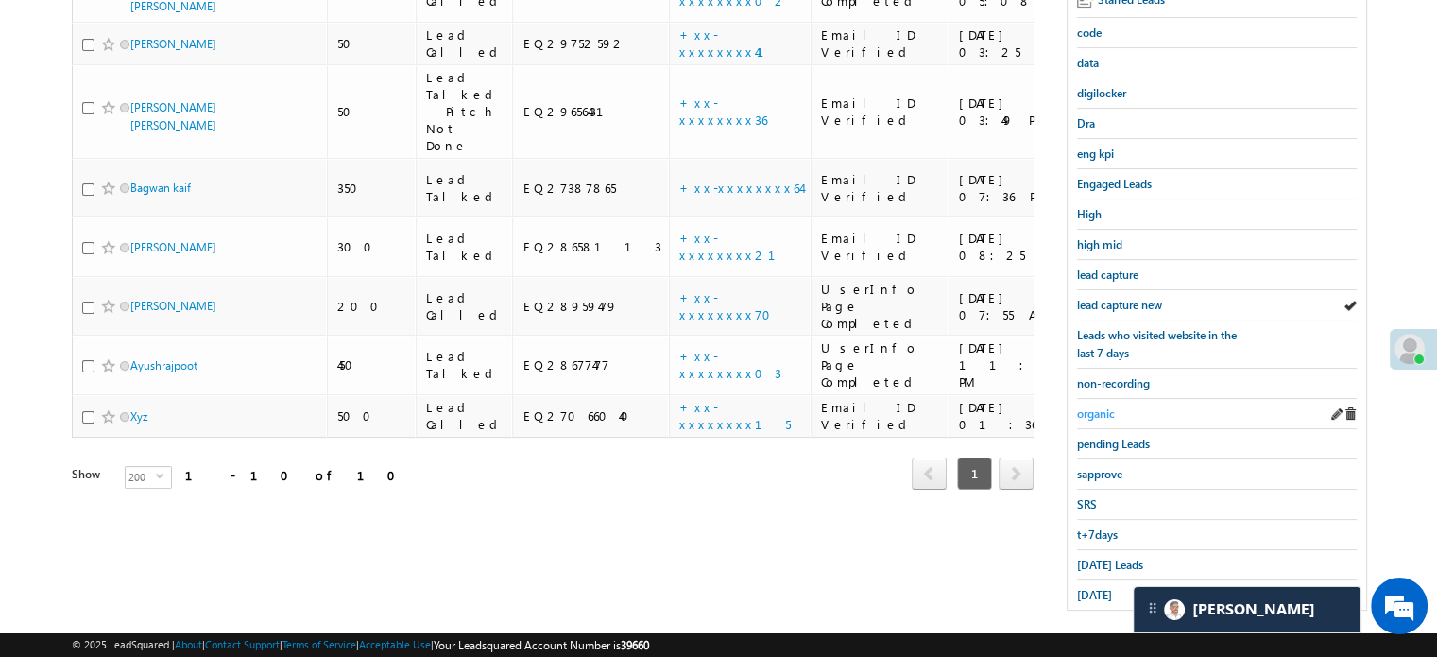
scroll to position [405, 0]
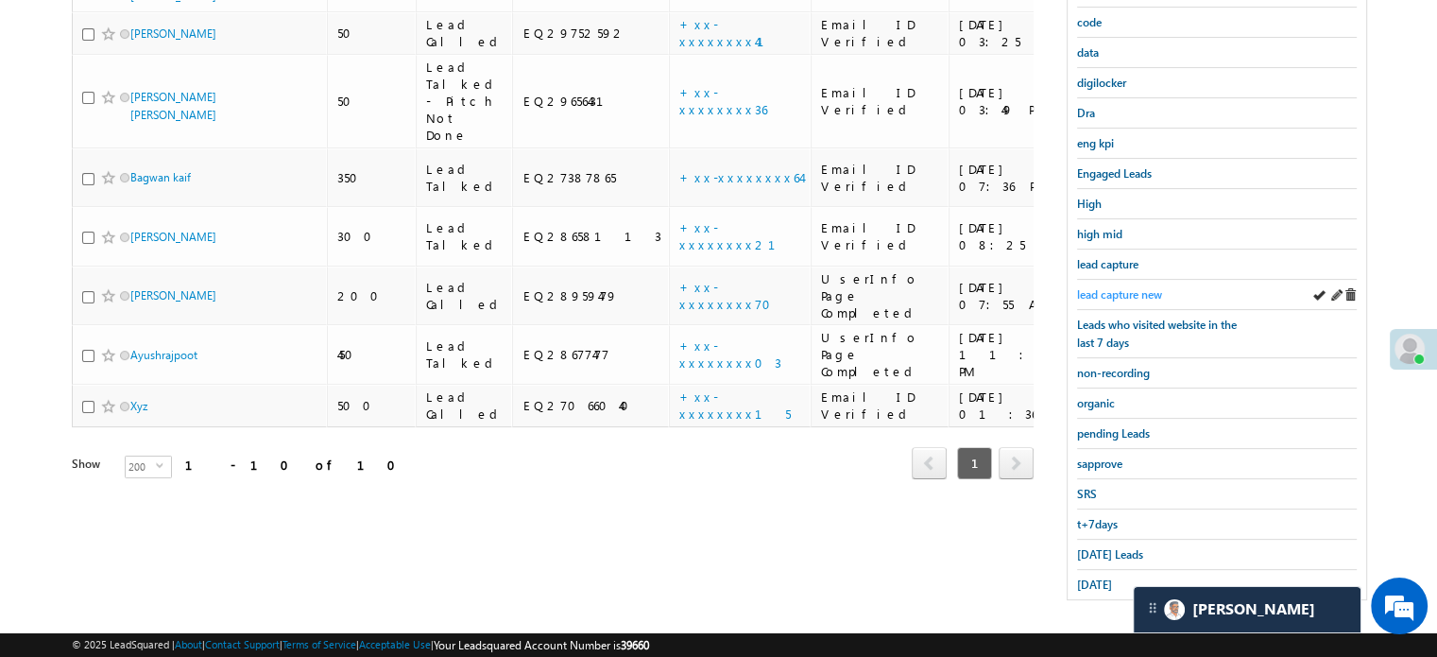
click at [1130, 290] on span "lead capture new" at bounding box center [1119, 294] width 85 height 14
click at [1081, 547] on span "[DATE] Leads" at bounding box center [1110, 554] width 66 height 14
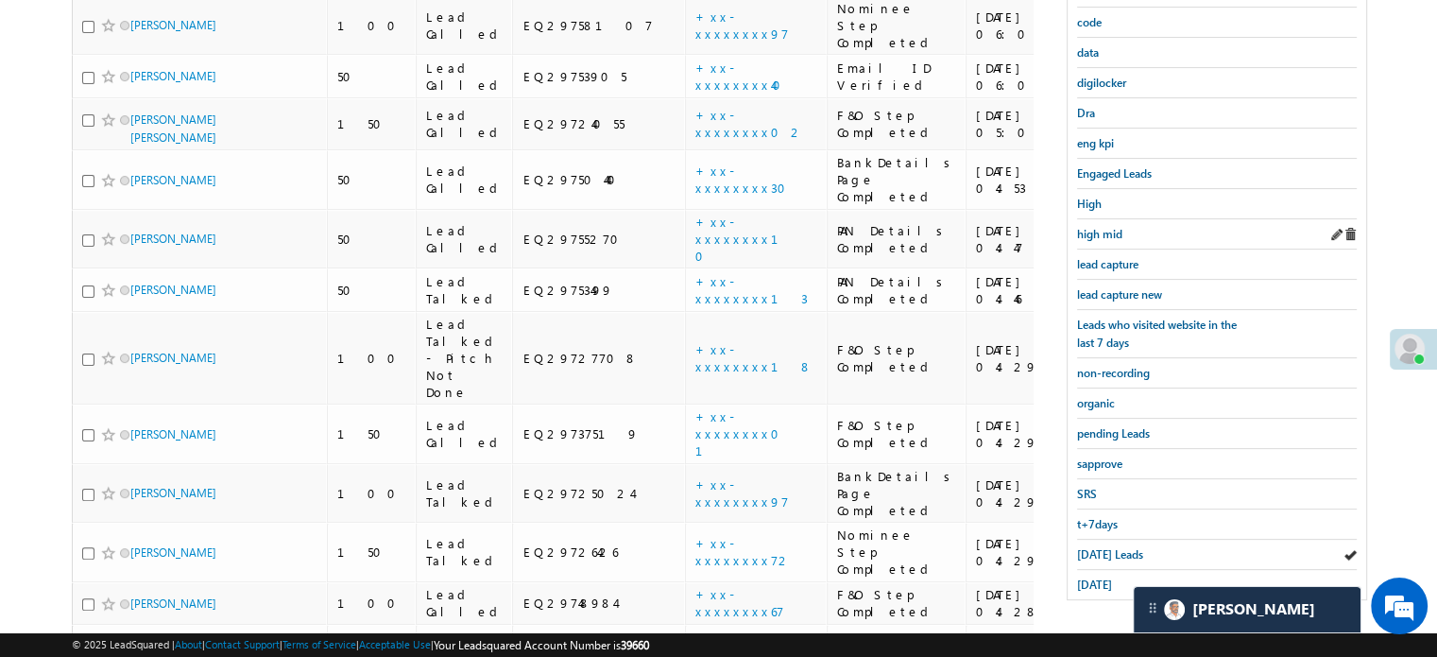
scroll to position [311, 0]
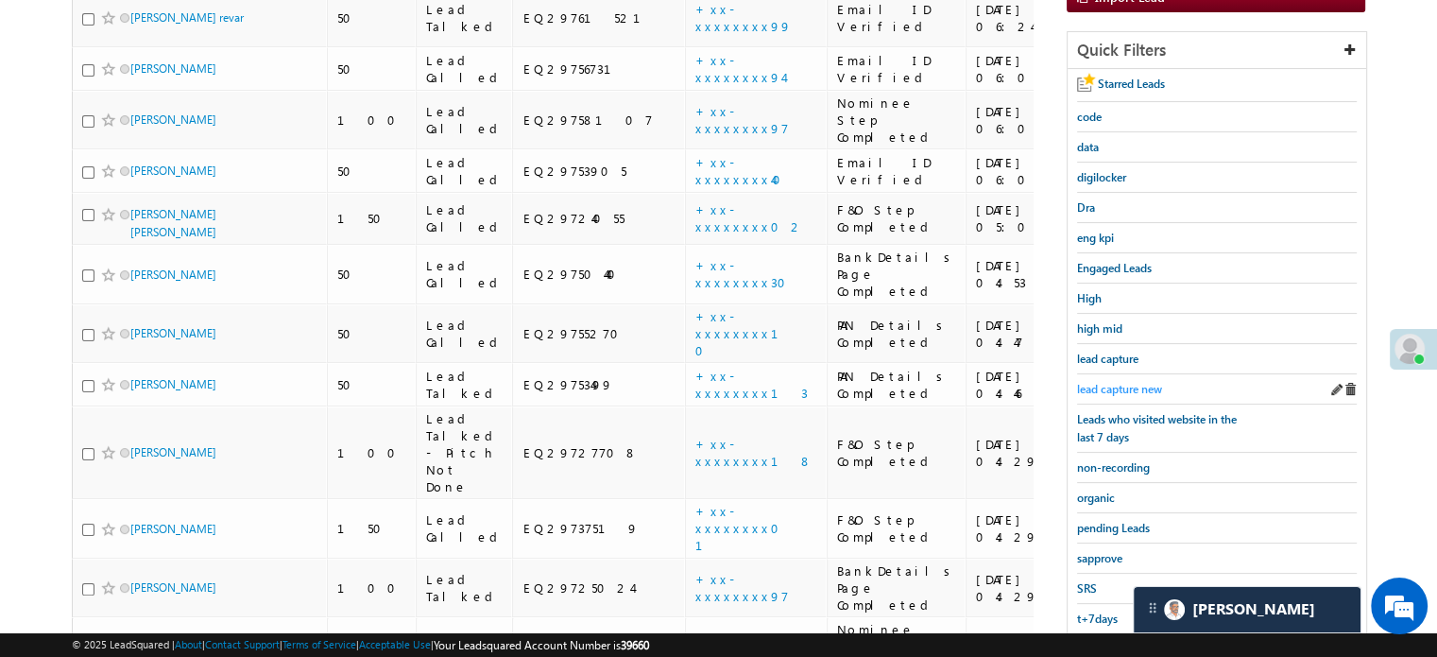
click at [1126, 384] on span "lead capture new" at bounding box center [1119, 389] width 85 height 14
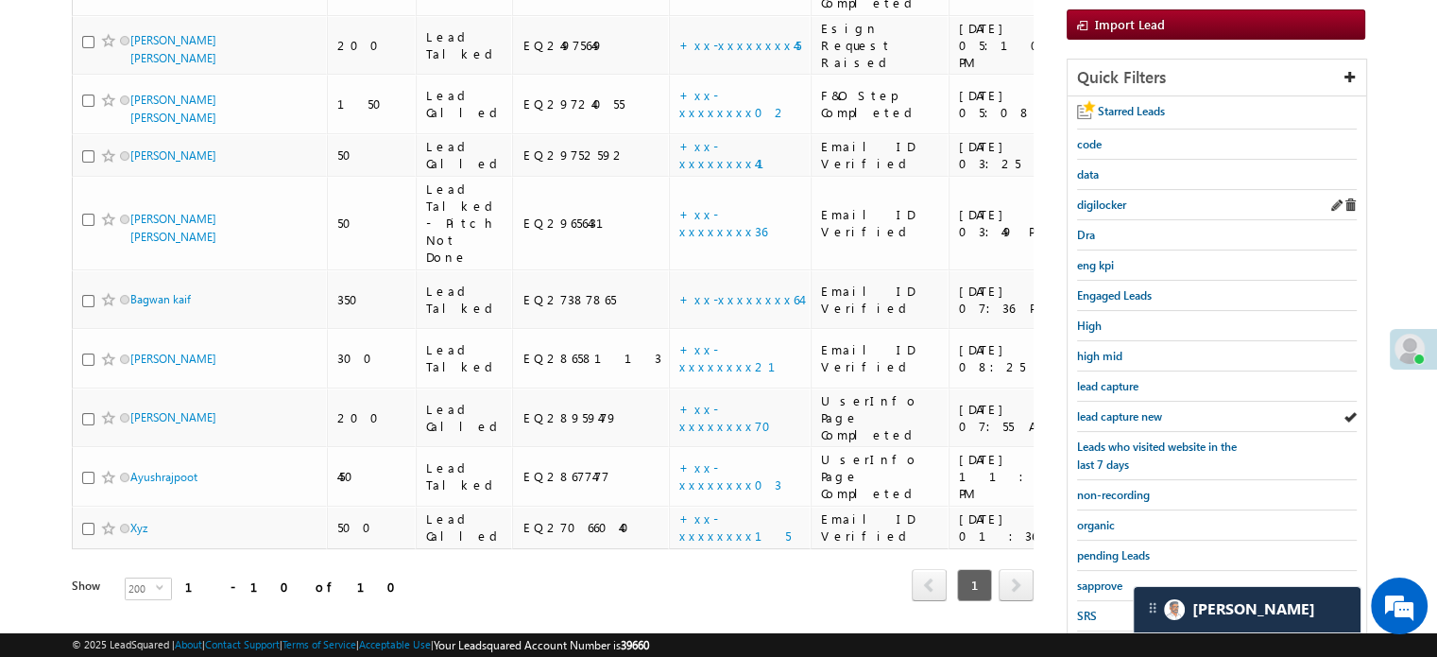
scroll to position [189, 0]
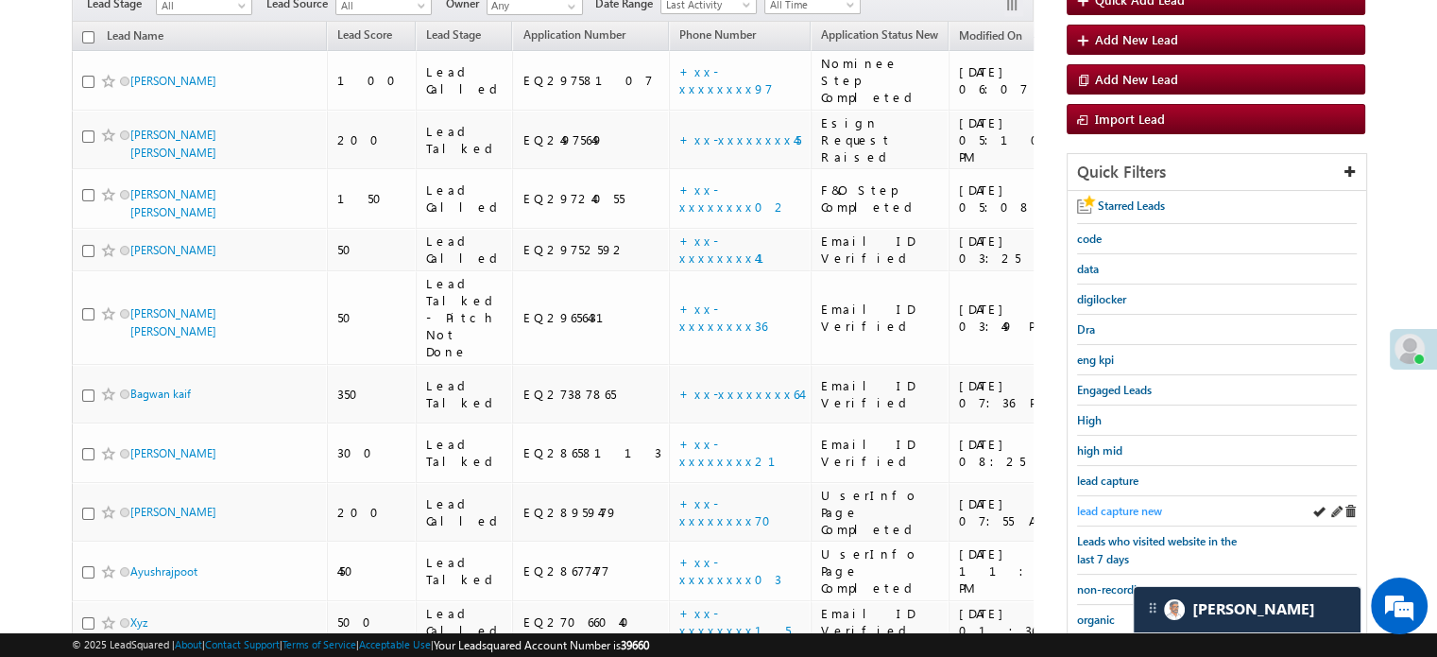
click at [1131, 505] on span "lead capture new" at bounding box center [1119, 511] width 85 height 14
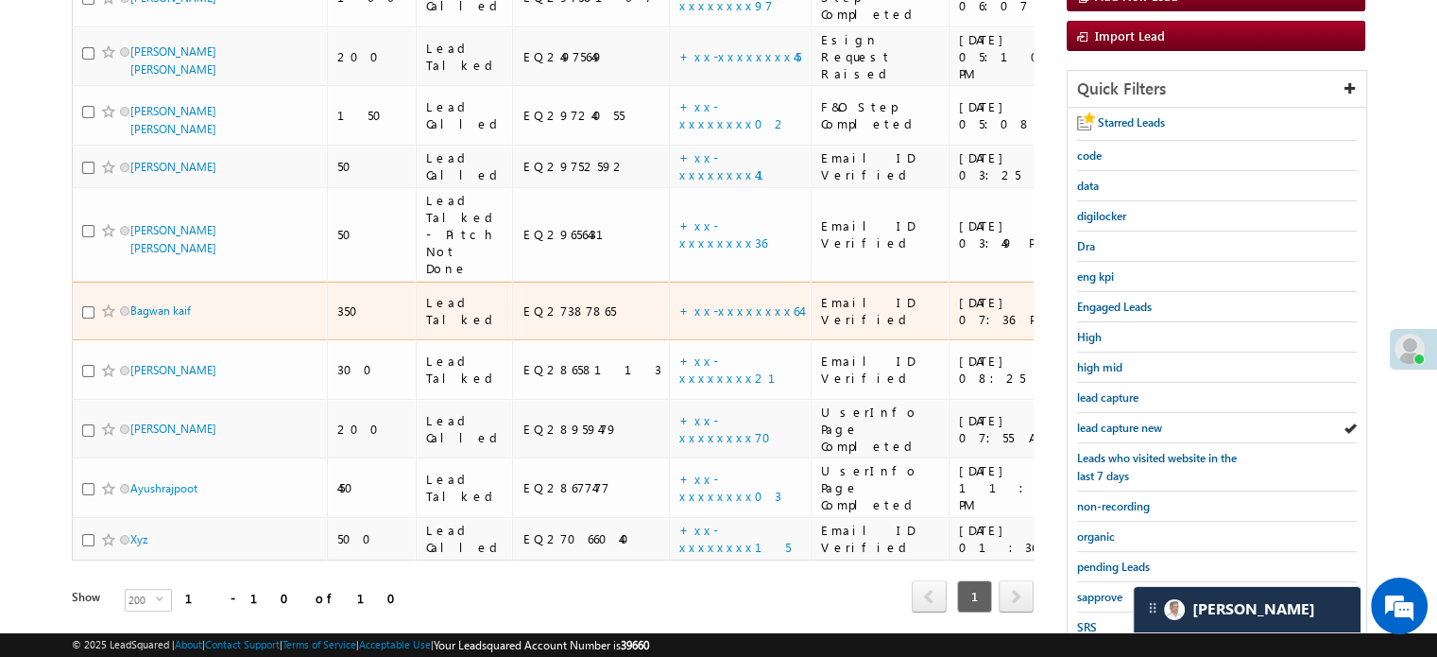
scroll to position [405, 0]
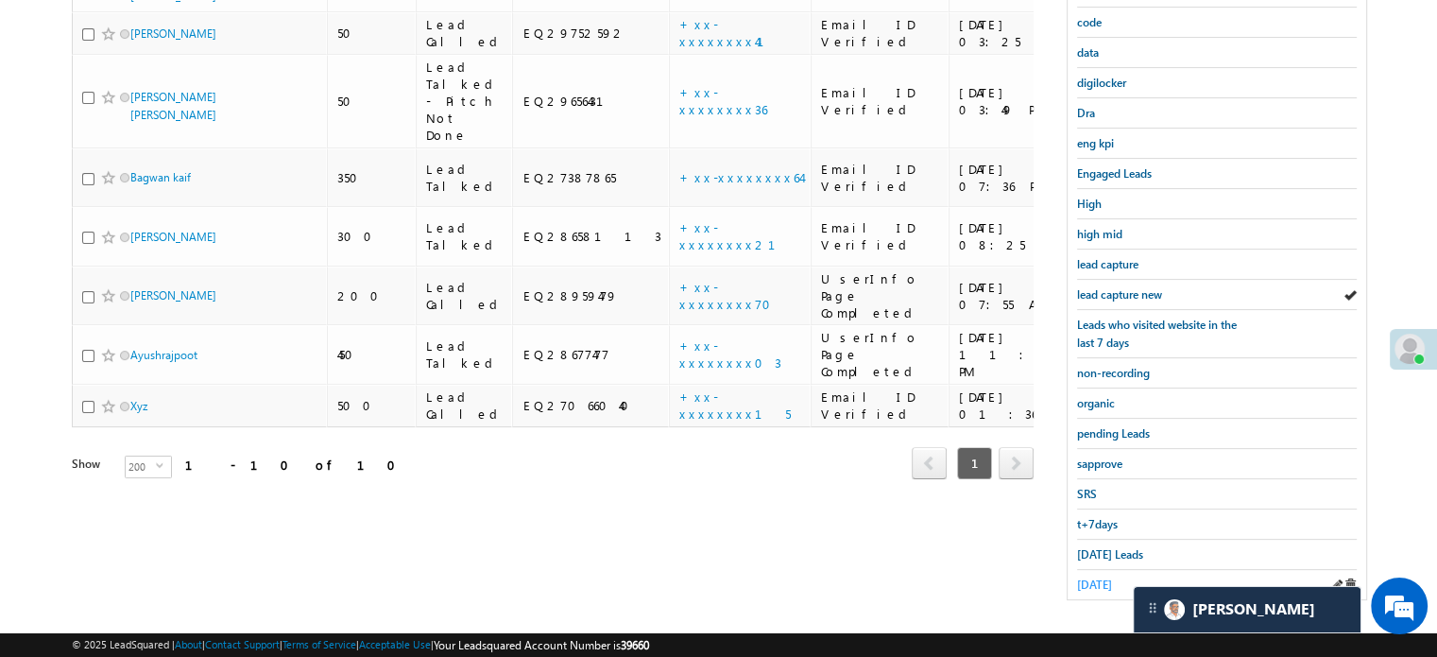
click at [1084, 577] on span "[DATE]" at bounding box center [1094, 584] width 35 height 14
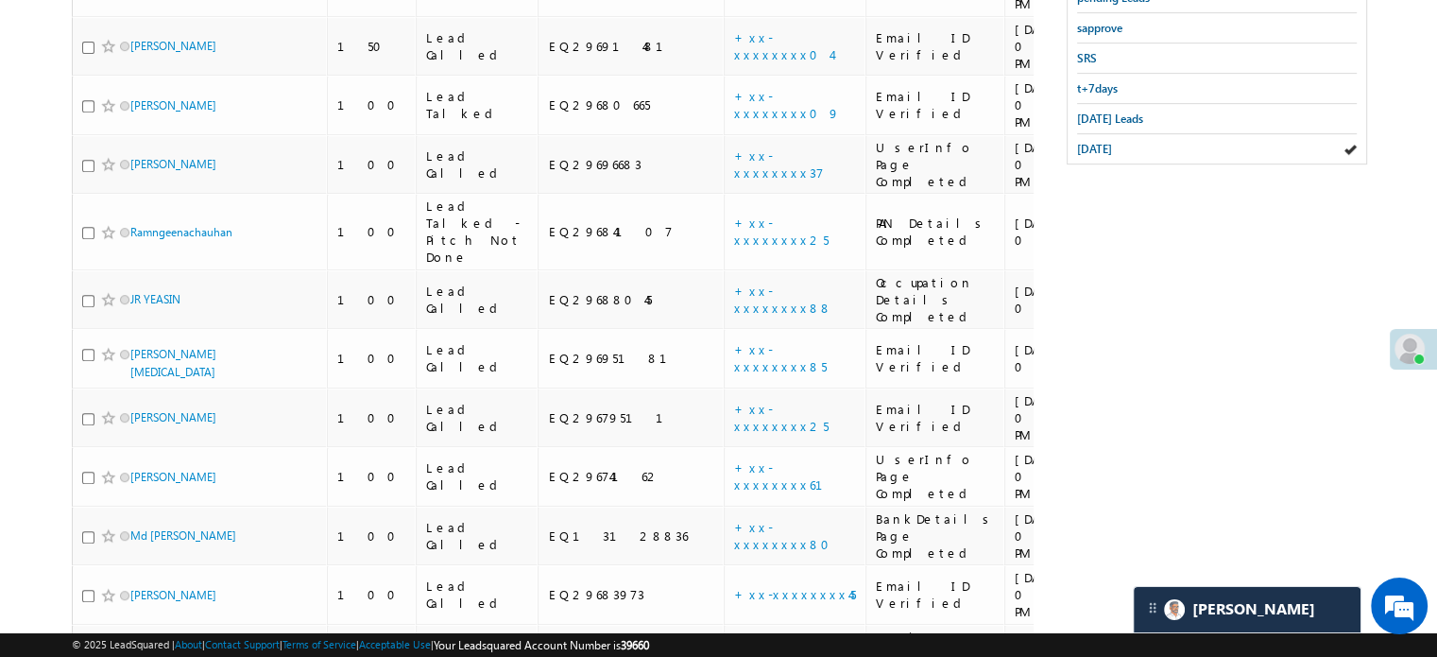
scroll to position [1535, 0]
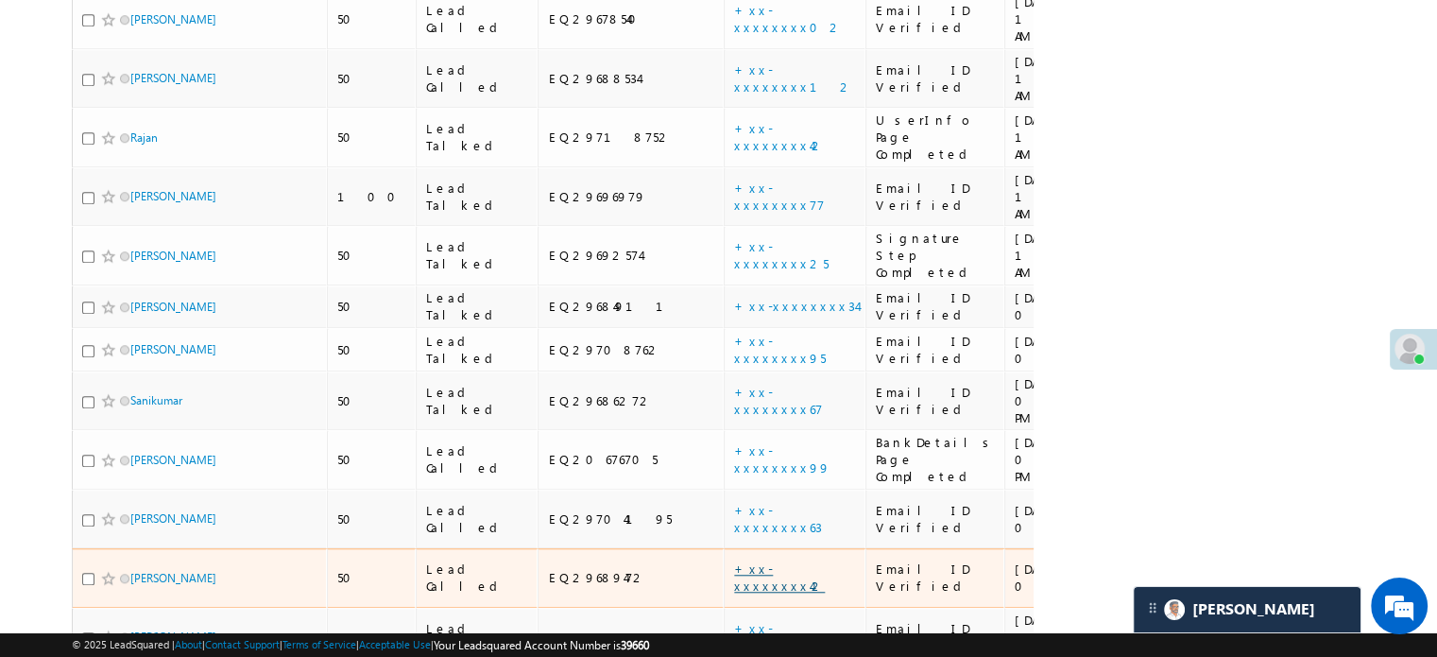
click at [734, 560] on link "+xx-xxxxxxxx42" at bounding box center [779, 576] width 91 height 33
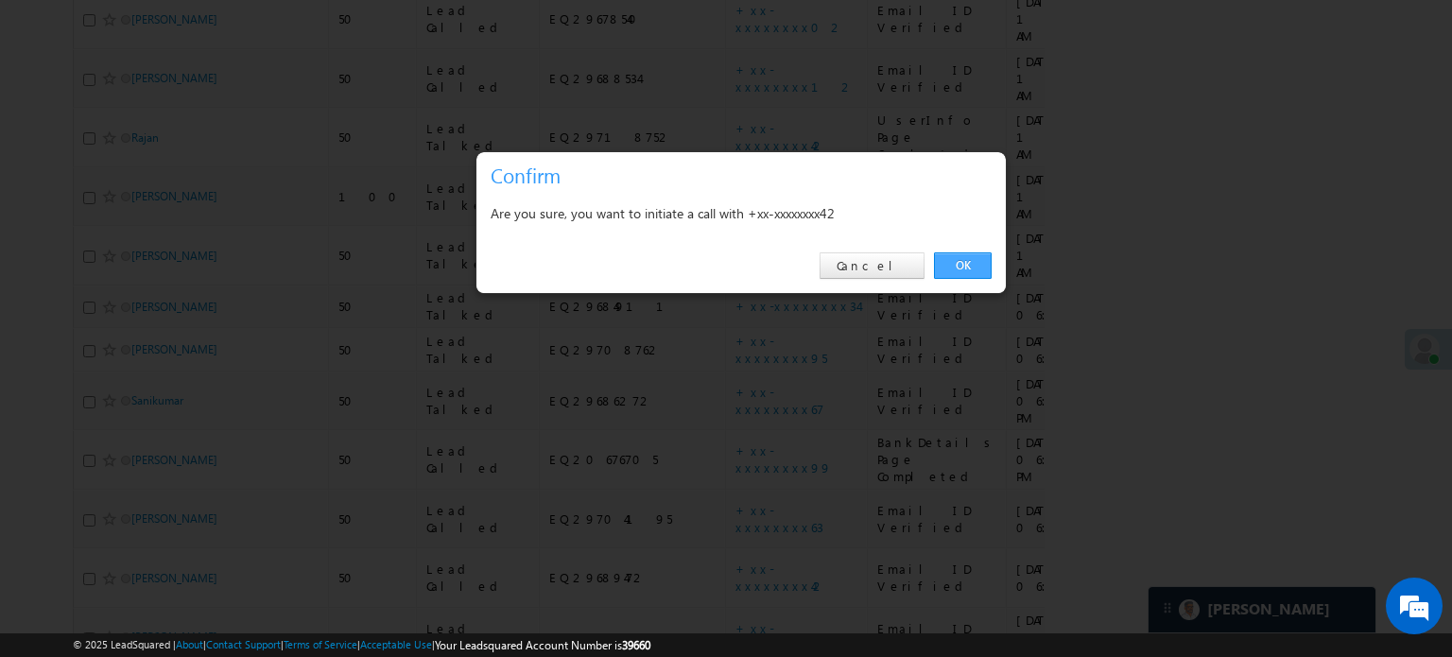
click at [970, 267] on link "OK" at bounding box center [963, 265] width 58 height 26
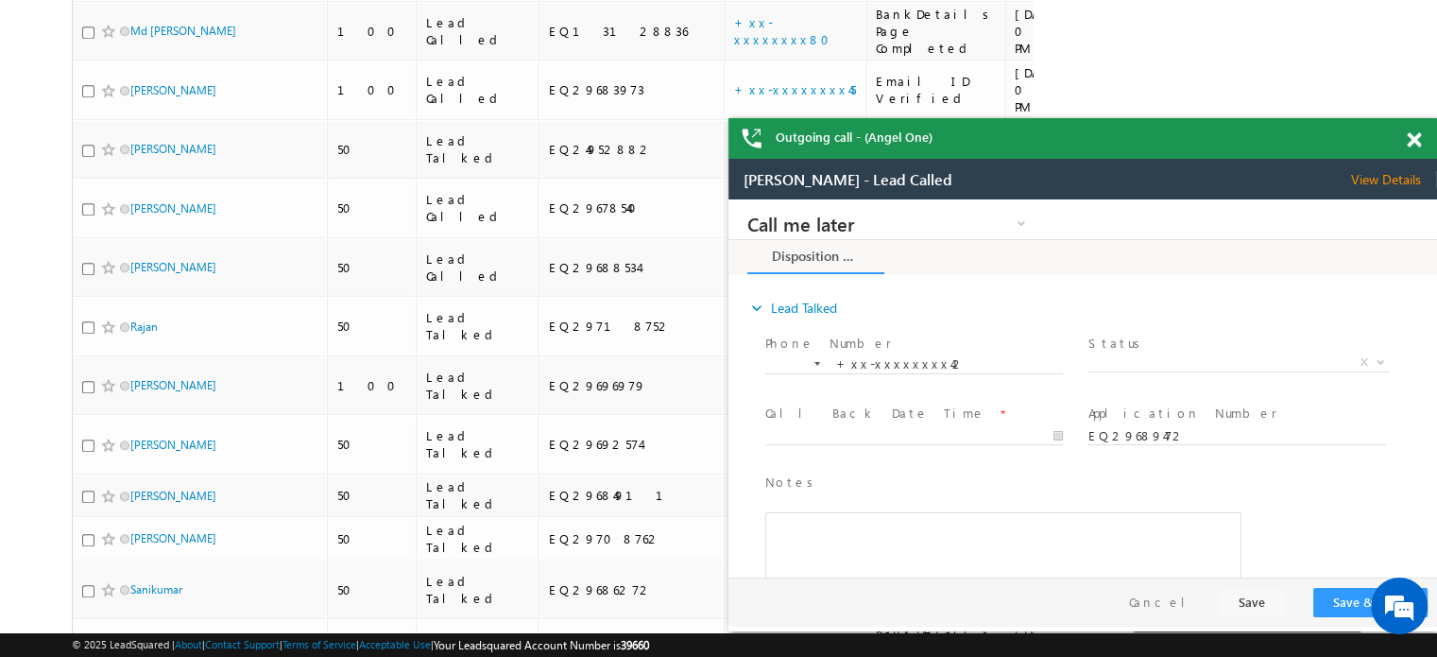
scroll to position [0, 0]
click at [1410, 129] on div "Outgoing call - (Angel One)" at bounding box center [1083, 138] width 709 height 41
click at [1409, 143] on span at bounding box center [1414, 140] width 14 height 16
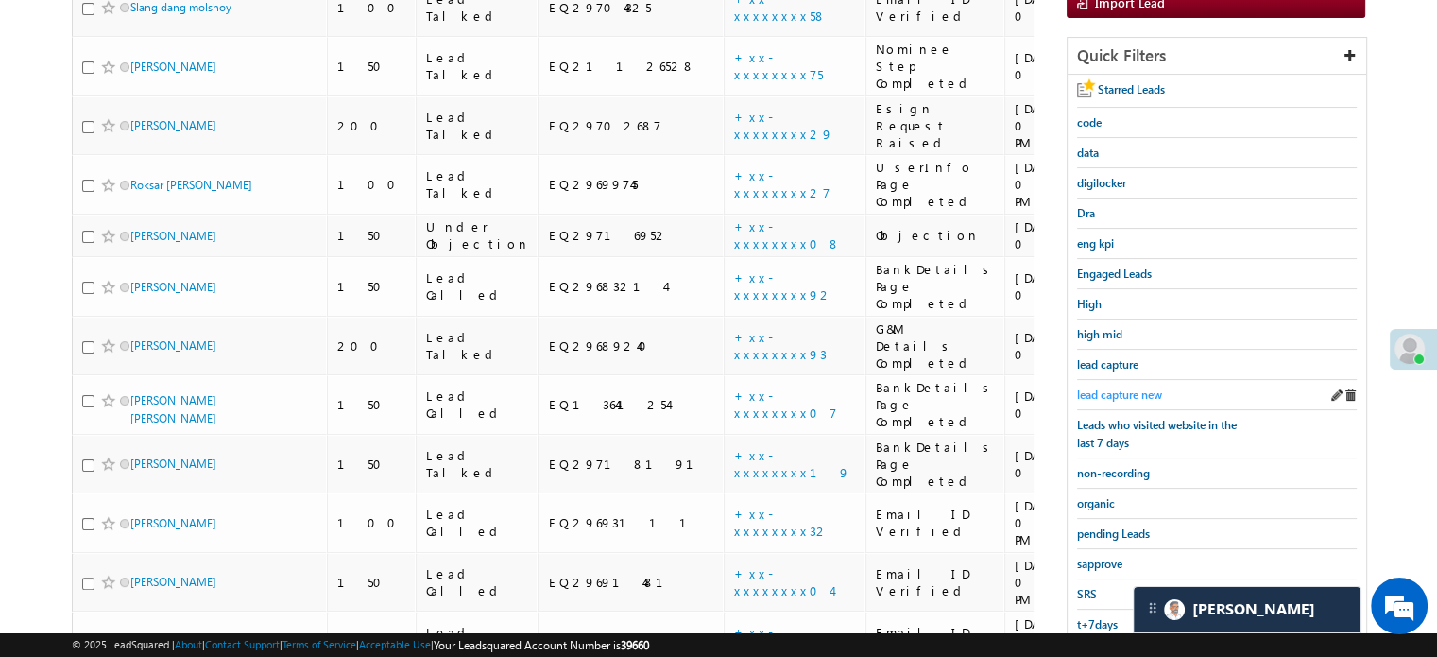
click at [1134, 387] on span "lead capture new" at bounding box center [1119, 394] width 85 height 14
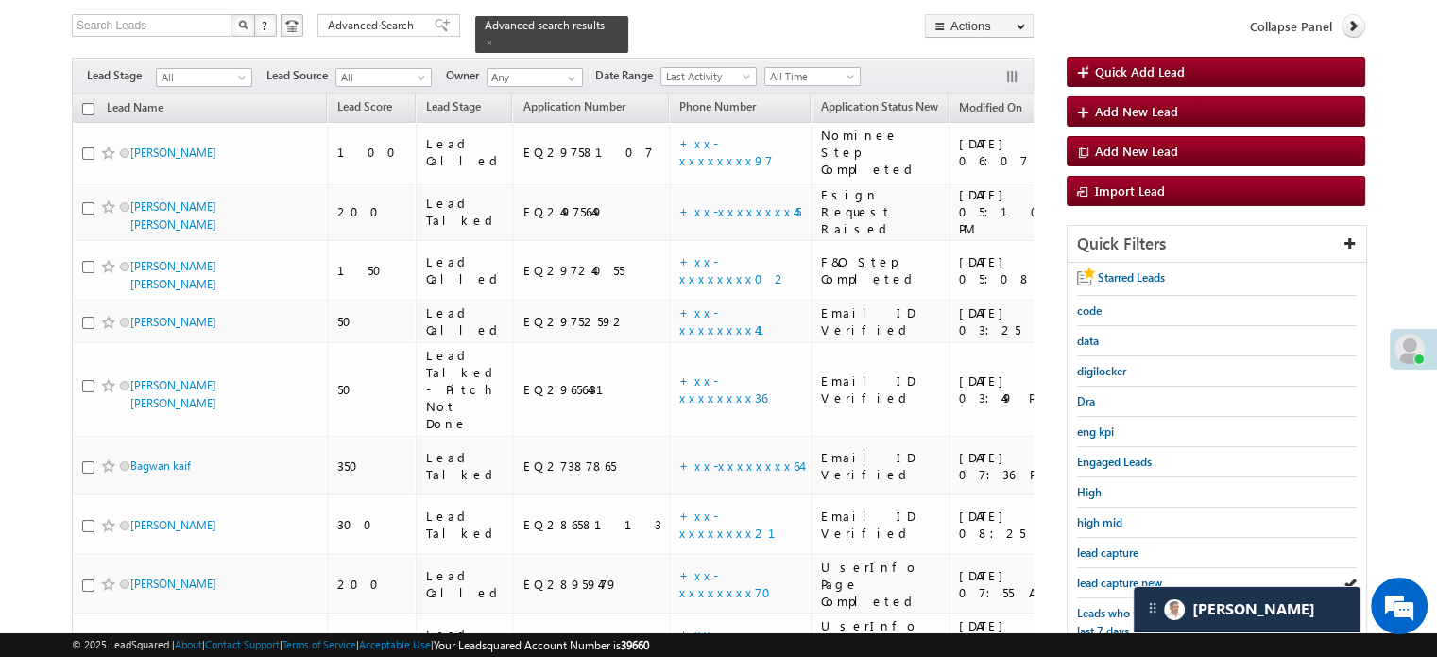
scroll to position [405, 0]
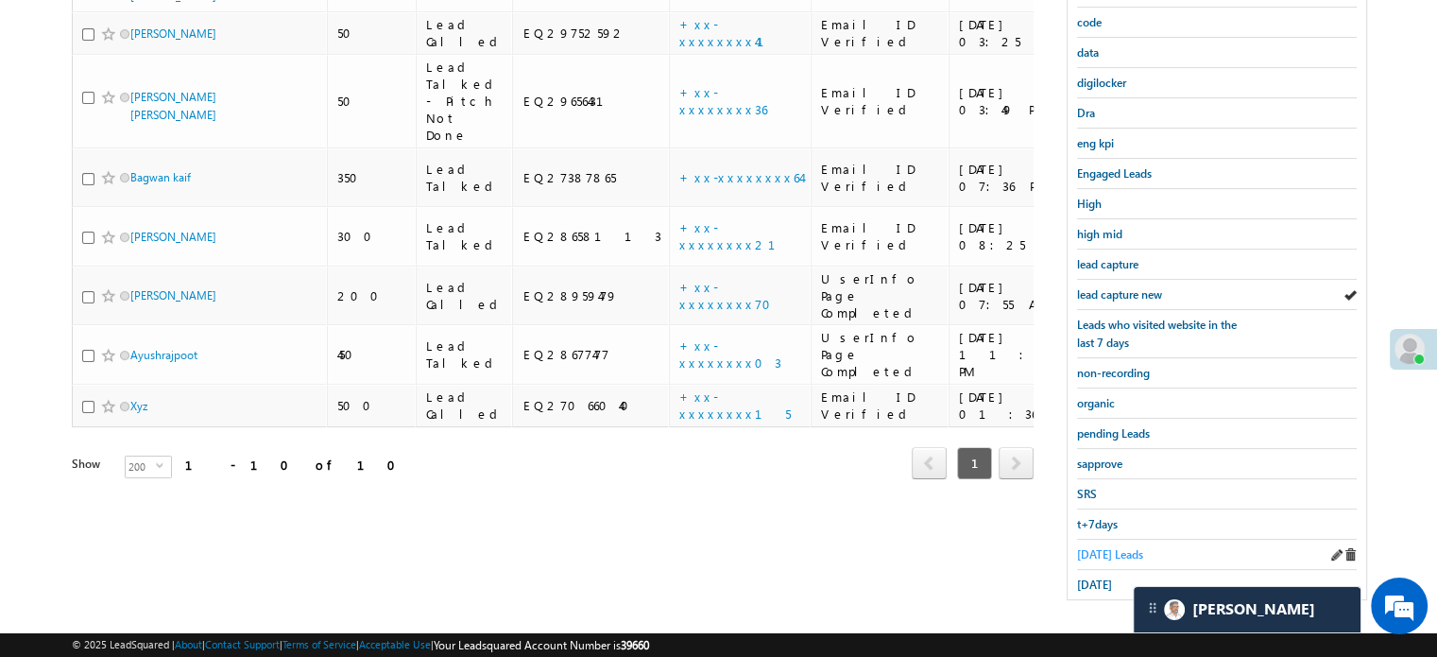
click at [1122, 545] on link "[DATE] Leads" at bounding box center [1110, 554] width 66 height 18
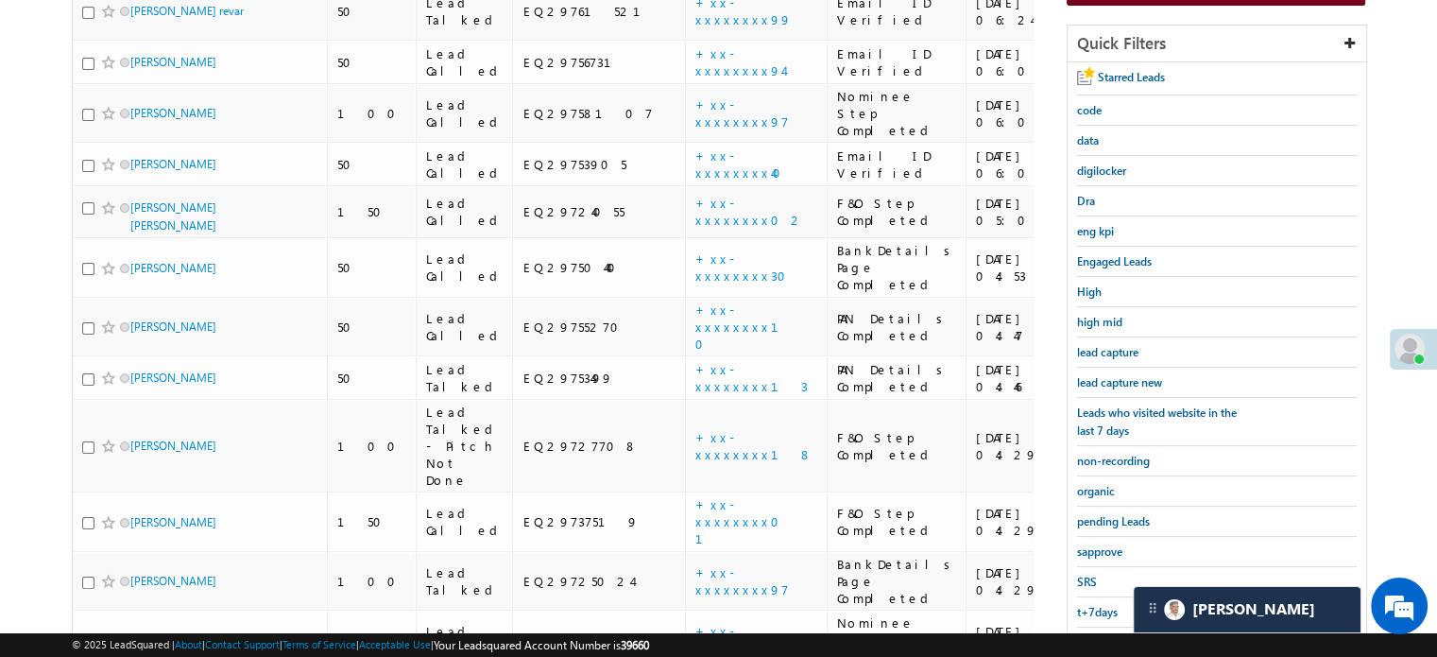
scroll to position [216, 0]
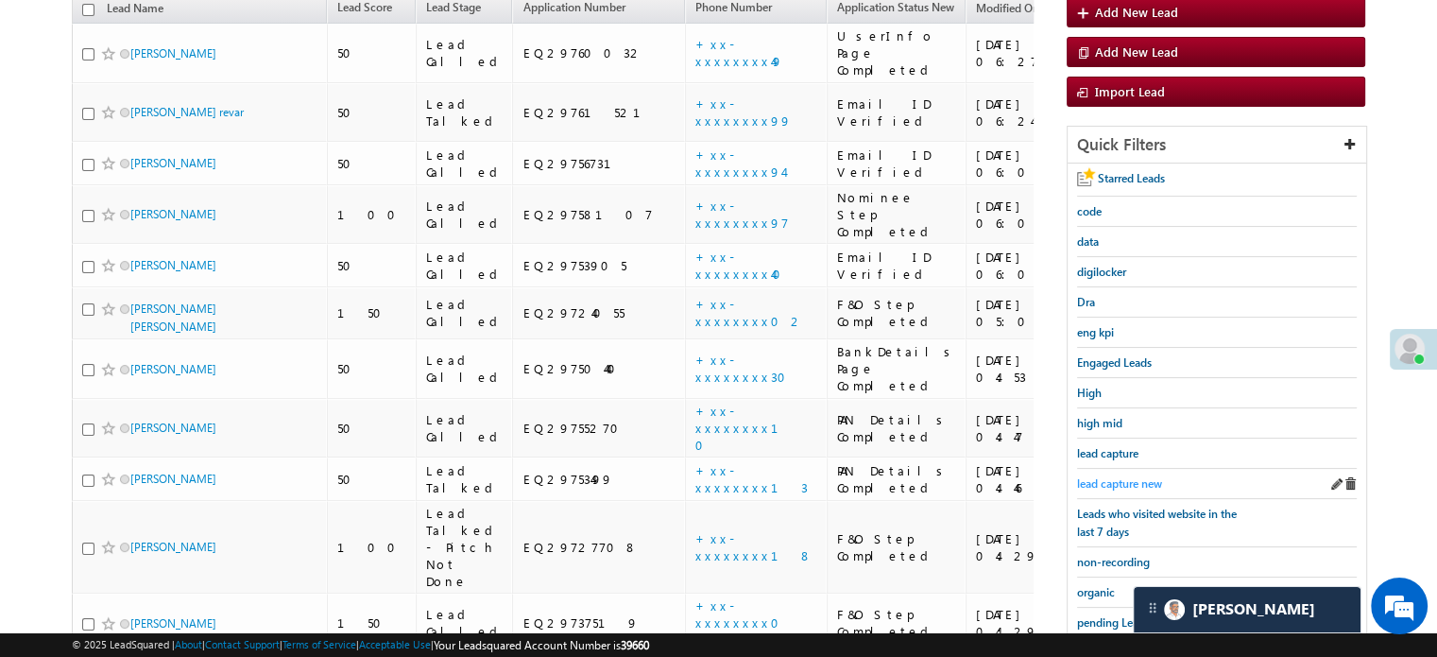
click at [1130, 480] on span "lead capture new" at bounding box center [1119, 483] width 85 height 14
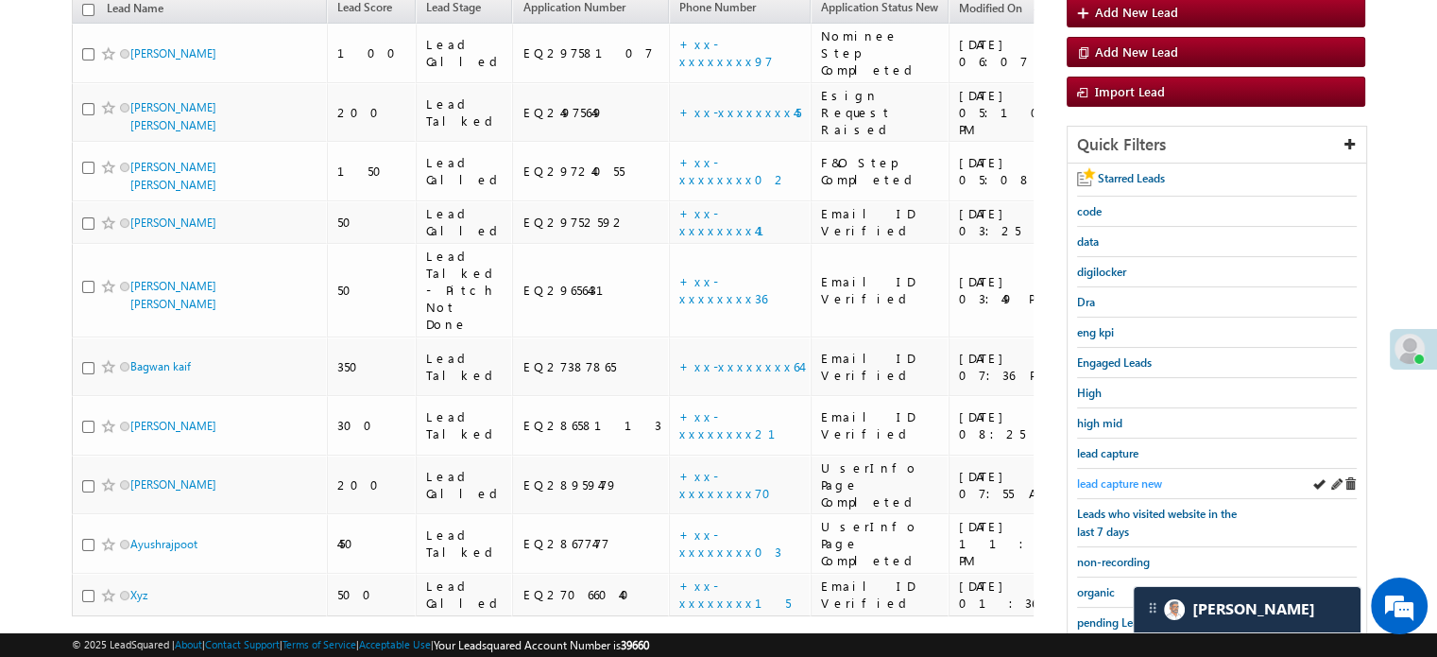
click at [1120, 483] on span "lead capture new" at bounding box center [1119, 483] width 85 height 14
click at [1111, 474] on link "lead capture new" at bounding box center [1119, 483] width 85 height 18
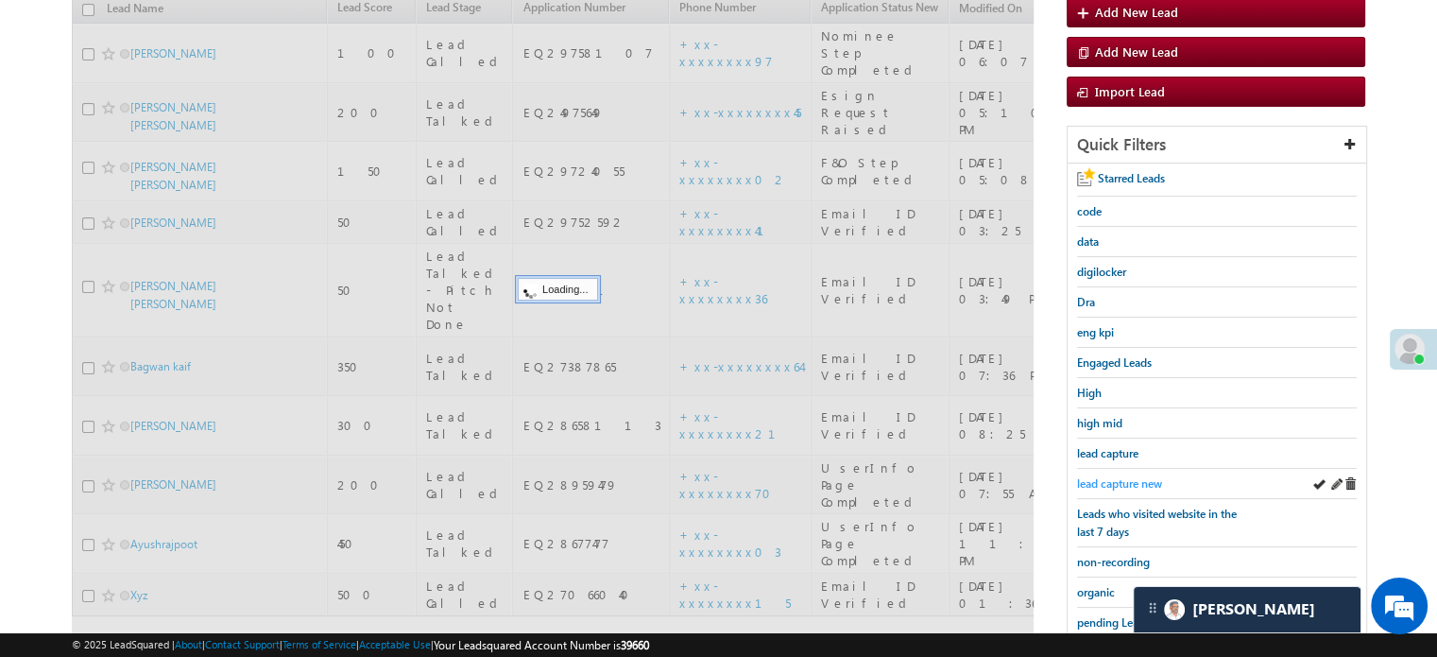
click at [1113, 476] on span "lead capture new" at bounding box center [1119, 483] width 85 height 14
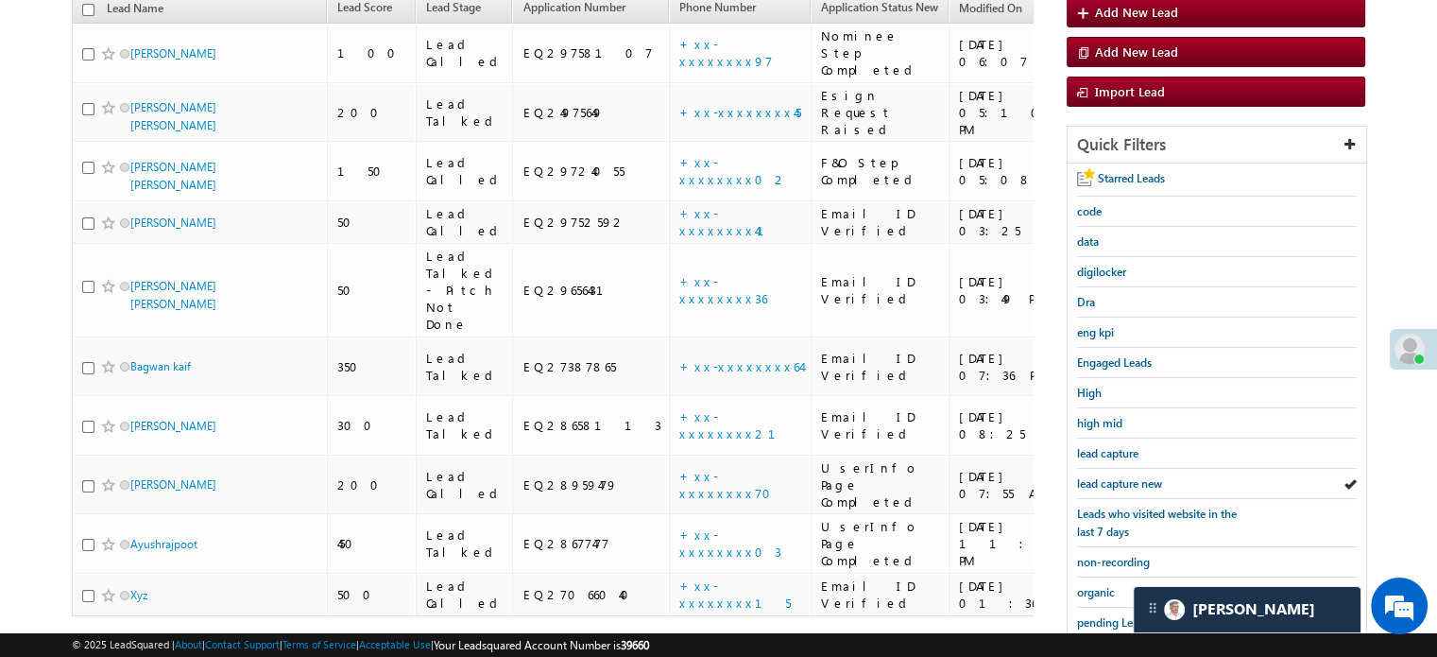
click at [1113, 476] on span "lead capture new" at bounding box center [1119, 483] width 85 height 14
click at [1152, 476] on span "lead capture new" at bounding box center [1119, 483] width 85 height 14
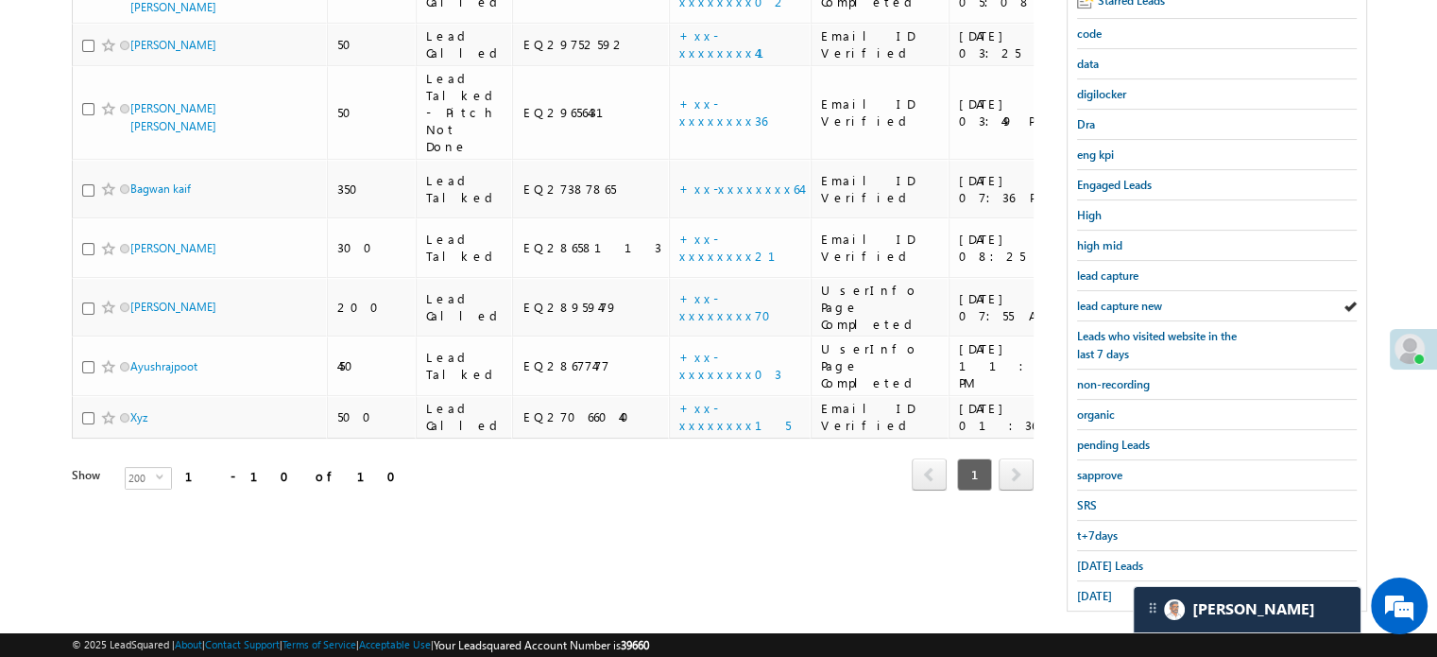
scroll to position [405, 0]
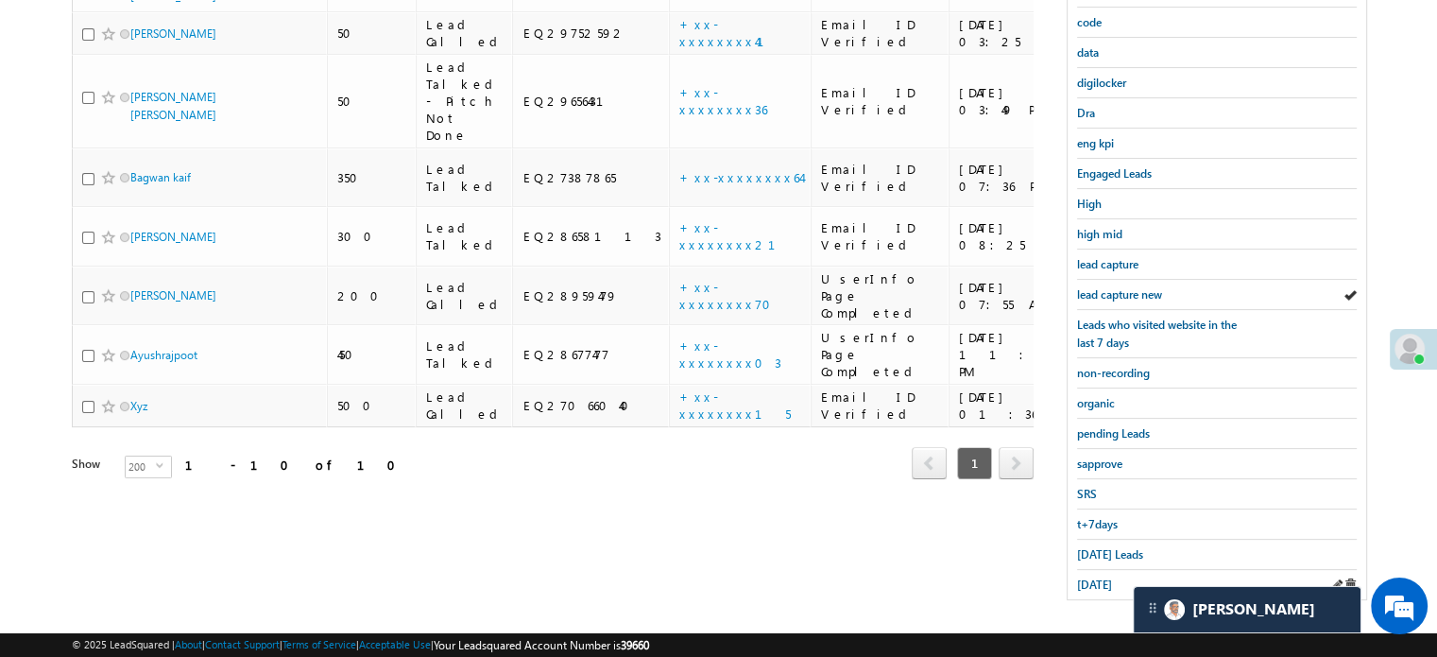
click at [1096, 585] on div "[DATE]" at bounding box center [1217, 584] width 280 height 29
click at [1096, 577] on span "[DATE]" at bounding box center [1094, 584] width 35 height 14
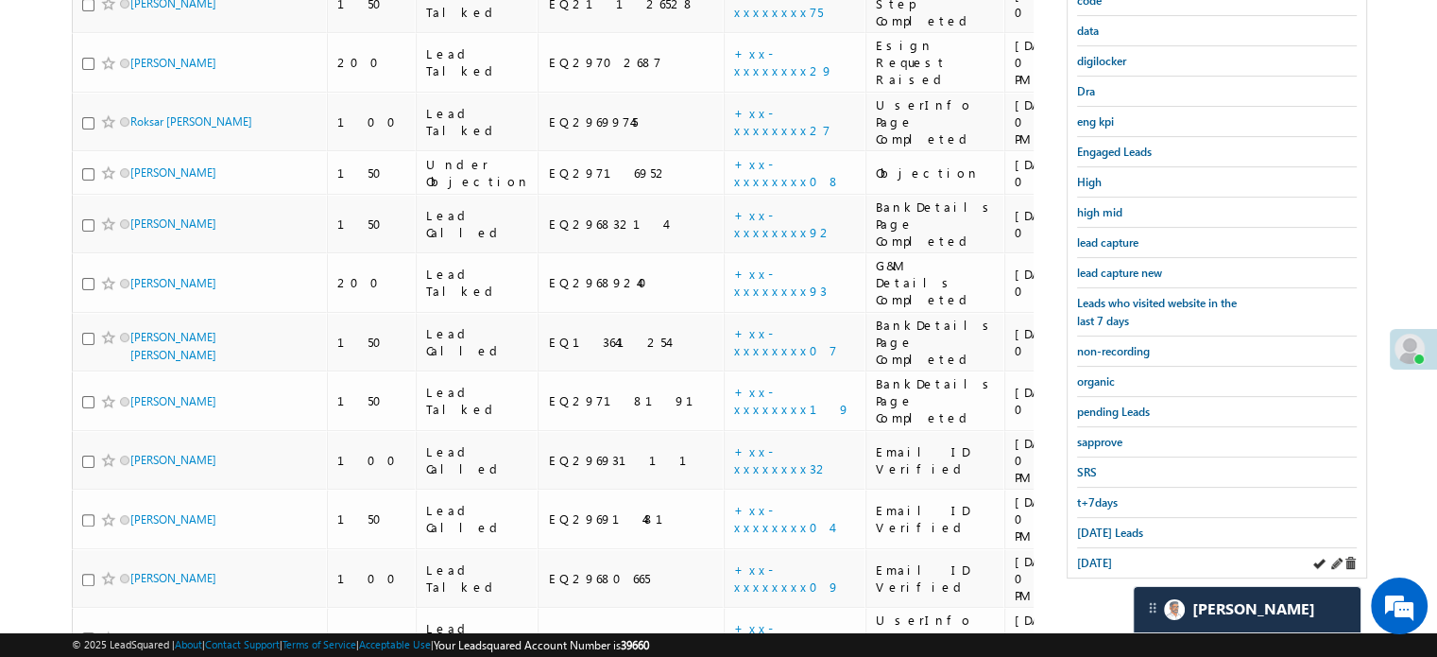
scroll to position [522, 0]
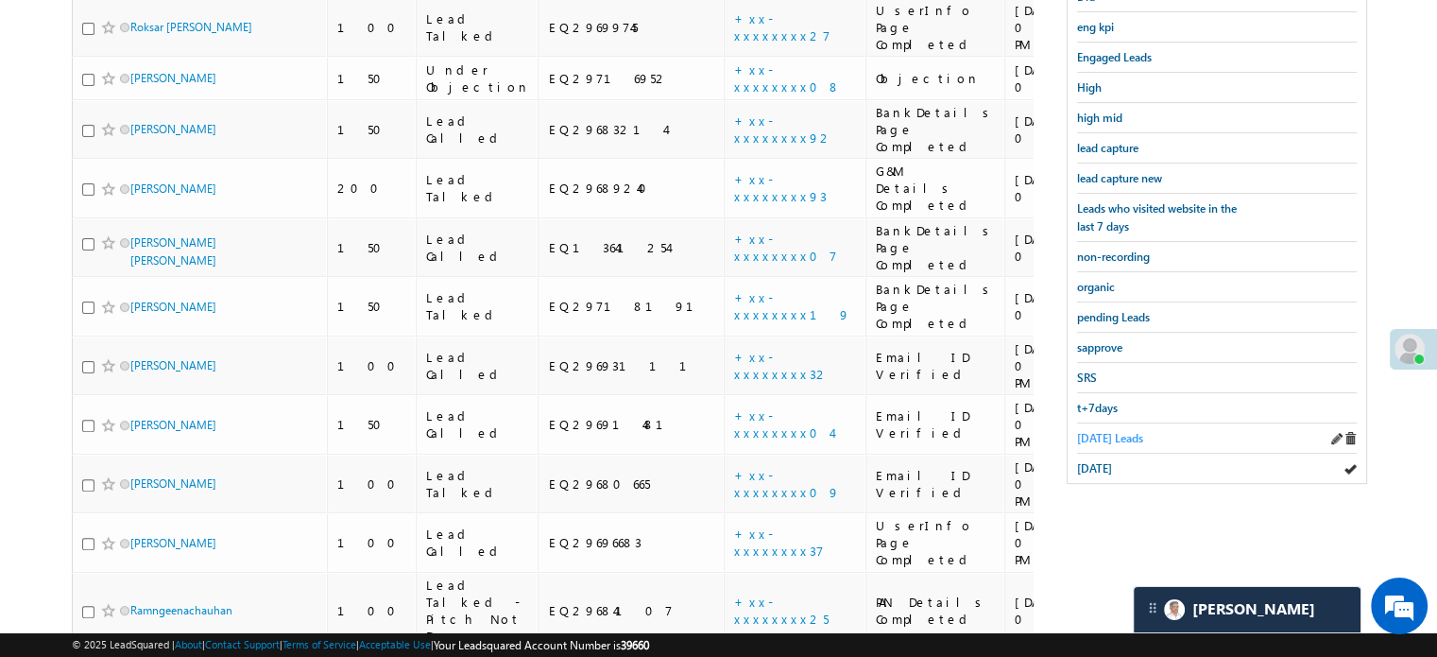
click at [1138, 431] on span "[DATE] Leads" at bounding box center [1110, 438] width 66 height 14
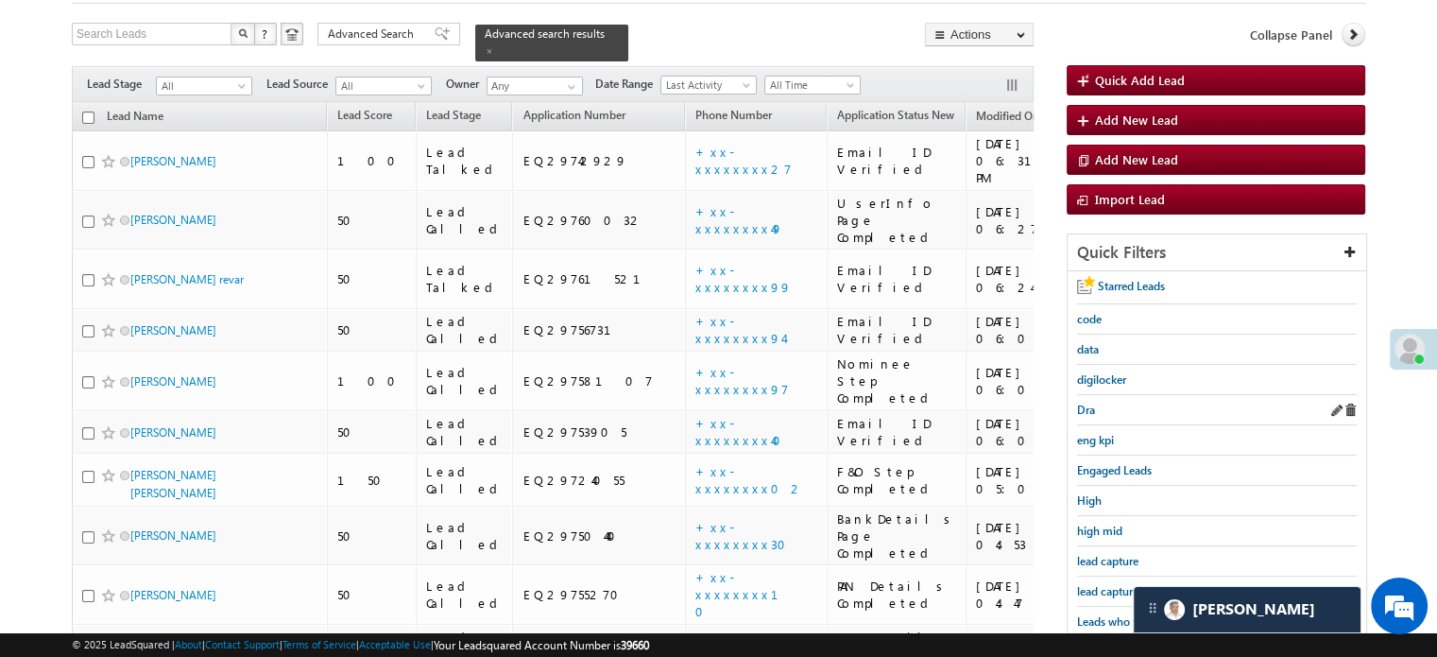
scroll to position [189, 0]
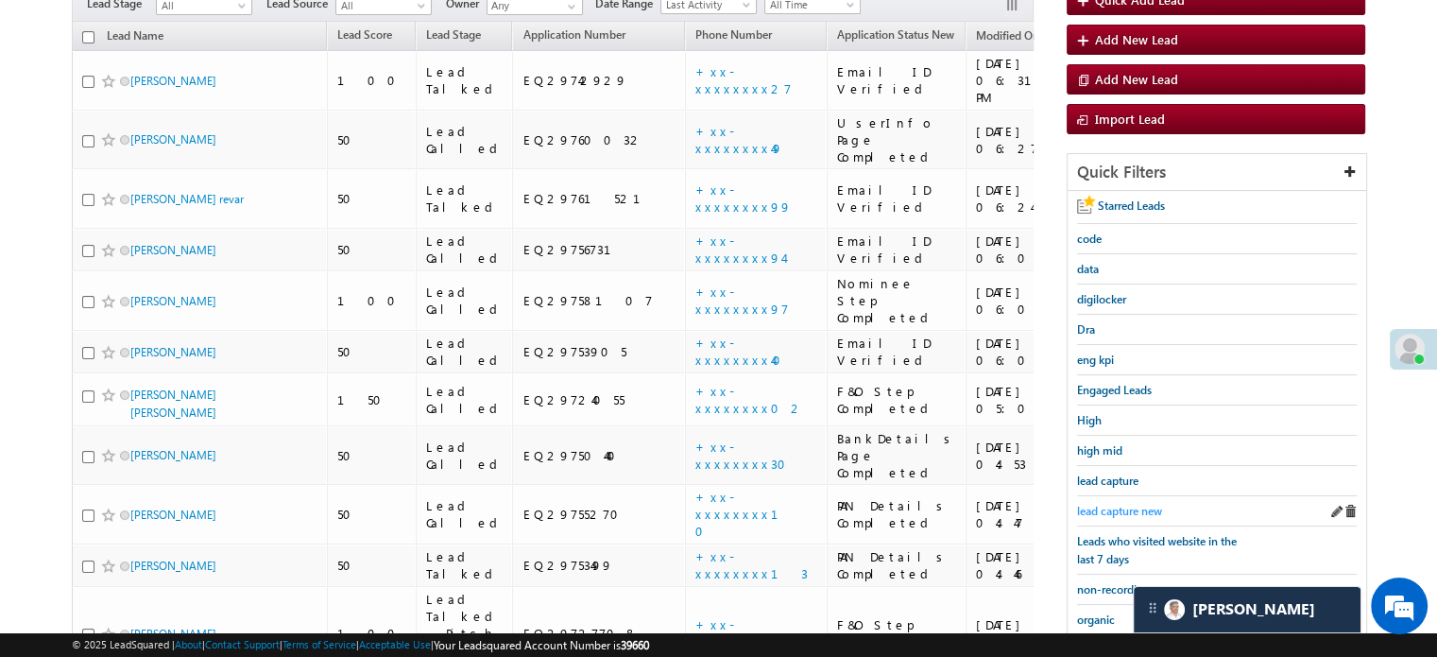
click at [1134, 509] on span "lead capture new" at bounding box center [1119, 511] width 85 height 14
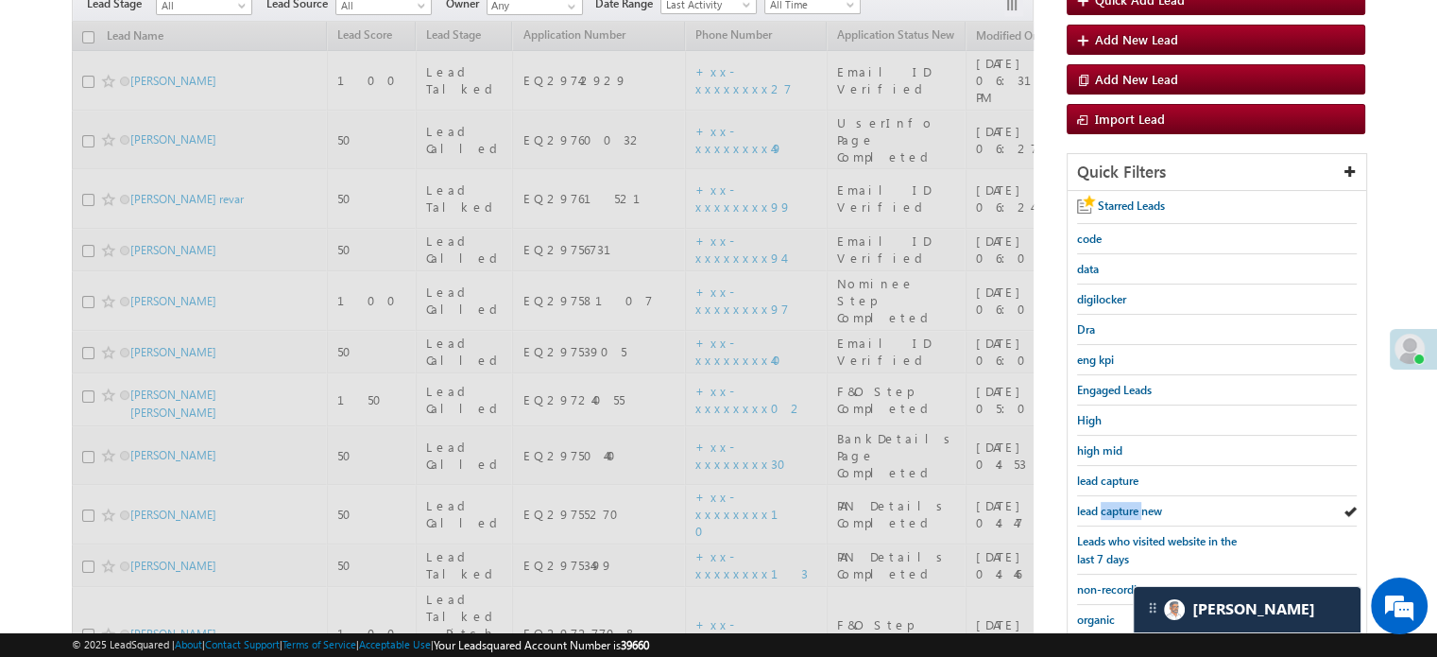
click at [1134, 509] on span "lead capture new" at bounding box center [1119, 511] width 85 height 14
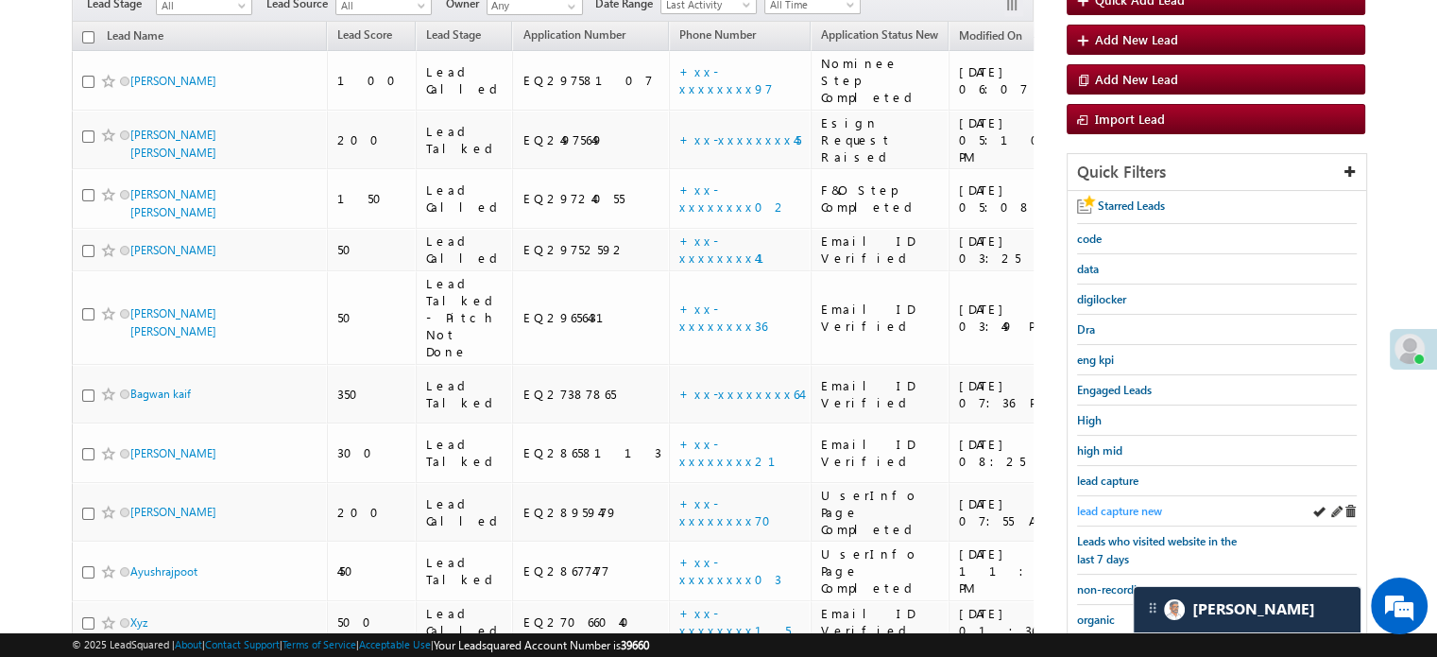
click at [1090, 508] on span "lead capture new" at bounding box center [1119, 511] width 85 height 14
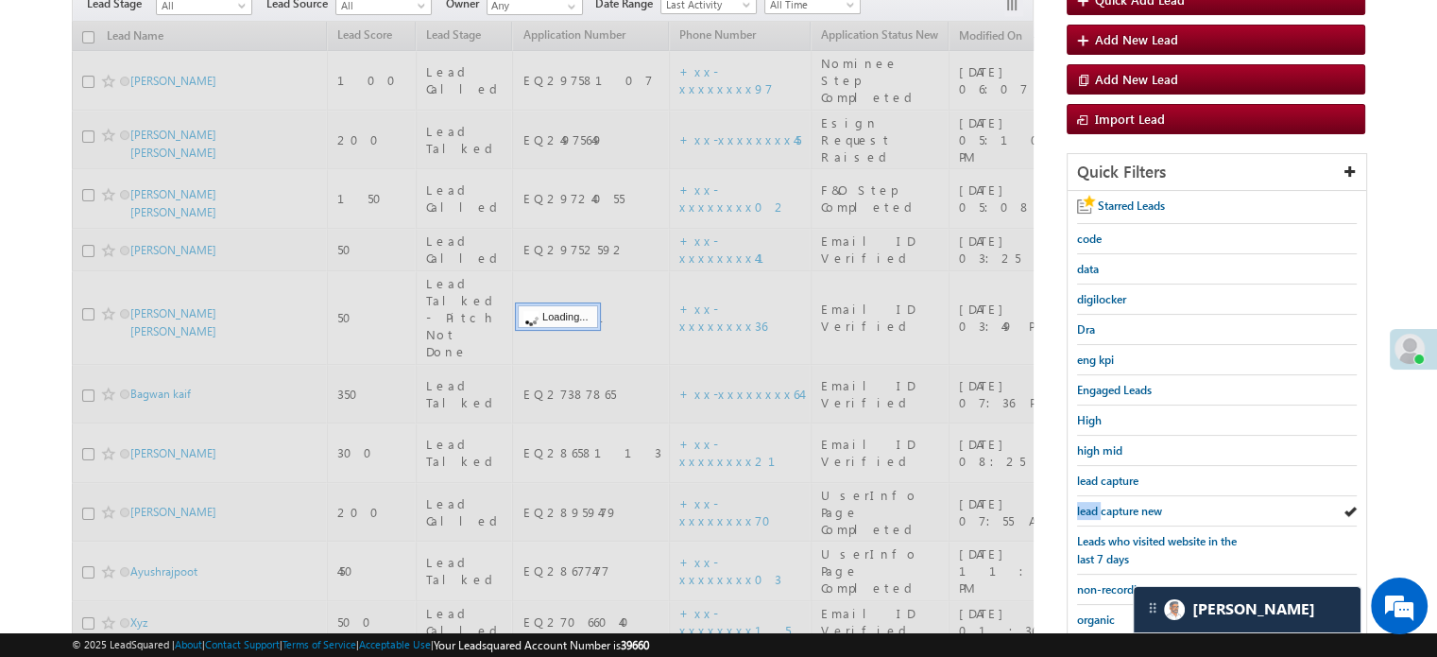
click at [1090, 508] on span "lead capture new" at bounding box center [1119, 511] width 85 height 14
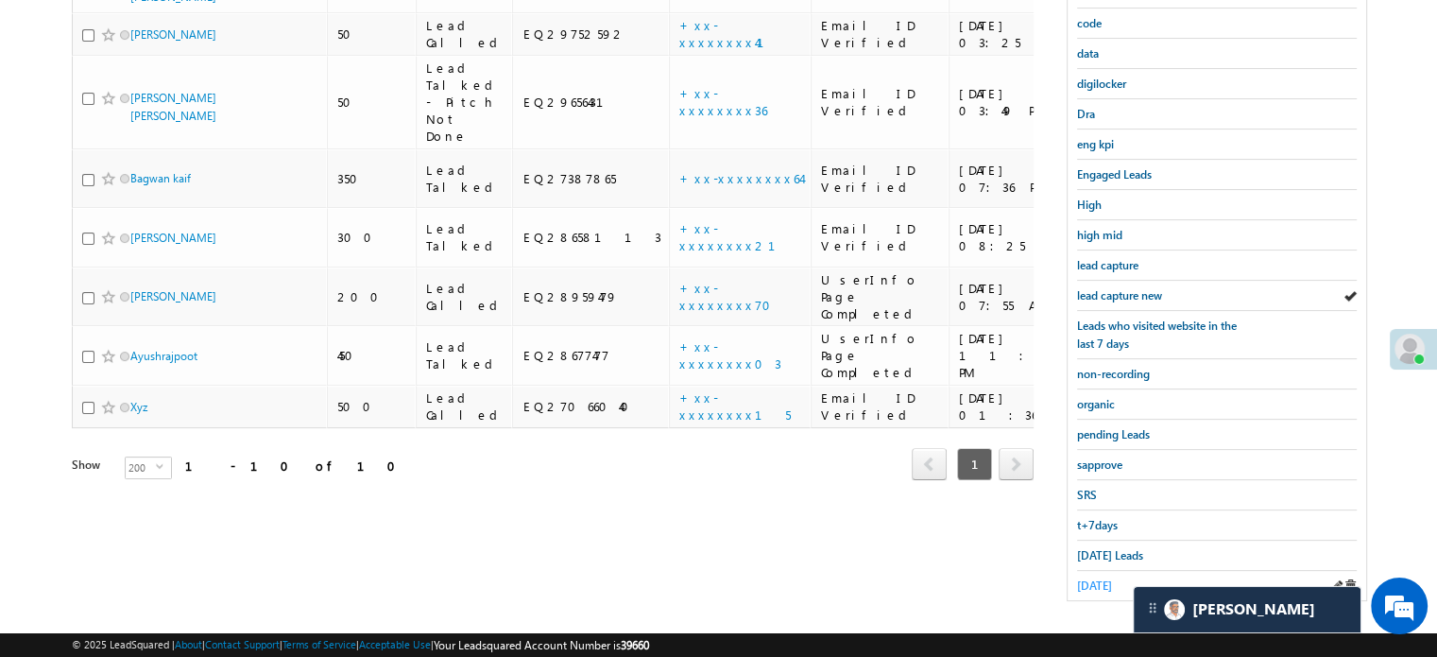
scroll to position [405, 0]
click at [1093, 555] on div "[DATE] Leads" at bounding box center [1217, 555] width 280 height 30
click at [1087, 547] on span "[DATE] Leads" at bounding box center [1110, 554] width 66 height 14
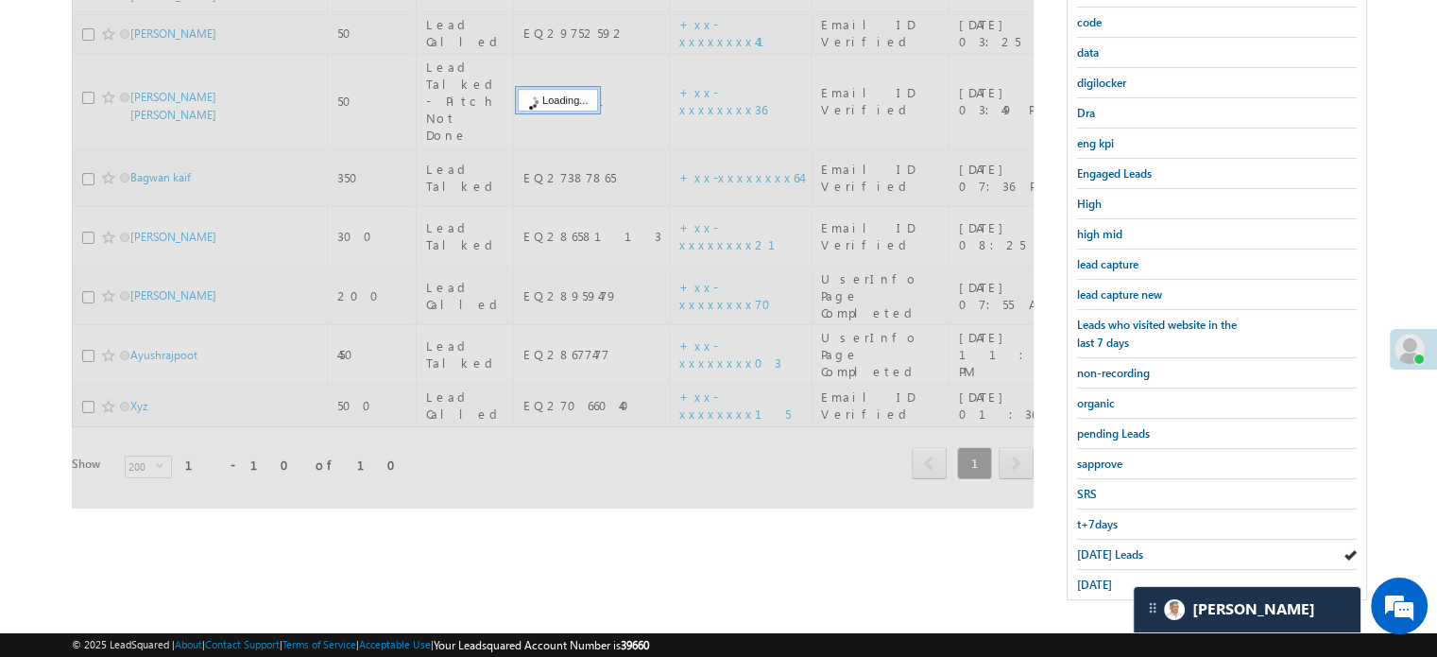
scroll to position [216, 0]
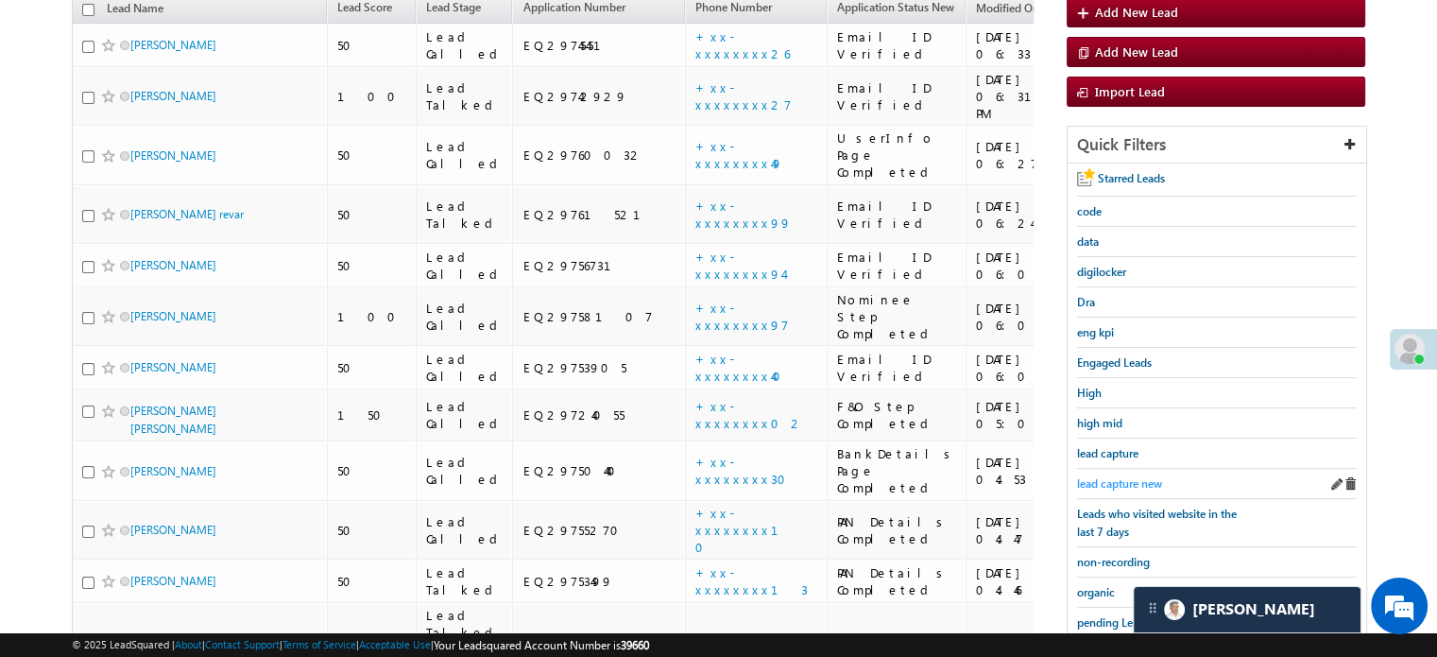
click at [1119, 476] on span "lead capture new" at bounding box center [1119, 483] width 85 height 14
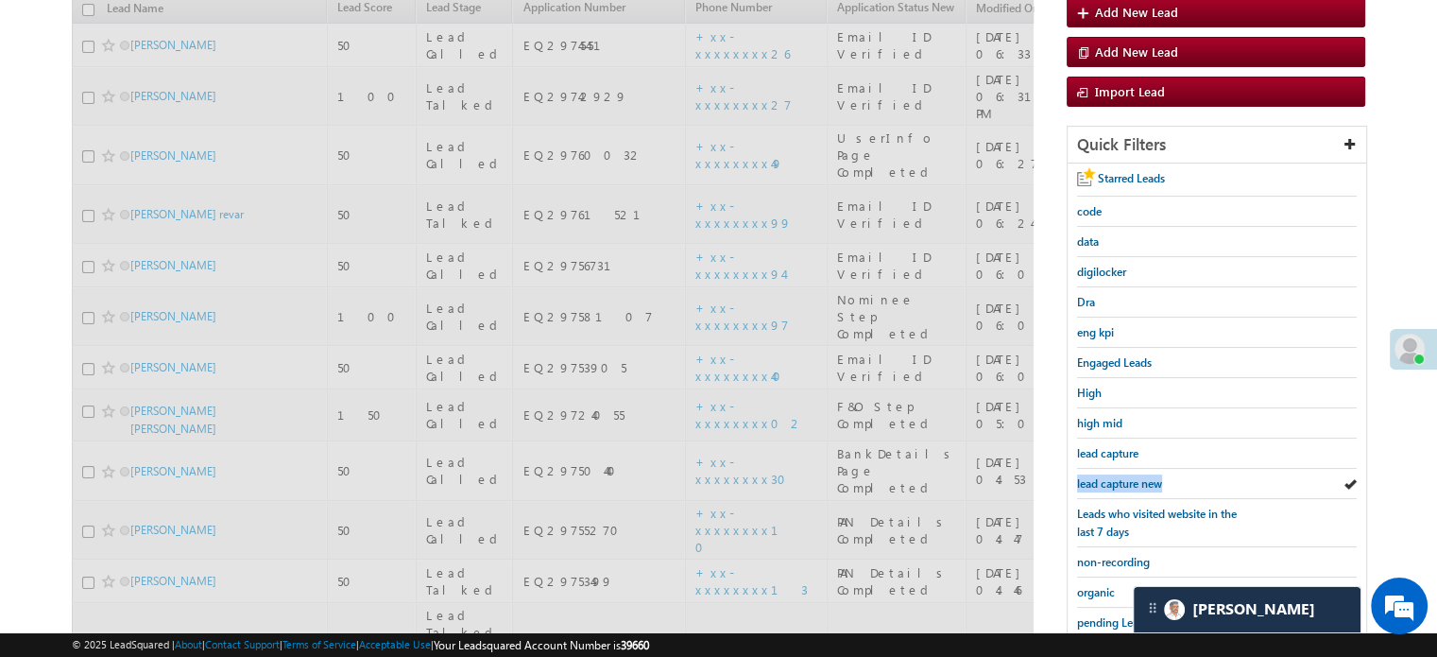
click at [1119, 476] on span "lead capture new" at bounding box center [1119, 483] width 85 height 14
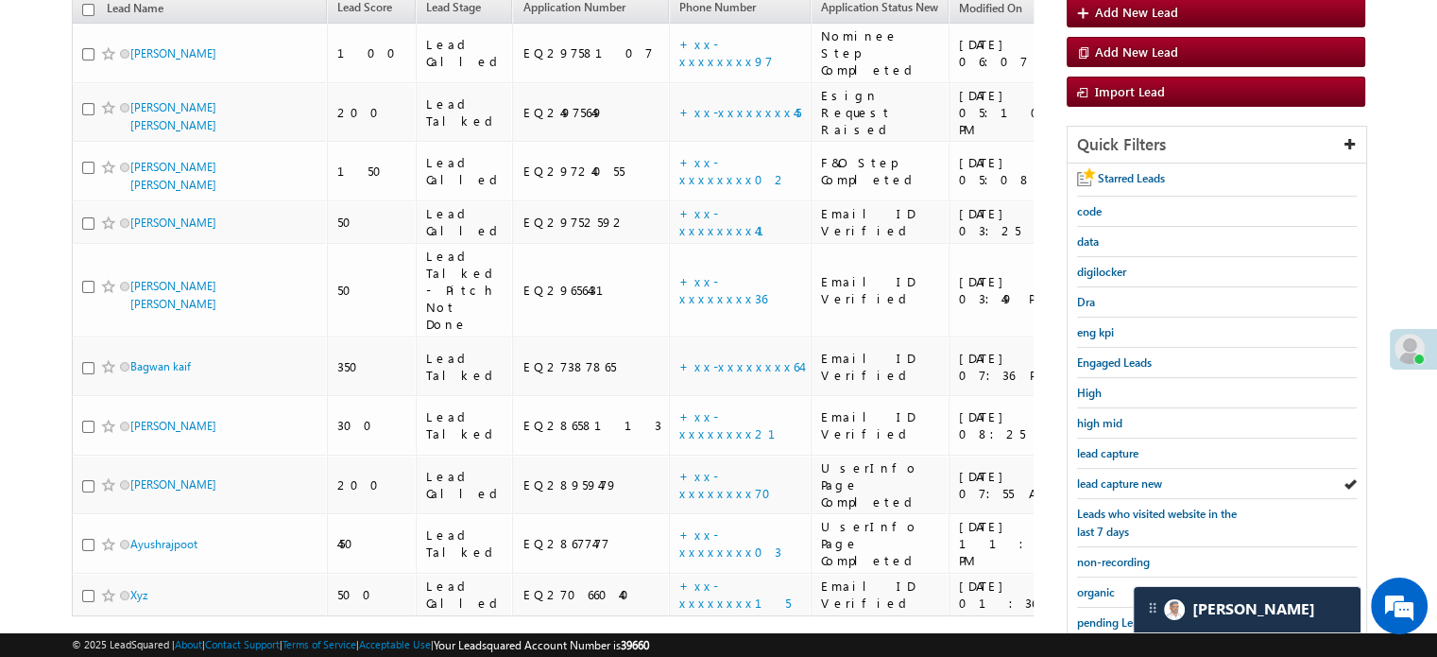
click at [1119, 476] on span "lead capture new" at bounding box center [1119, 483] width 85 height 14
click at [1111, 469] on div "lead capture new" at bounding box center [1217, 484] width 280 height 30
click at [1117, 476] on span "lead capture new" at bounding box center [1119, 483] width 85 height 14
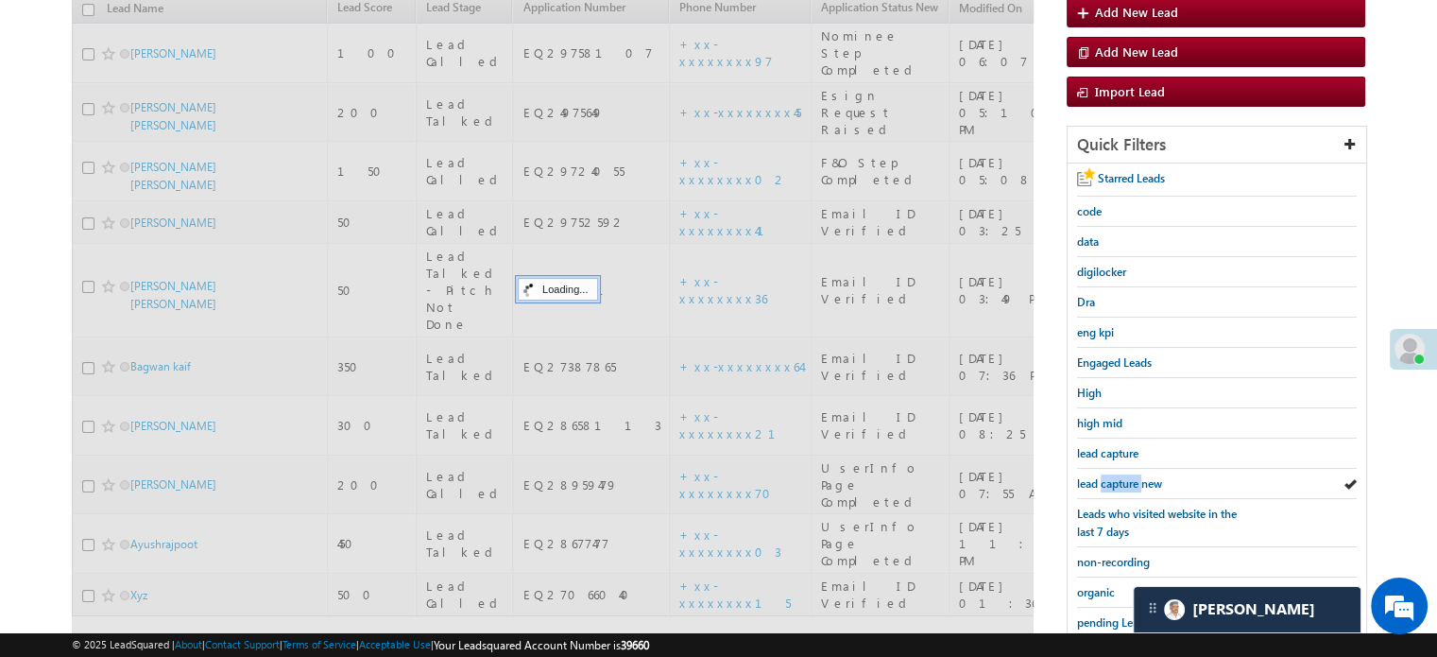
click at [1117, 476] on span "lead capture new" at bounding box center [1119, 483] width 85 height 14
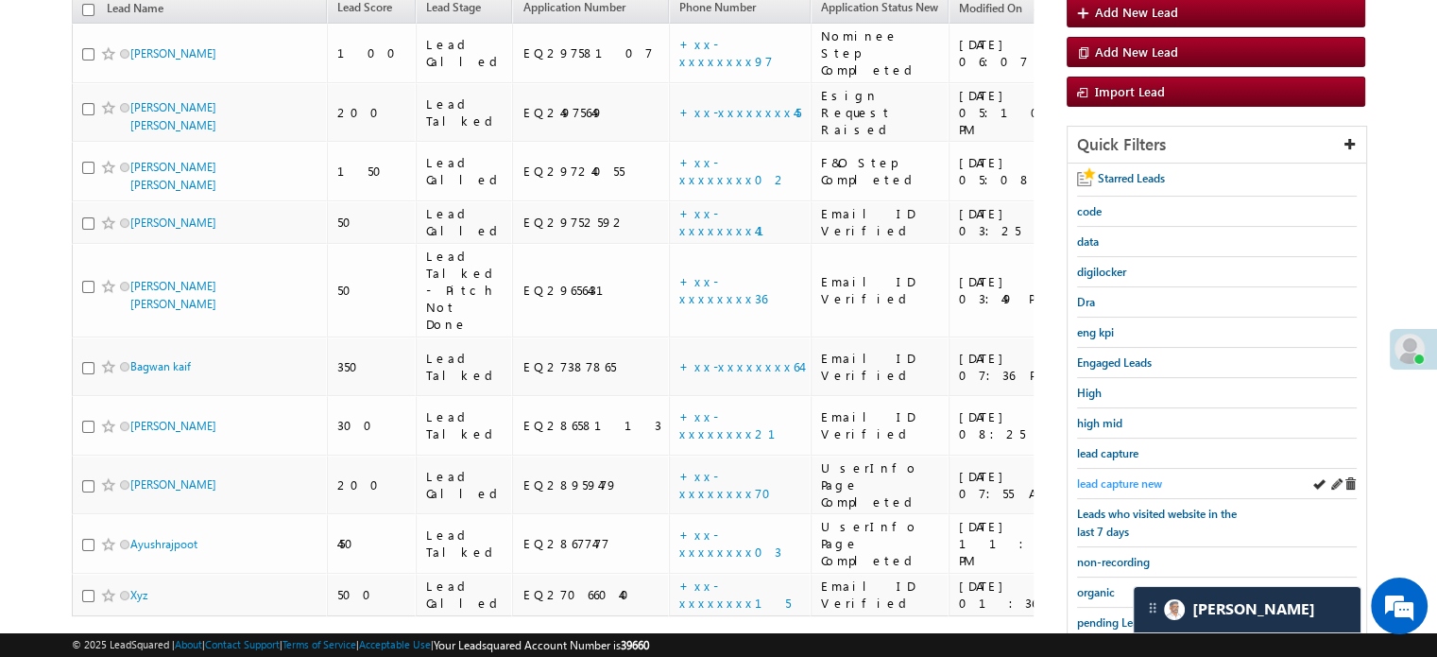
click at [1118, 479] on span "lead capture new" at bounding box center [1119, 483] width 85 height 14
click at [1115, 479] on span "lead capture new" at bounding box center [1119, 483] width 85 height 14
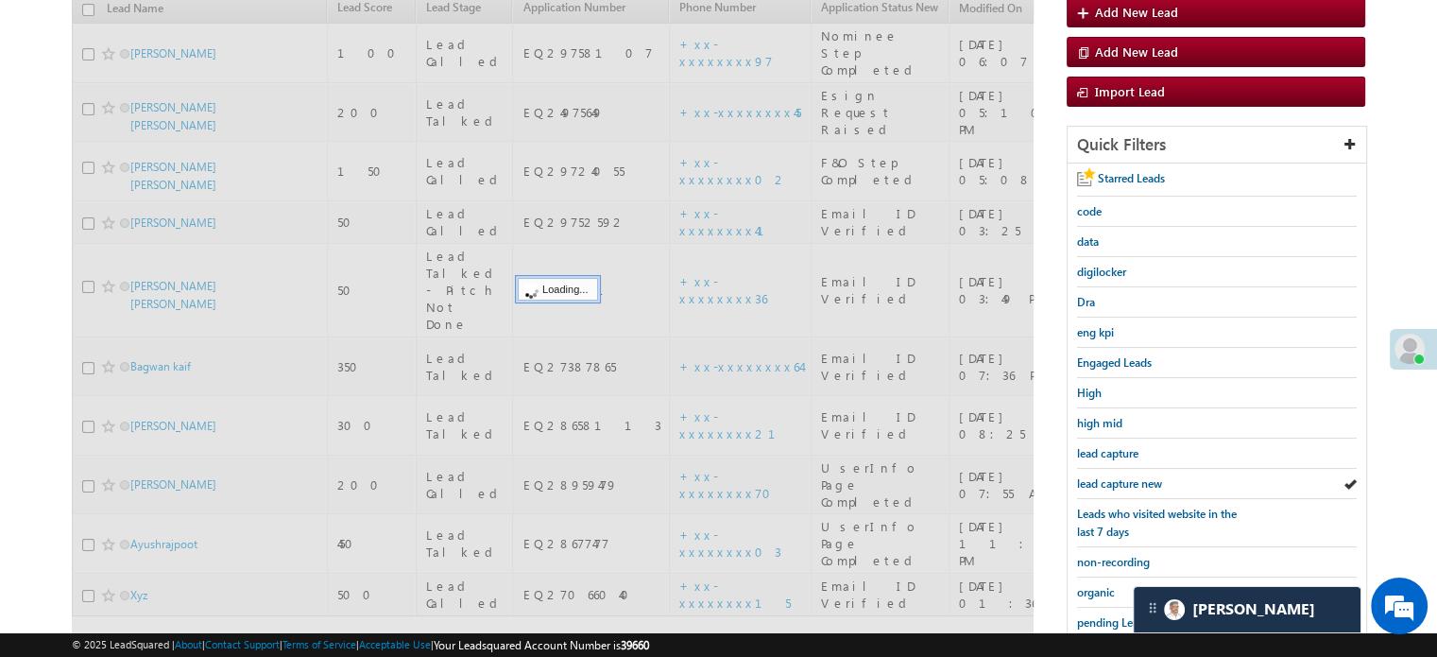
click at [1115, 479] on span "lead capture new" at bounding box center [1119, 483] width 85 height 14
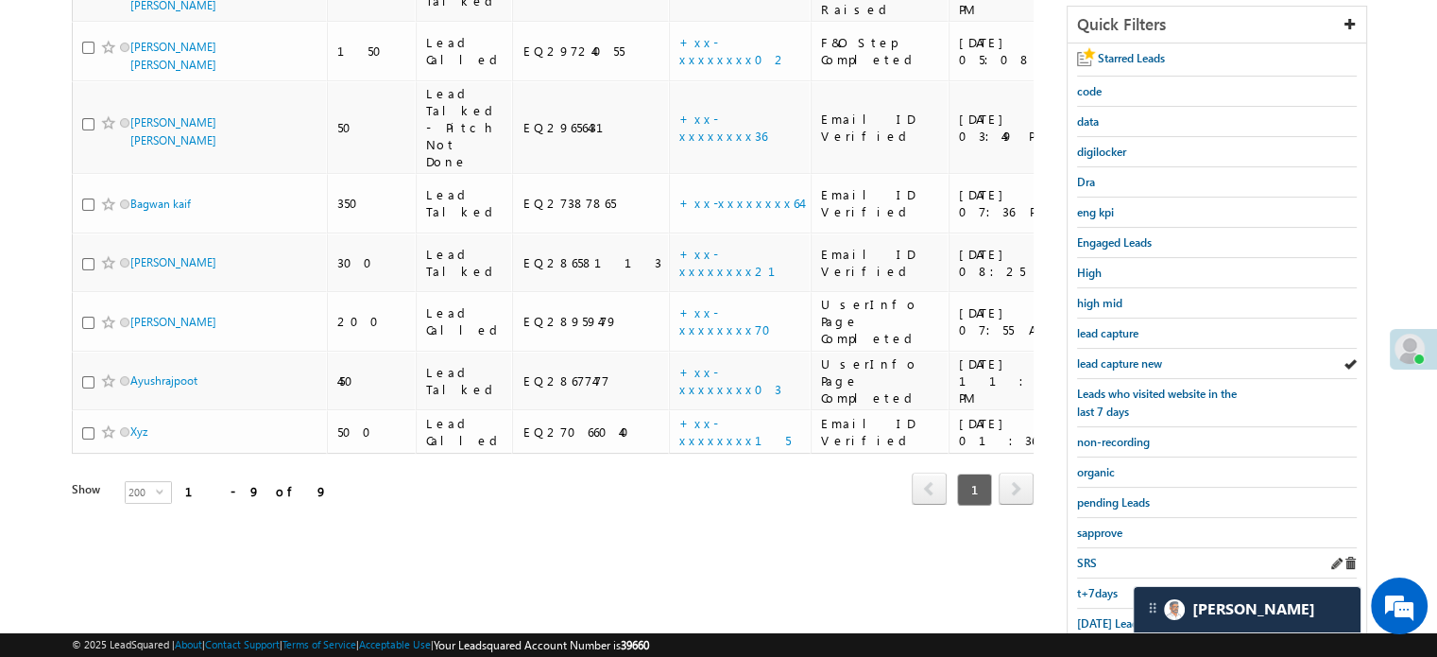
scroll to position [405, 0]
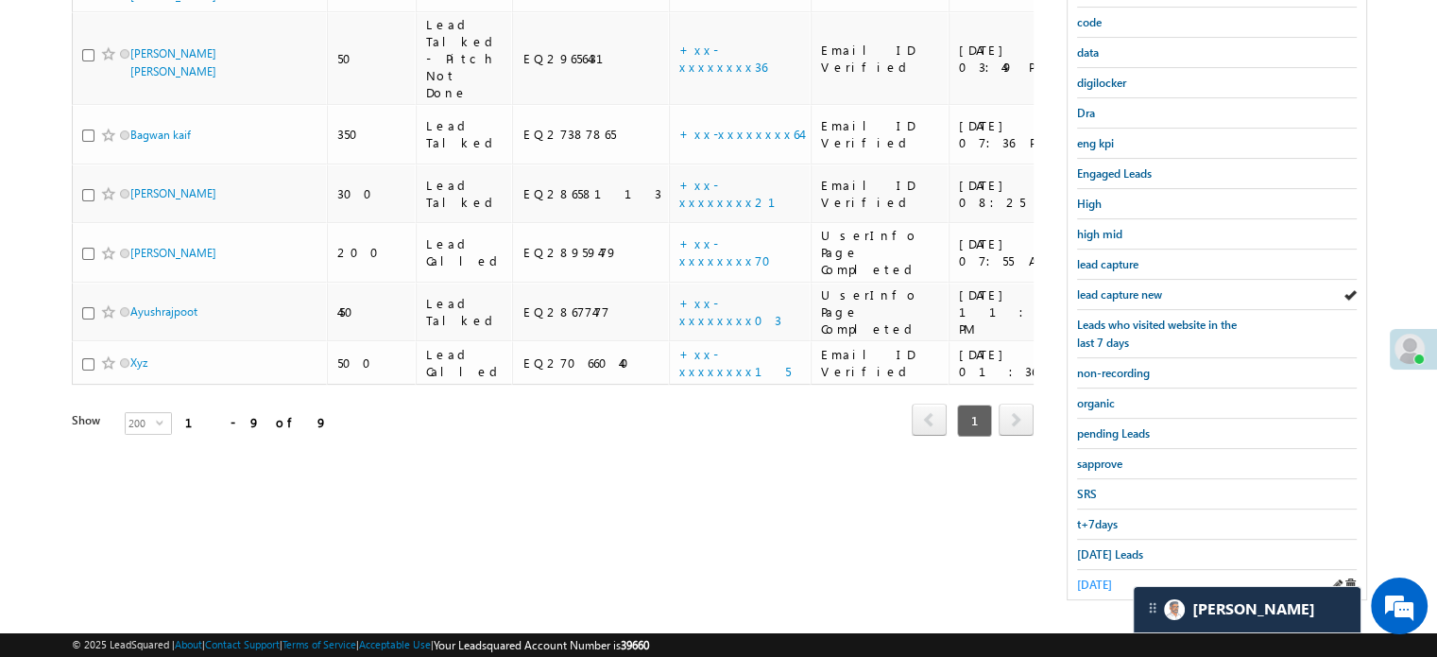
click at [1112, 577] on span "[DATE]" at bounding box center [1094, 584] width 35 height 14
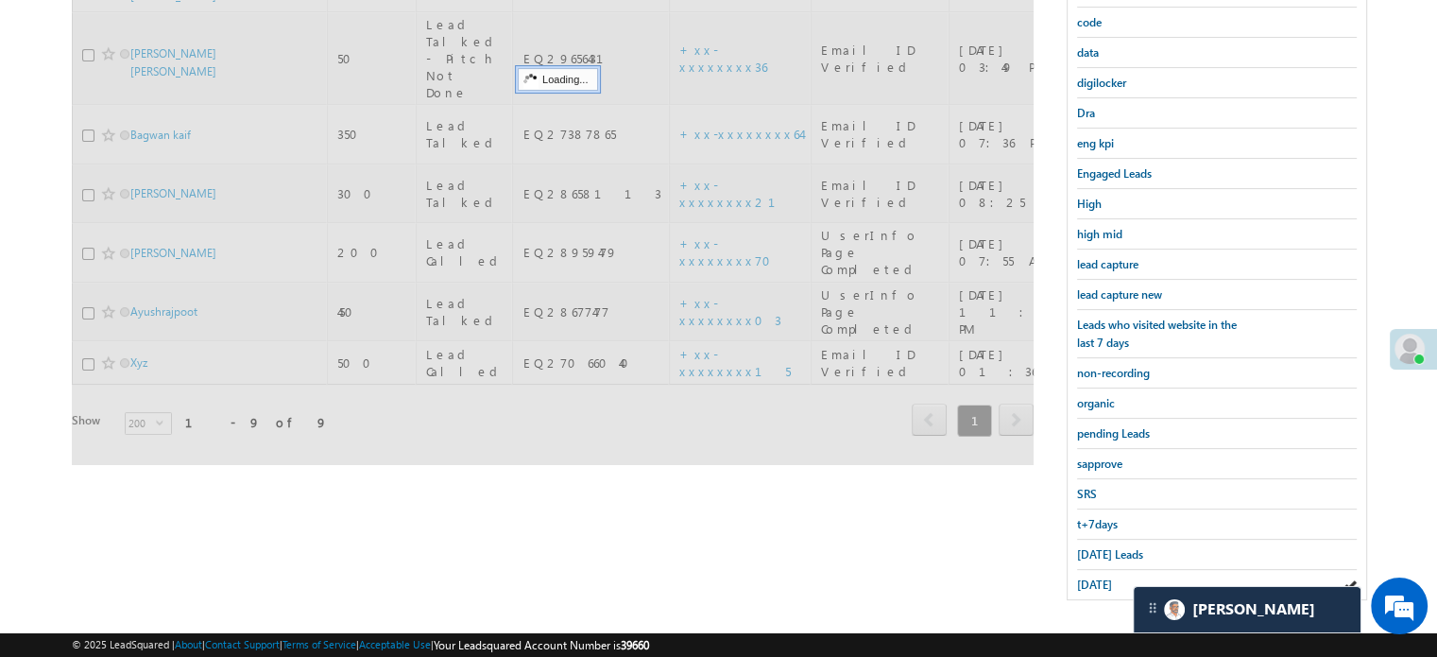
click at [1112, 577] on span "[DATE]" at bounding box center [1094, 584] width 35 height 14
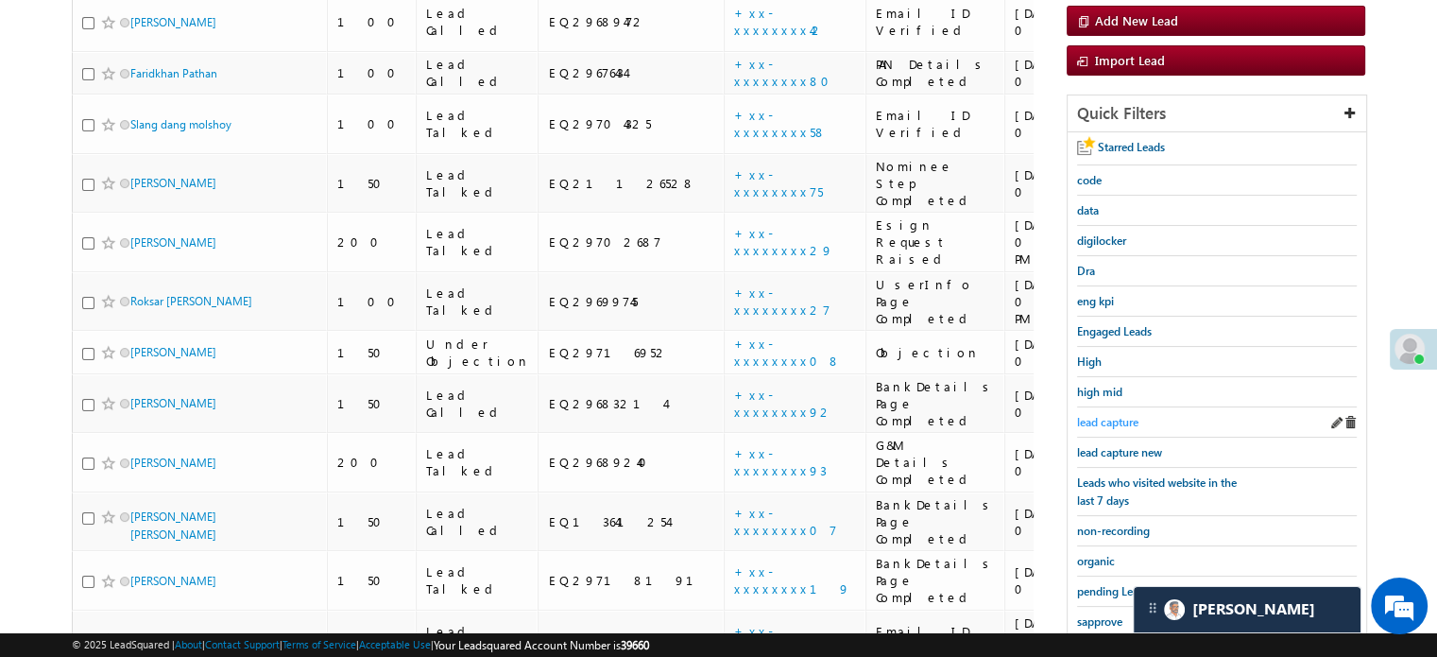
scroll to position [249, 0]
click at [1134, 444] on span "lead capture new" at bounding box center [1119, 451] width 85 height 14
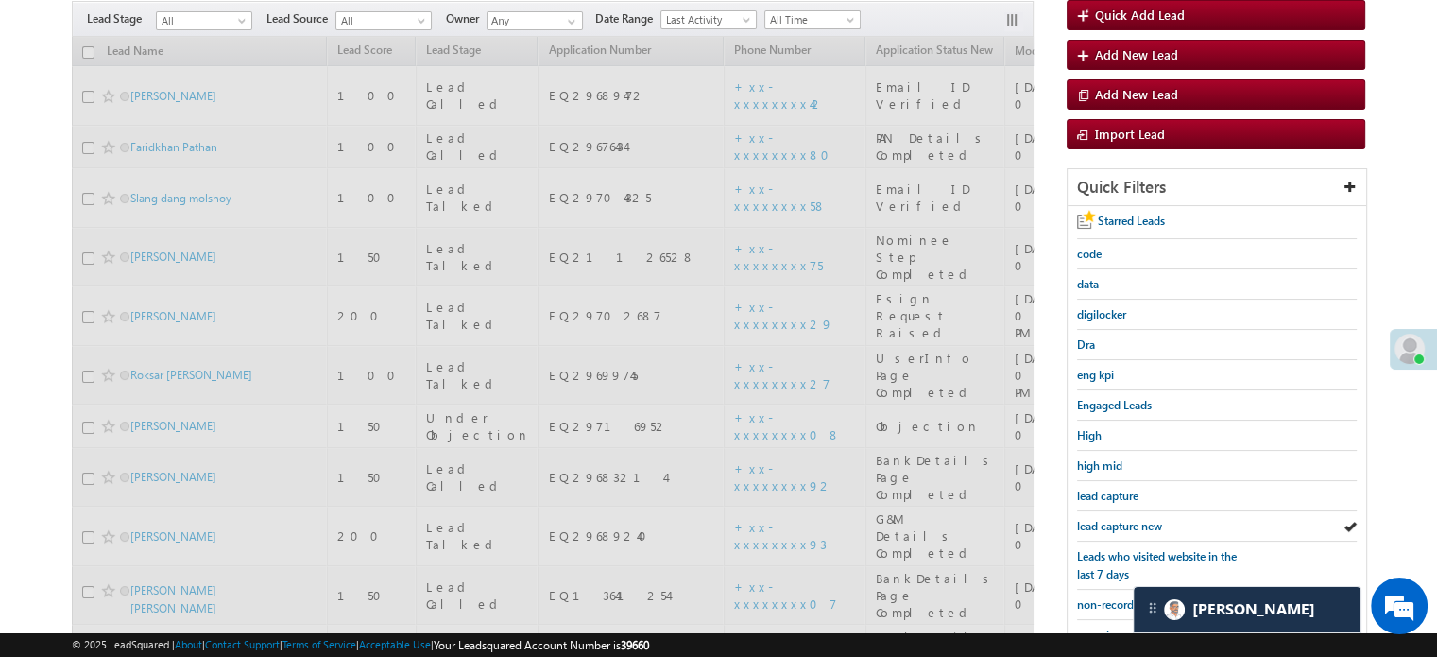
scroll to position [154, 0]
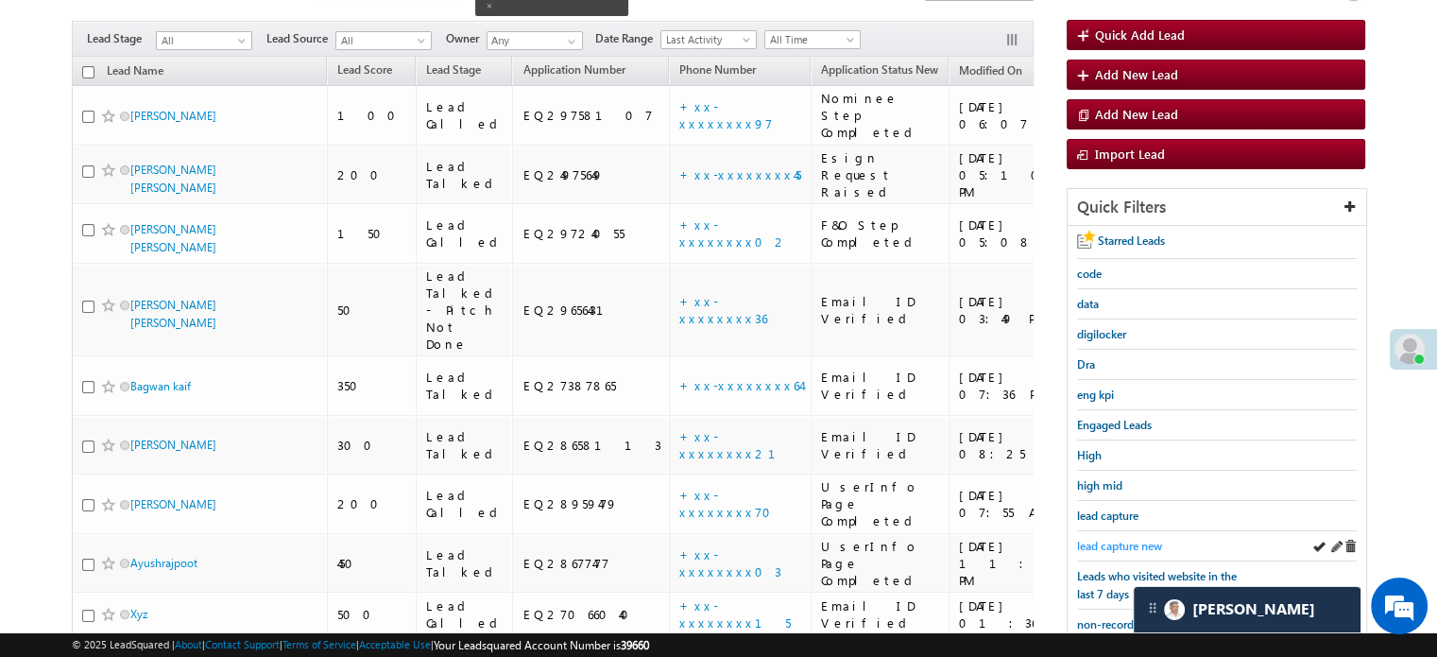
click at [1138, 537] on link "lead capture new" at bounding box center [1119, 546] width 85 height 18
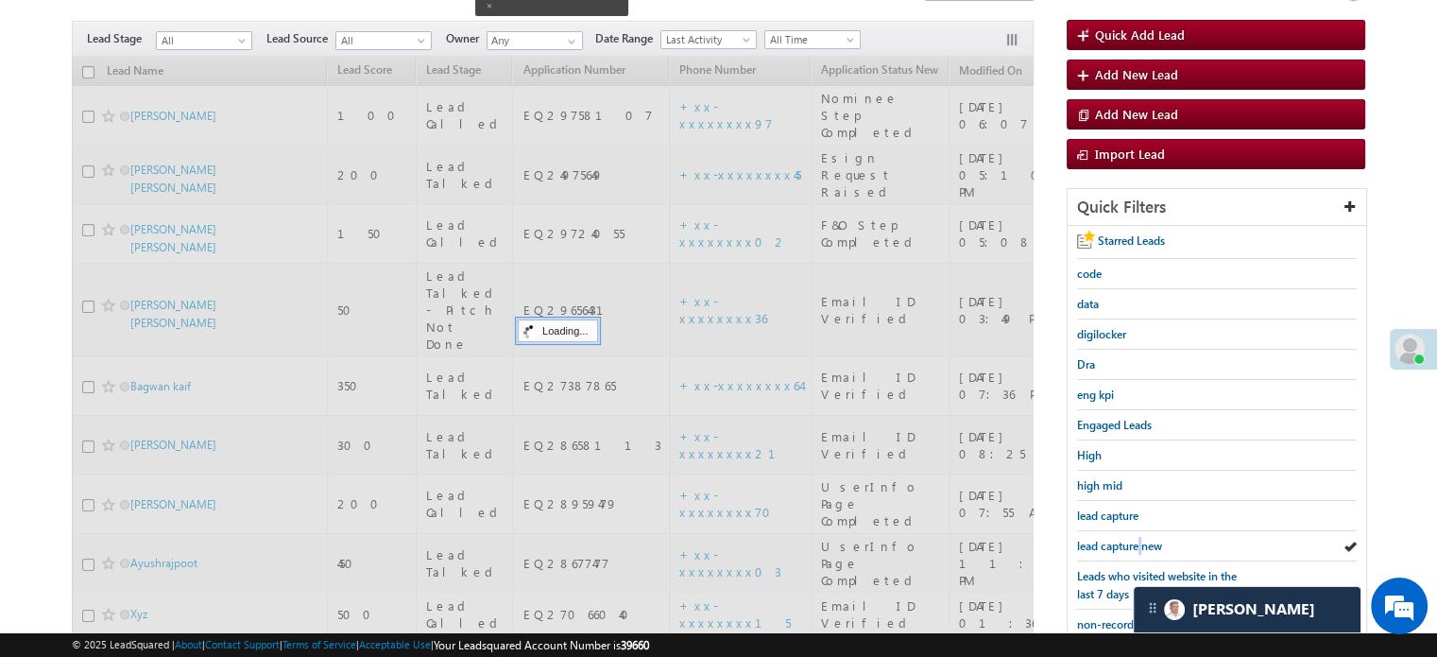
click at [1138, 537] on link "lead capture new" at bounding box center [1119, 546] width 85 height 18
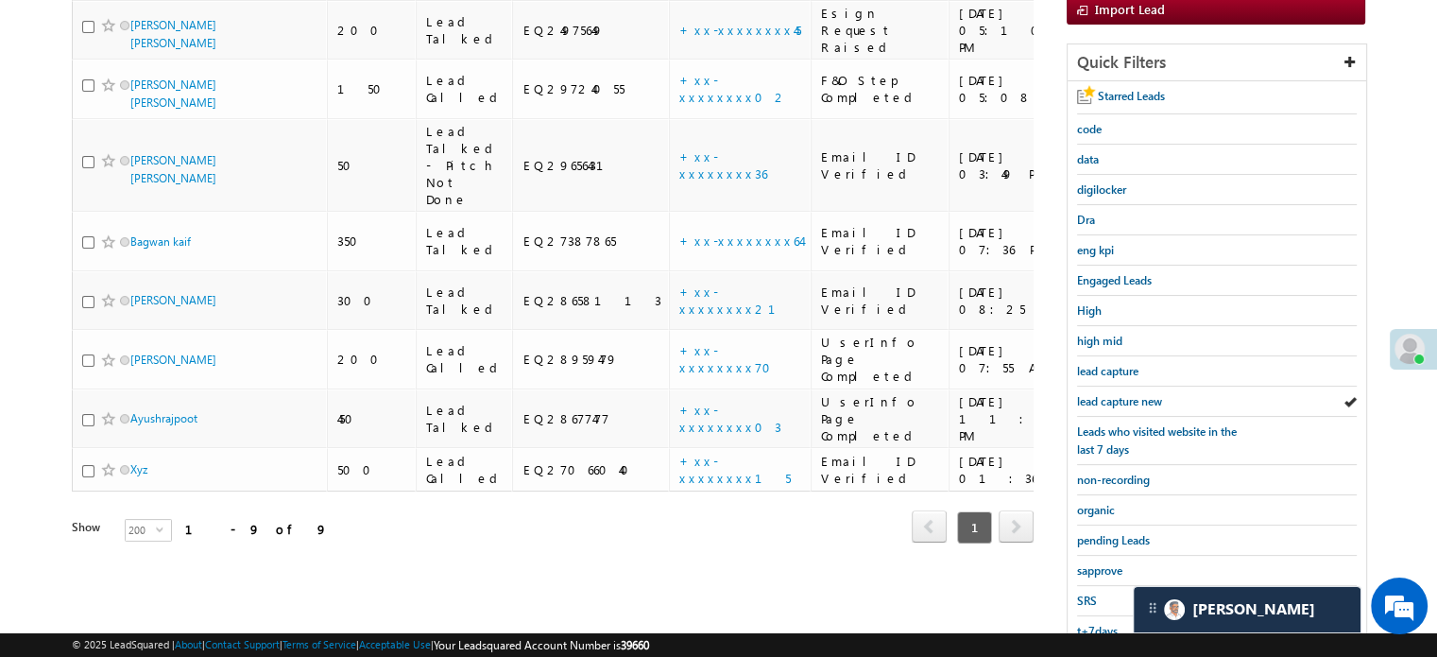
scroll to position [405, 0]
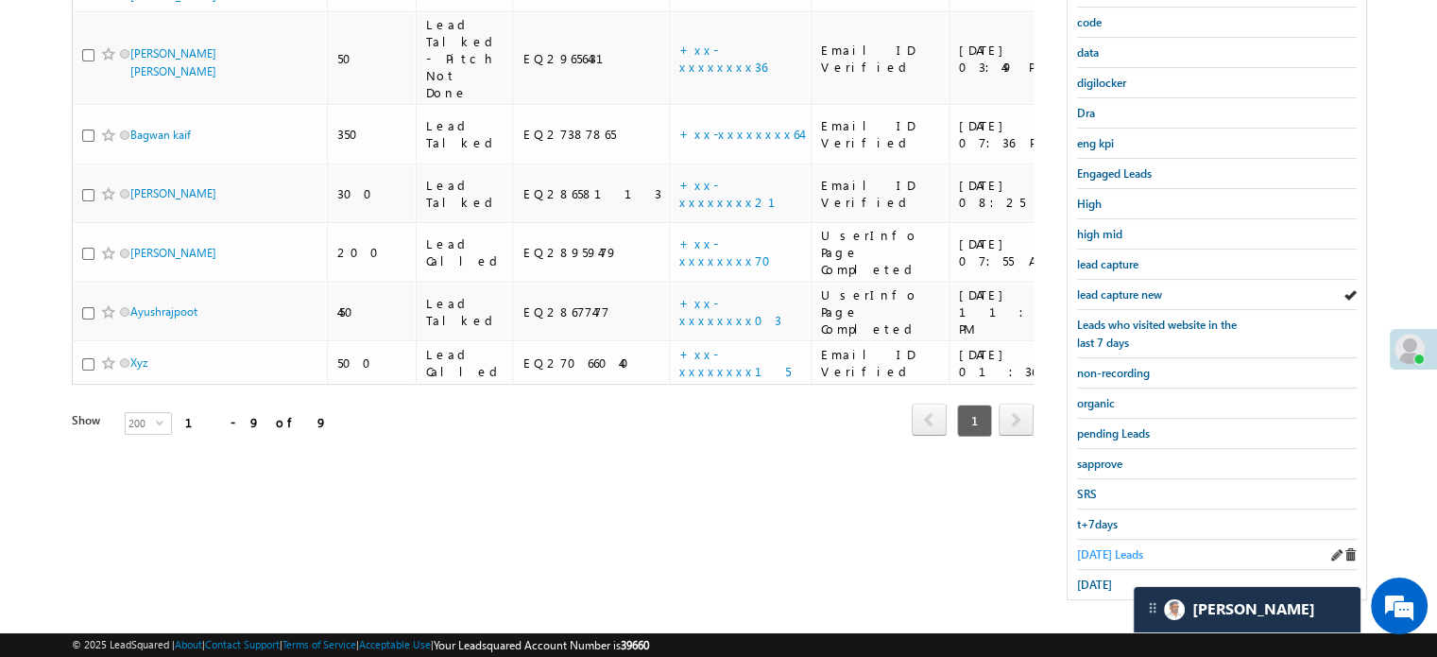
click at [1083, 547] on span "[DATE] Leads" at bounding box center [1110, 554] width 66 height 14
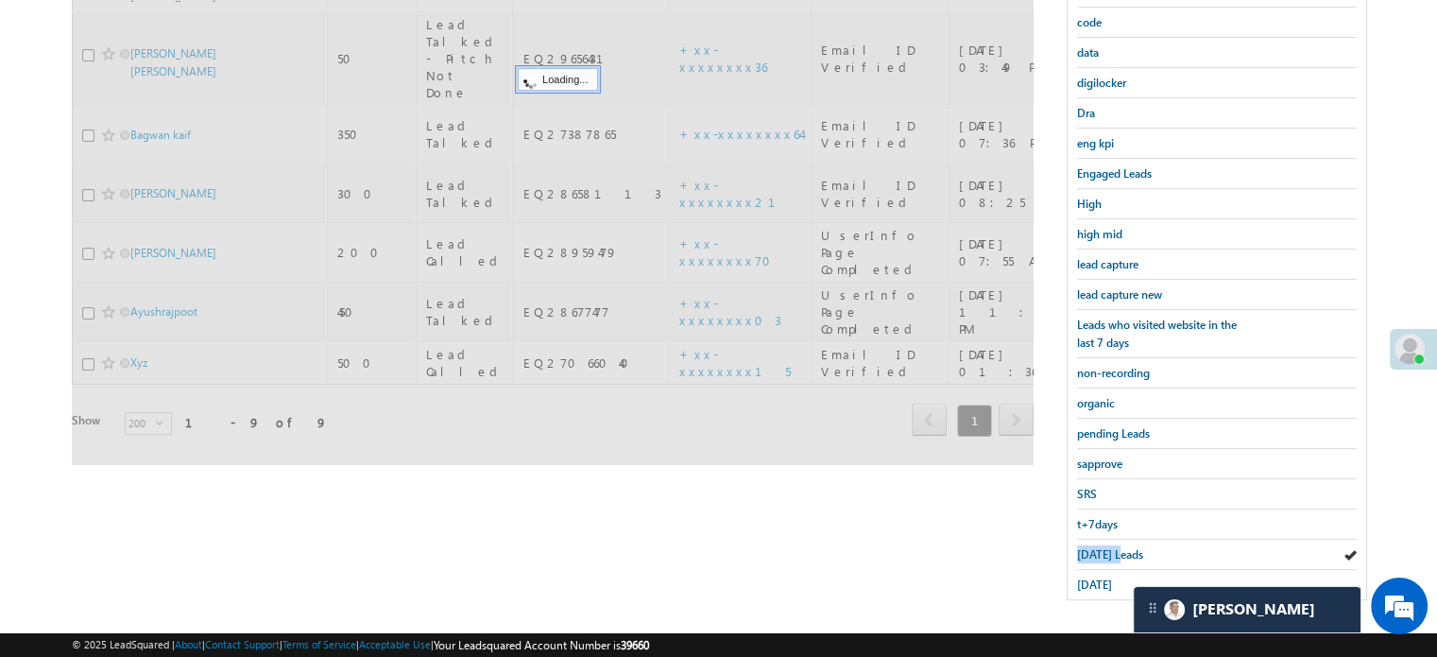
click at [1083, 547] on span "[DATE] Leads" at bounding box center [1110, 554] width 66 height 14
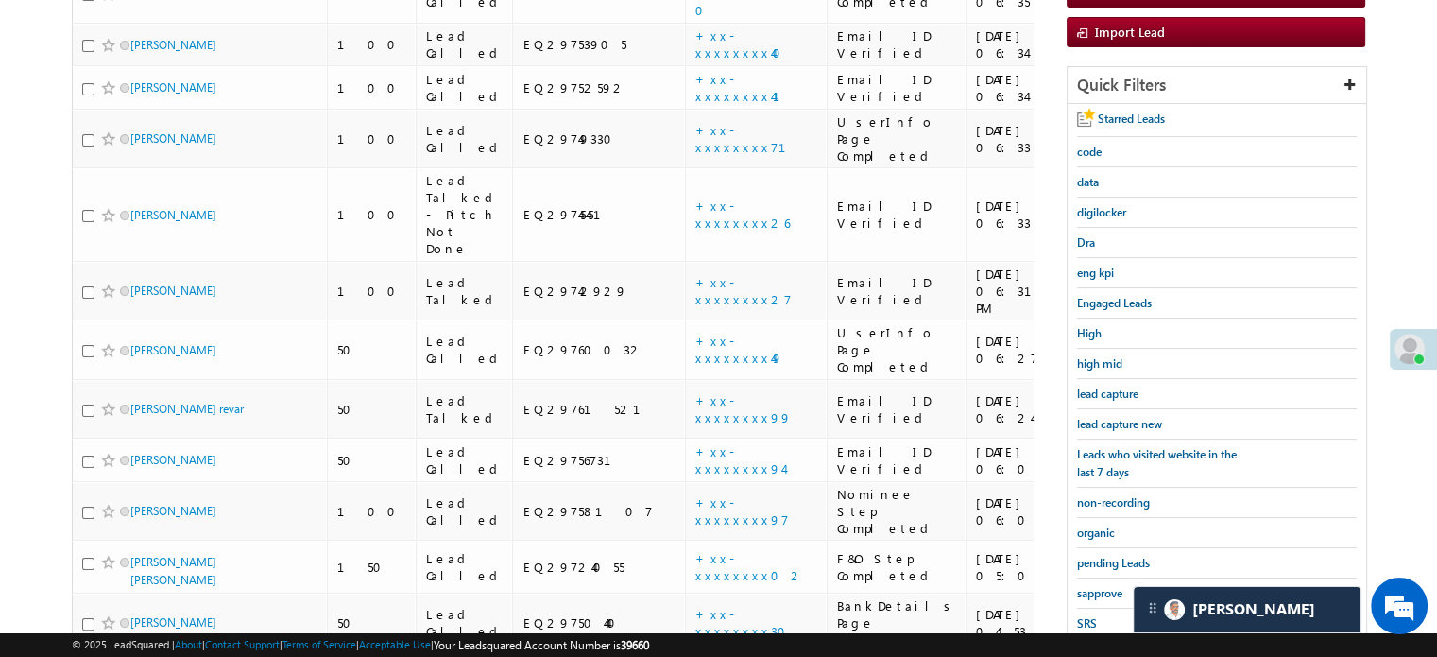
scroll to position [288, 0]
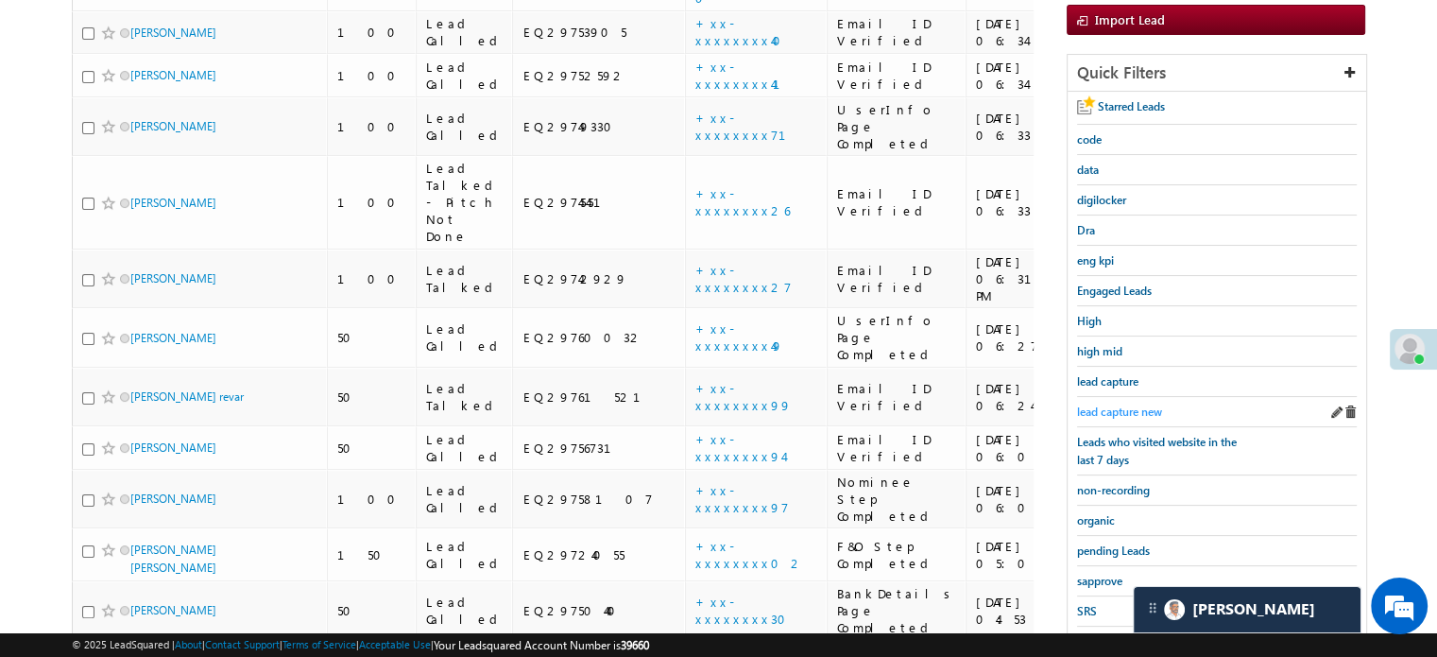
click at [1115, 404] on span "lead capture new" at bounding box center [1119, 411] width 85 height 14
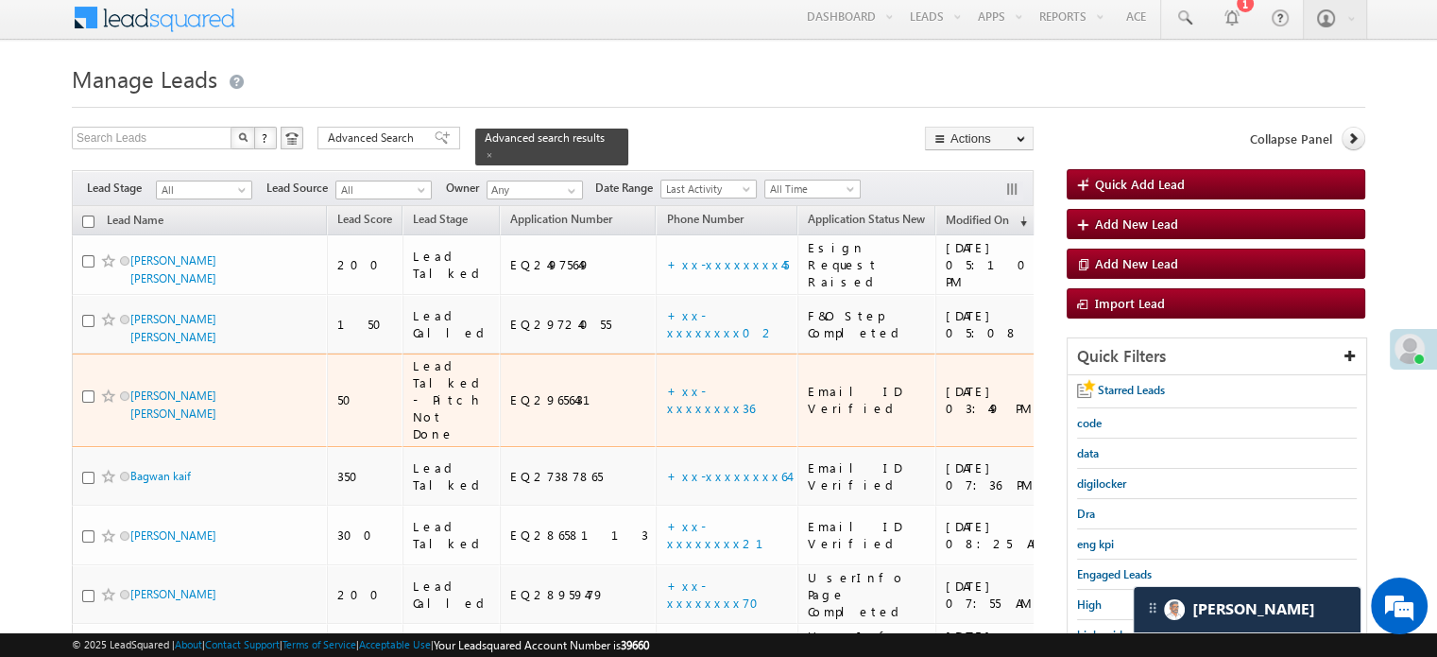
scroll to position [194, 0]
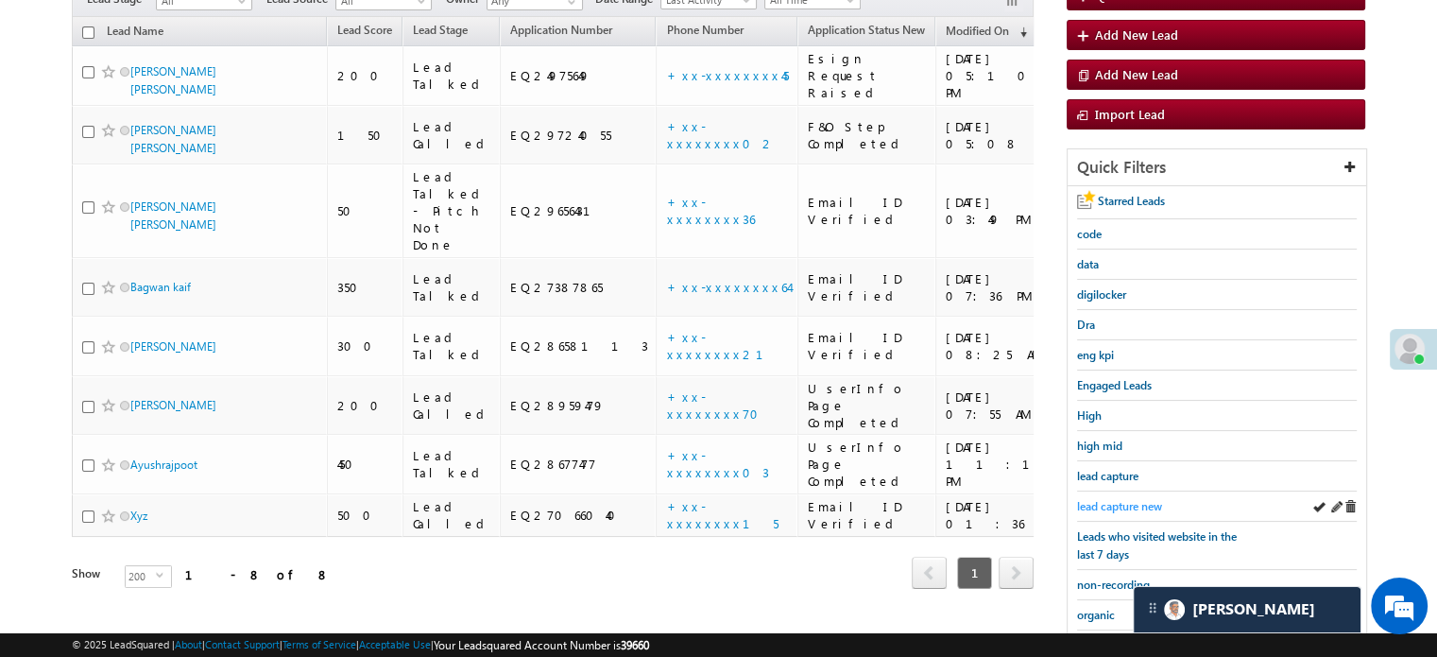
click at [1120, 499] on span "lead capture new" at bounding box center [1119, 506] width 85 height 14
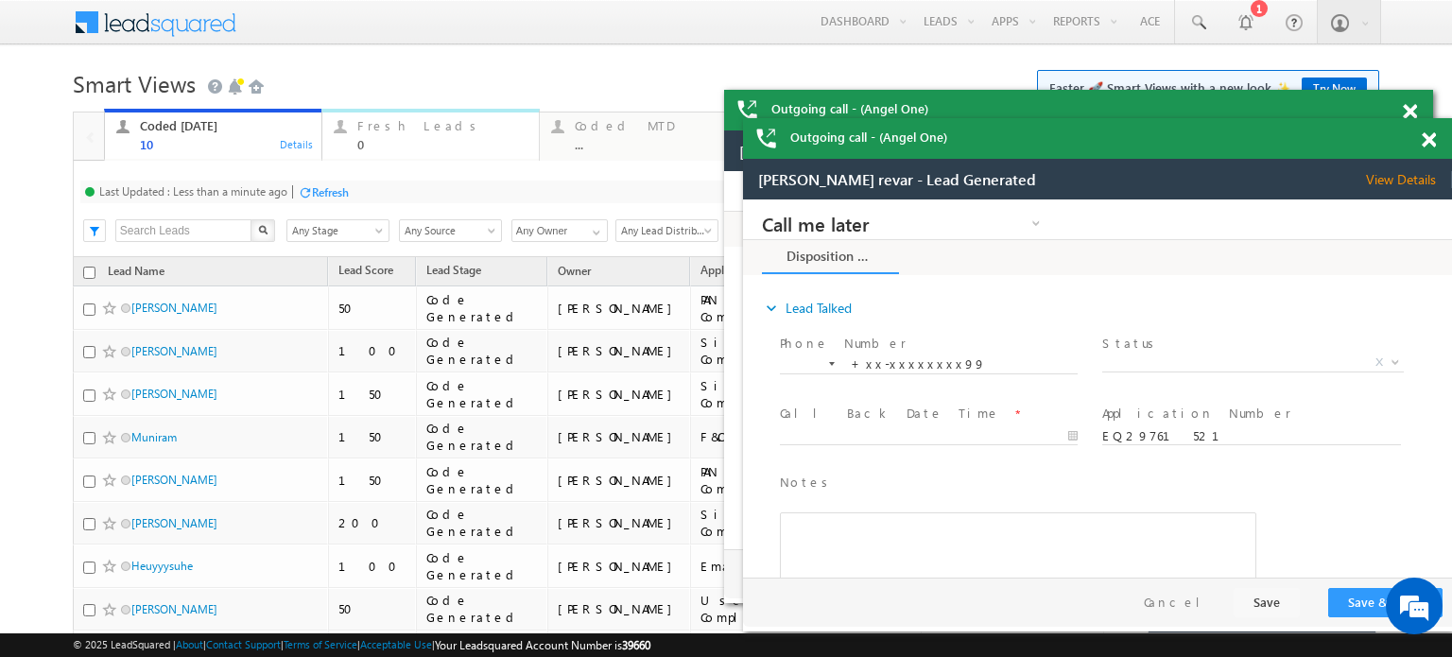
click at [385, 148] on div "0" at bounding box center [442, 144] width 170 height 14
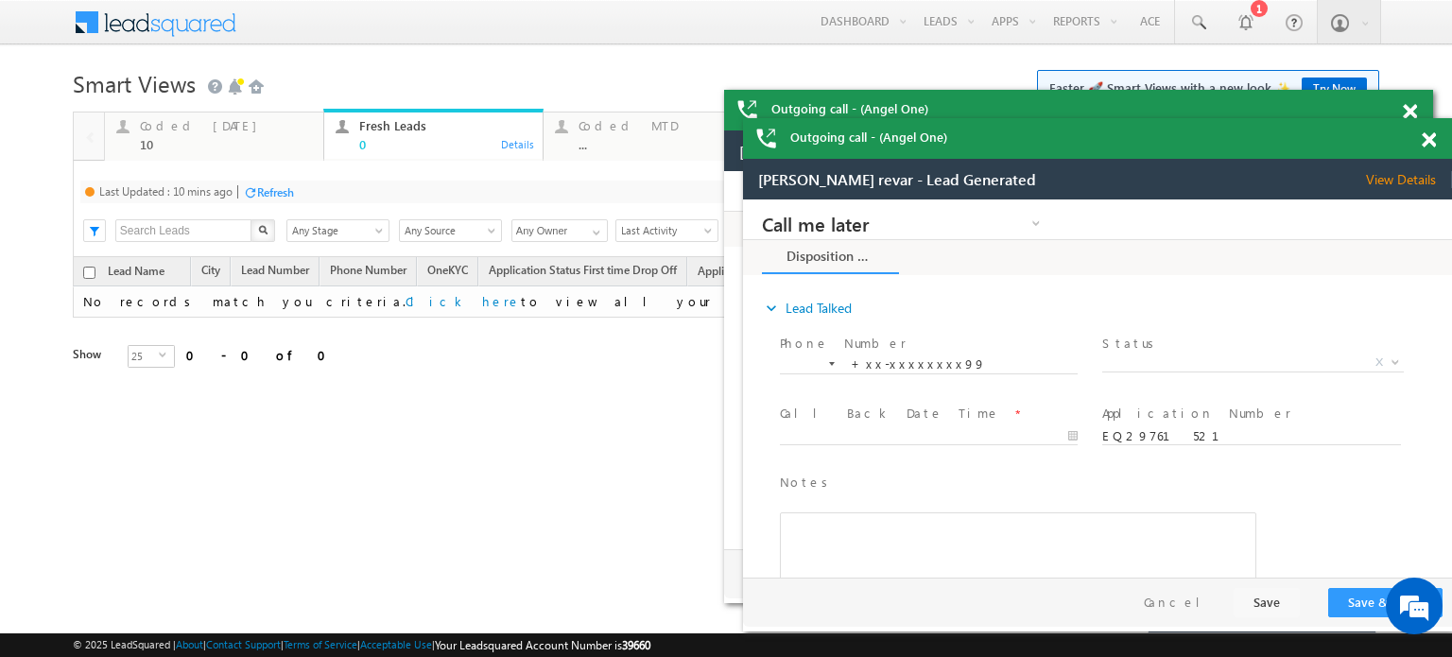
click at [254, 196] on div at bounding box center [250, 192] width 14 height 14
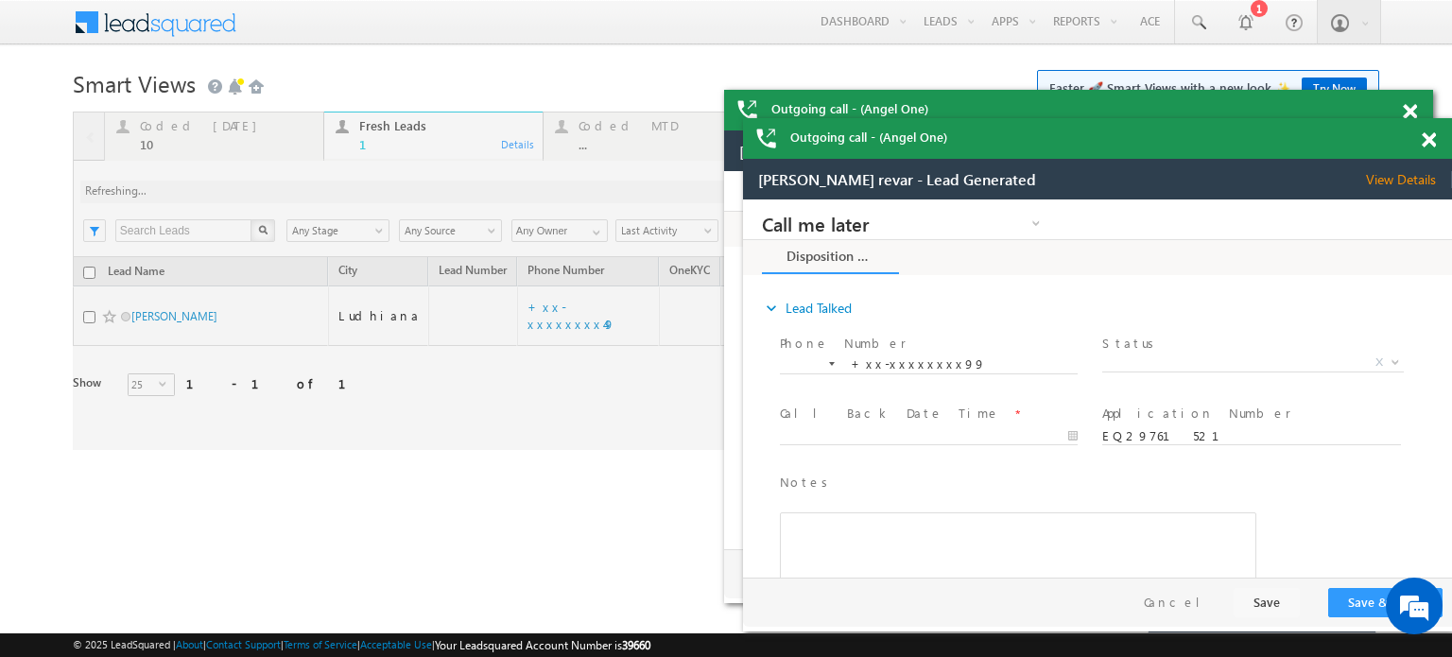
click at [1432, 139] on span at bounding box center [1428, 140] width 14 height 16
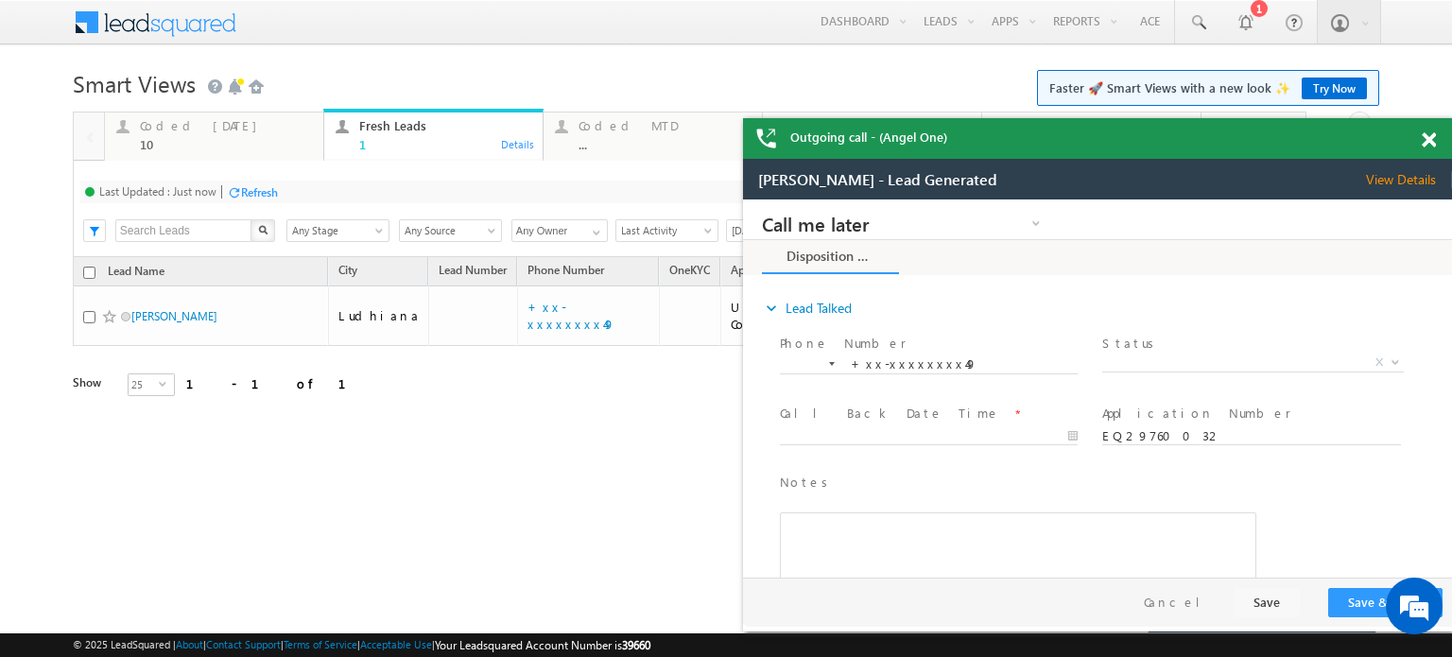
click at [1432, 139] on span at bounding box center [1428, 140] width 14 height 16
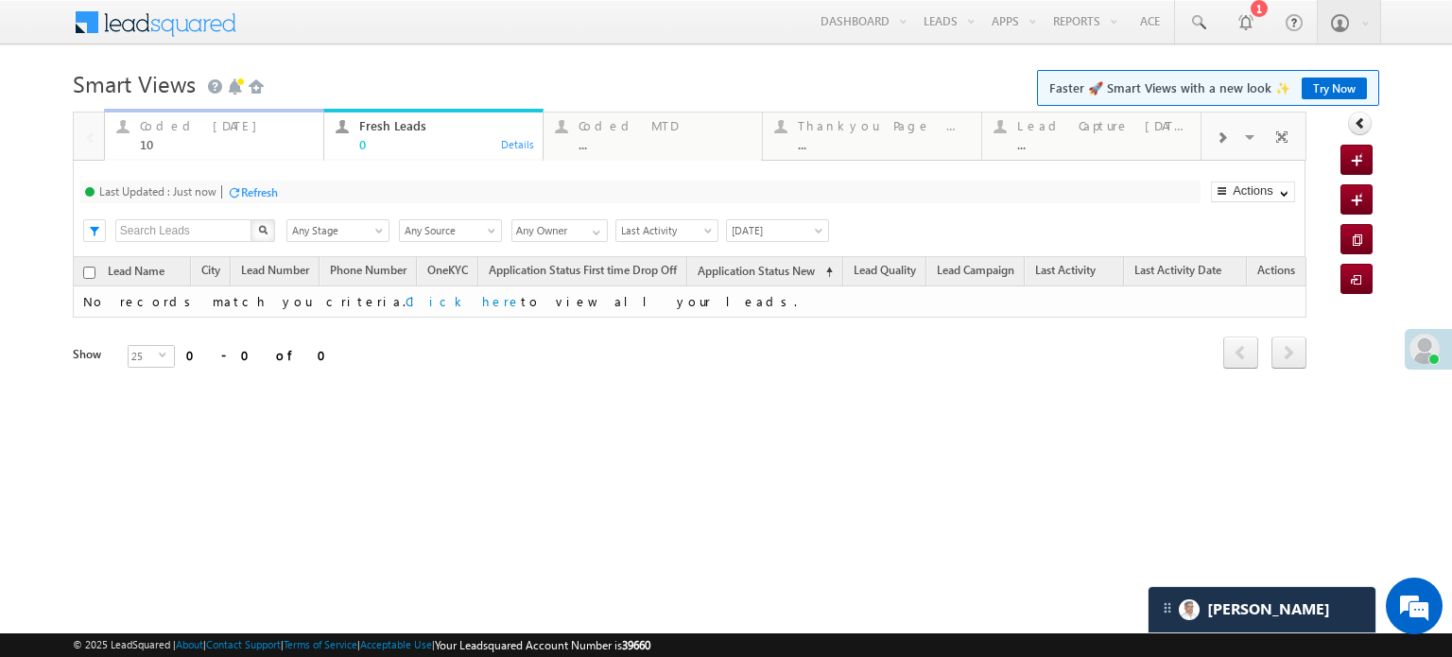
click at [204, 140] on div "10" at bounding box center [226, 144] width 172 height 14
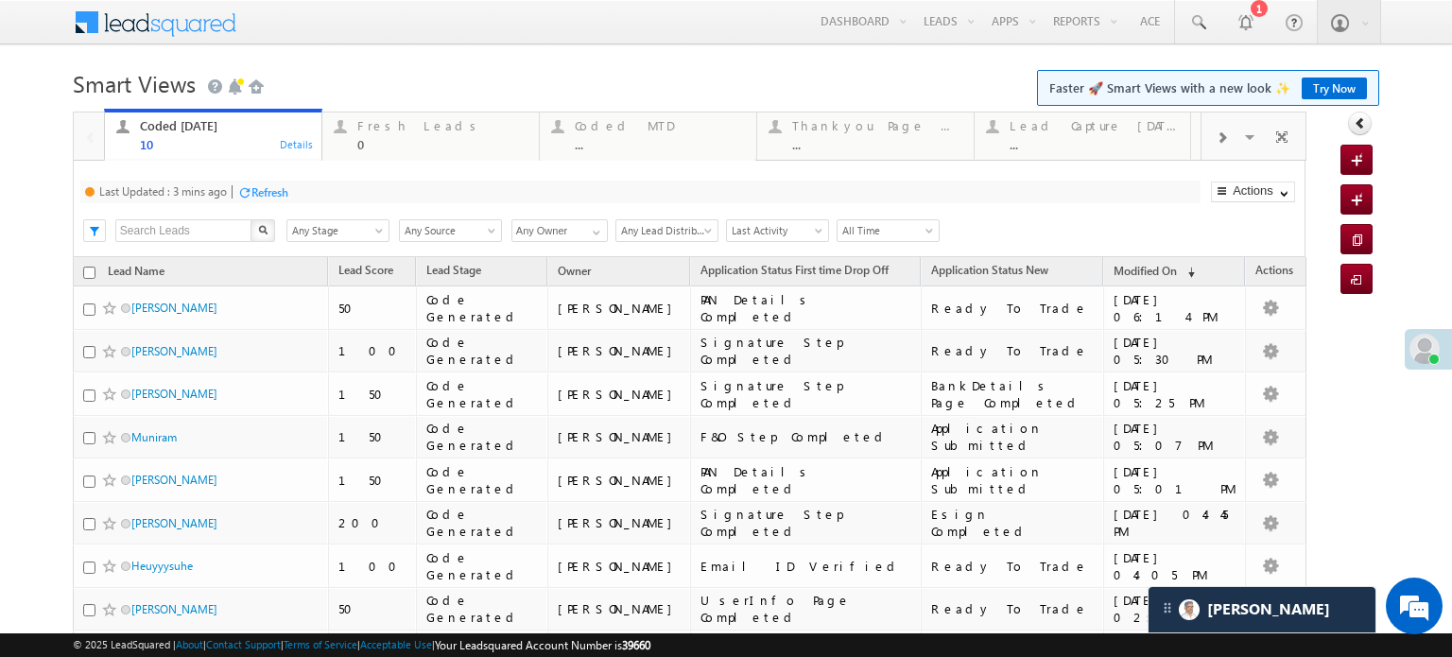
click at [261, 188] on div "Refresh" at bounding box center [269, 192] width 37 height 14
